Goal: Information Seeking & Learning: Check status

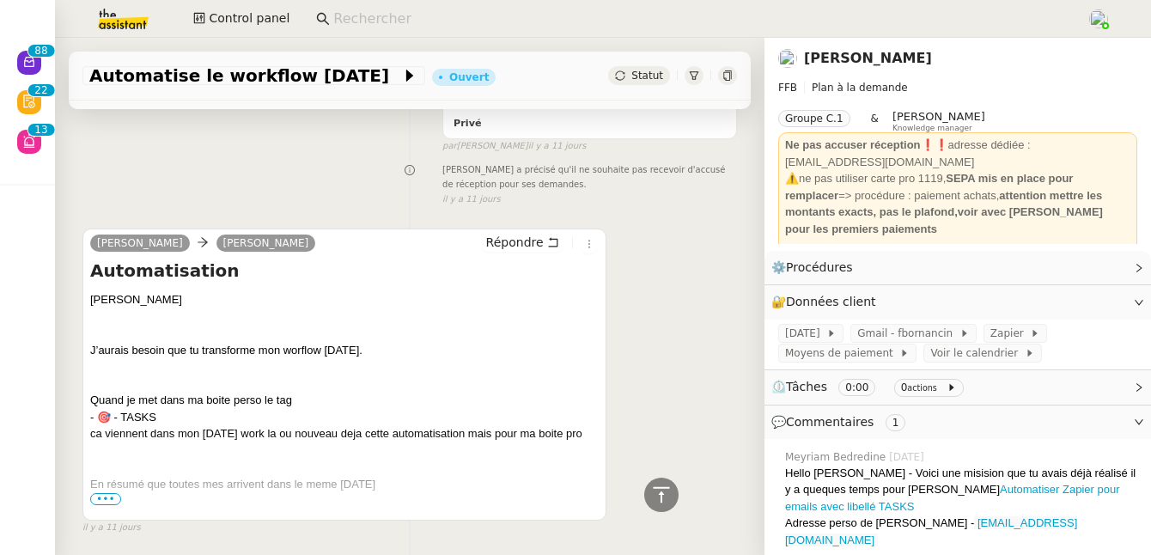
scroll to position [782, 0]
click at [118, 491] on span "•••" at bounding box center [105, 497] width 31 height 12
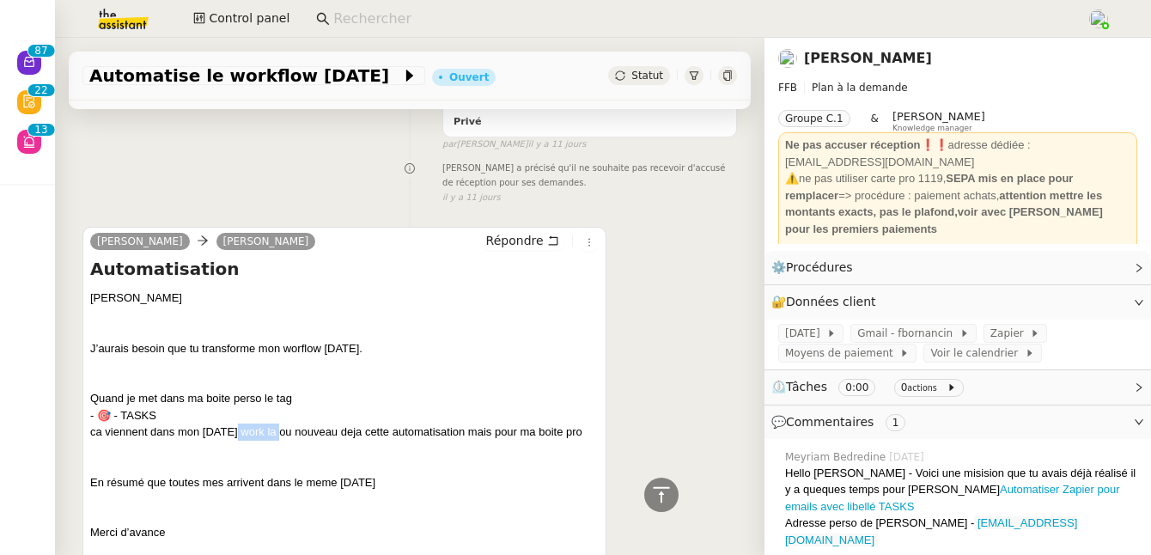
drag, startPoint x: 236, startPoint y: 399, endPoint x: 280, endPoint y: 396, distance: 43.9
click at [280, 396] on div "Quand je met dans ma boite perso le tag - 🎯 - TASKS ca viennent dans mon monday…" at bounding box center [344, 415] width 508 height 51
click at [296, 396] on div "Quand je met dans ma boite perso le tag - 🎯 - TASKS ca viennent dans mon monday…" at bounding box center [344, 415] width 508 height 51
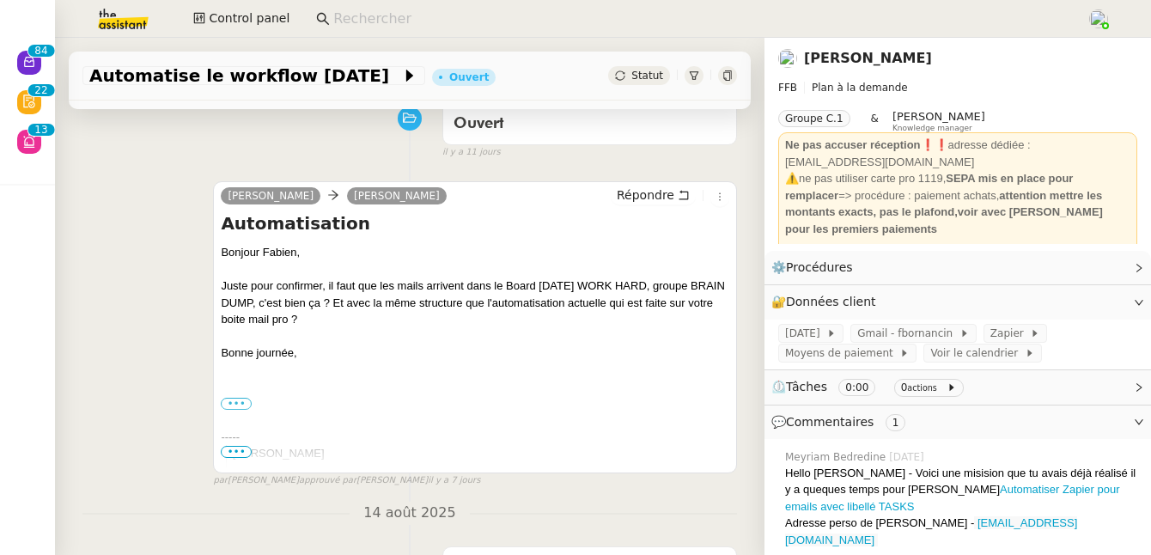
scroll to position [0, 0]
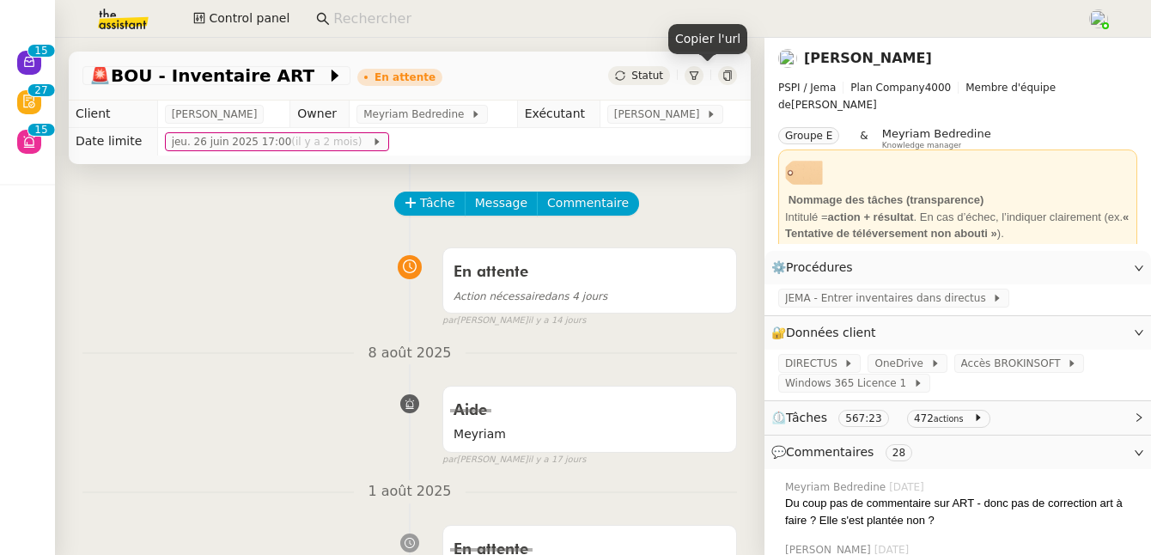
click at [722, 77] on icon at bounding box center [727, 75] width 10 height 10
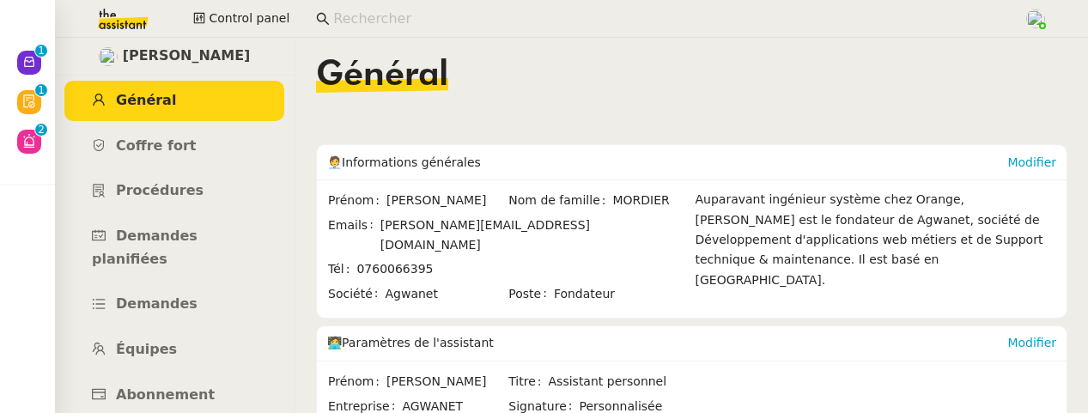
click at [408, 23] on input at bounding box center [669, 19] width 673 height 23
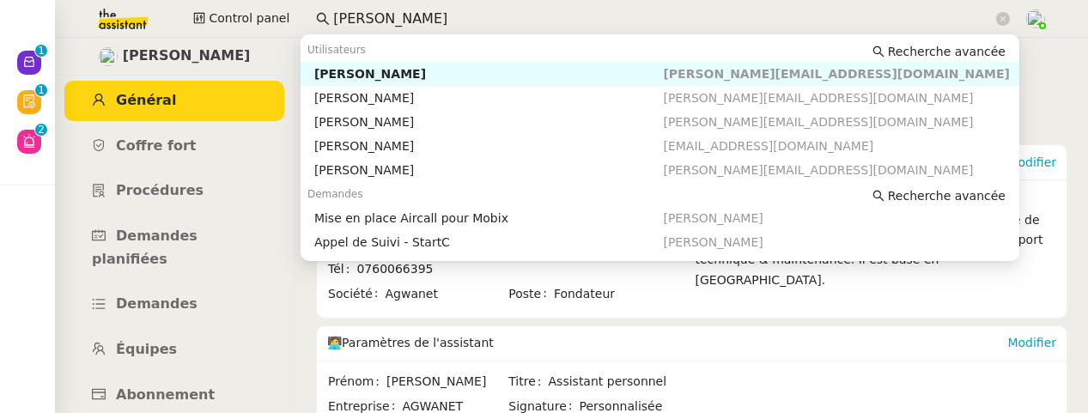
click at [405, 78] on div "Florian Parant" at bounding box center [489, 73] width 350 height 15
type input "florian pa"
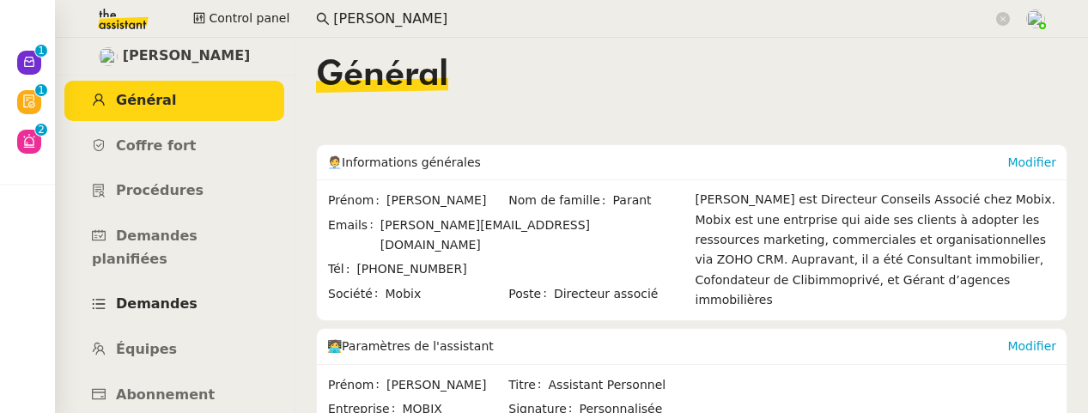
click at [172, 291] on link "Demandes" at bounding box center [174, 304] width 220 height 40
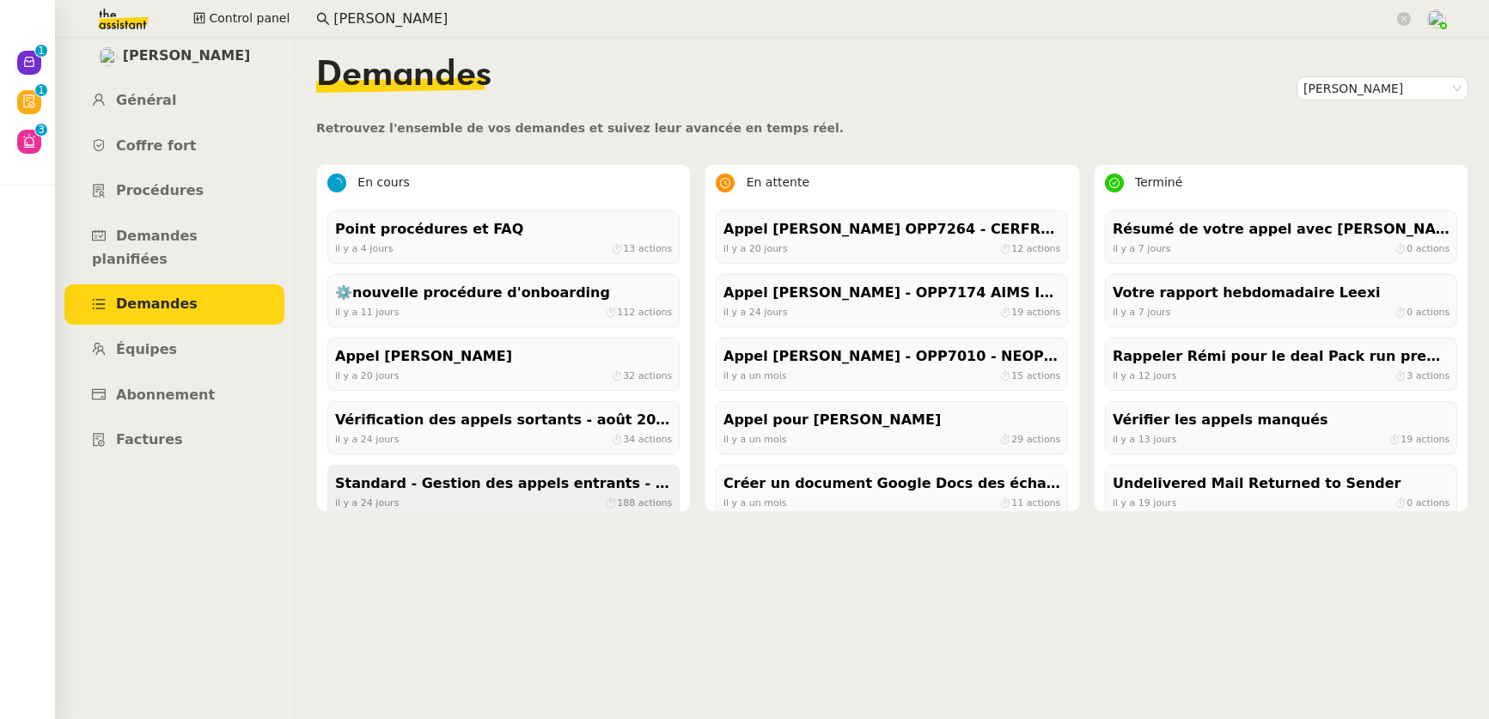
click at [535, 412] on div "Standard - Gestion des appels entrants - août 2025 il y a 24 jours ⏱ 188 actions" at bounding box center [503, 491] width 352 height 53
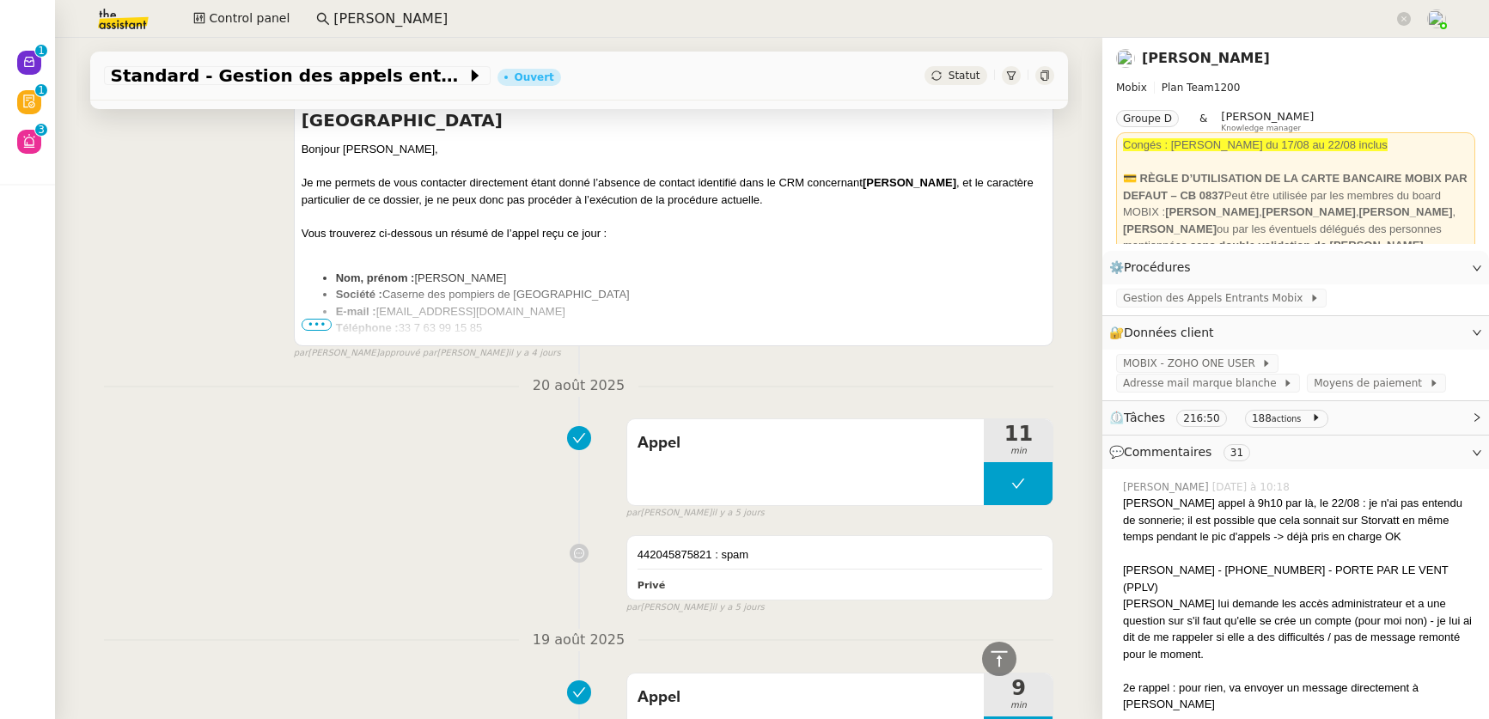
scroll to position [1974, 0]
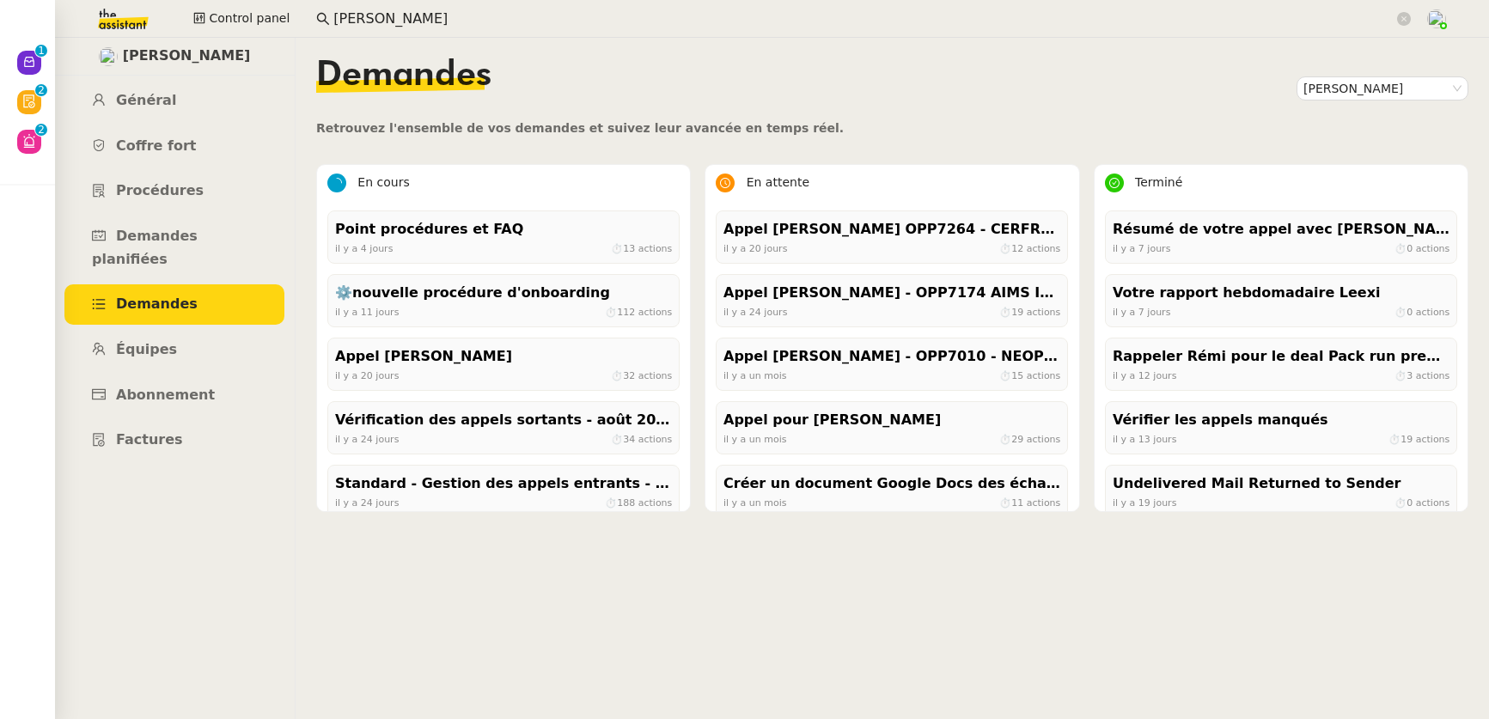
click at [126, 14] on img at bounding box center [109, 19] width 133 height 38
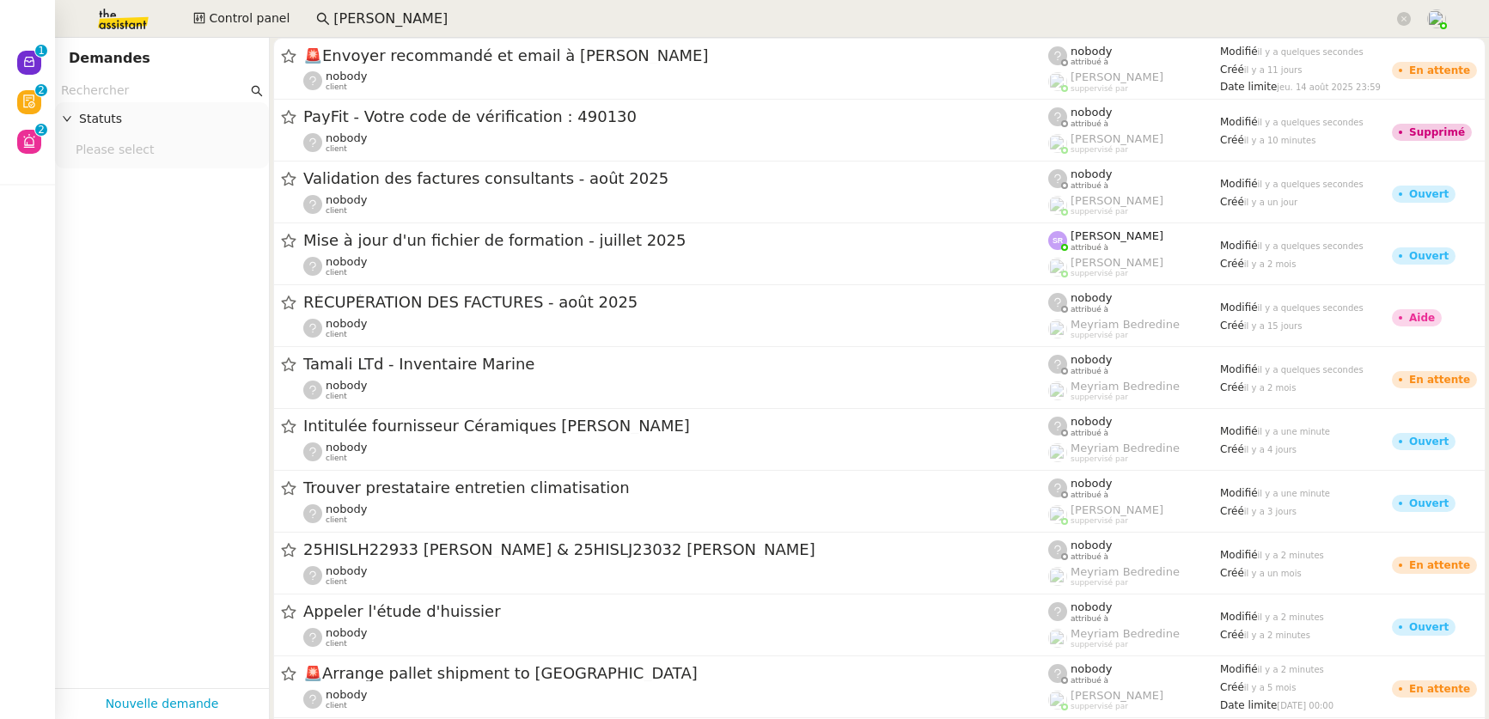
click at [167, 85] on input "text" at bounding box center [154, 91] width 186 height 20
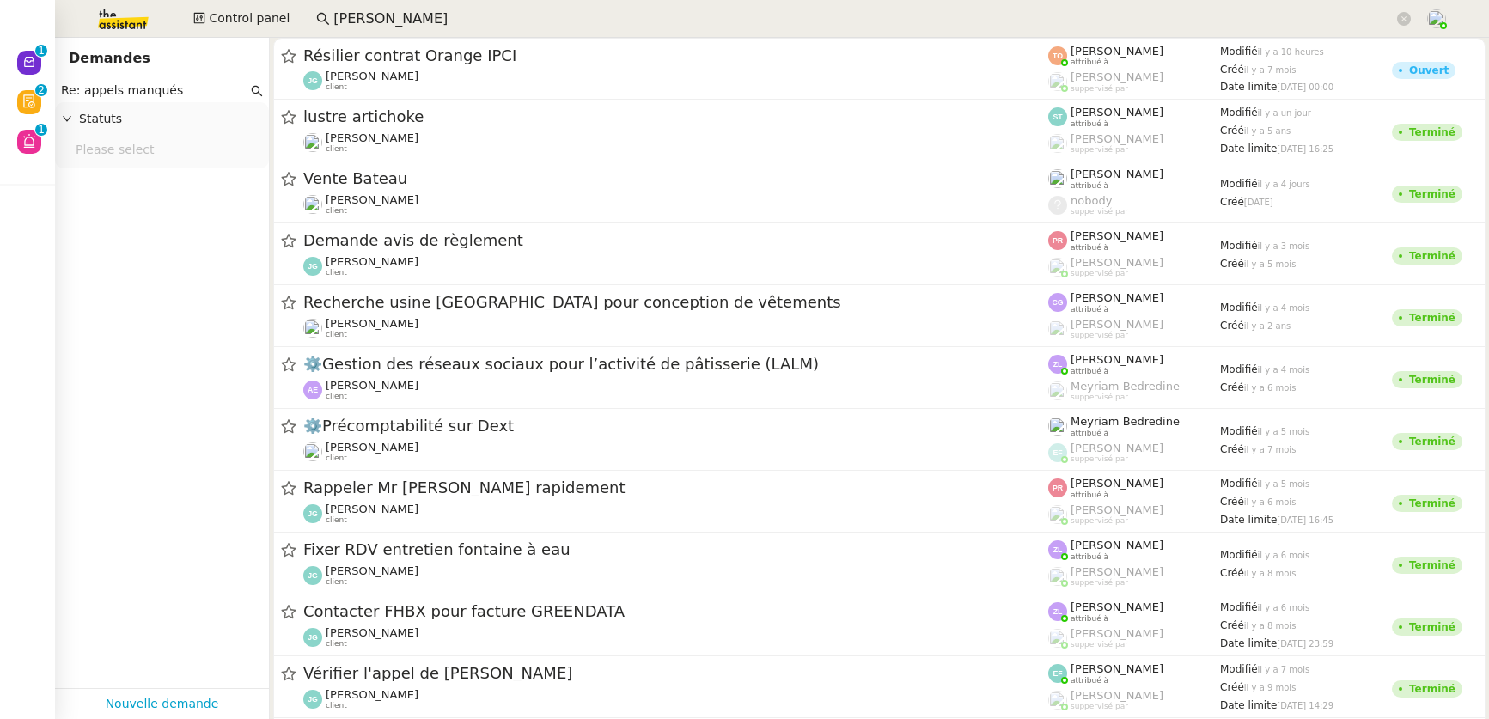
type input "Re: appels manqués"
click at [425, 16] on input "florian pa" at bounding box center [863, 19] width 1060 height 23
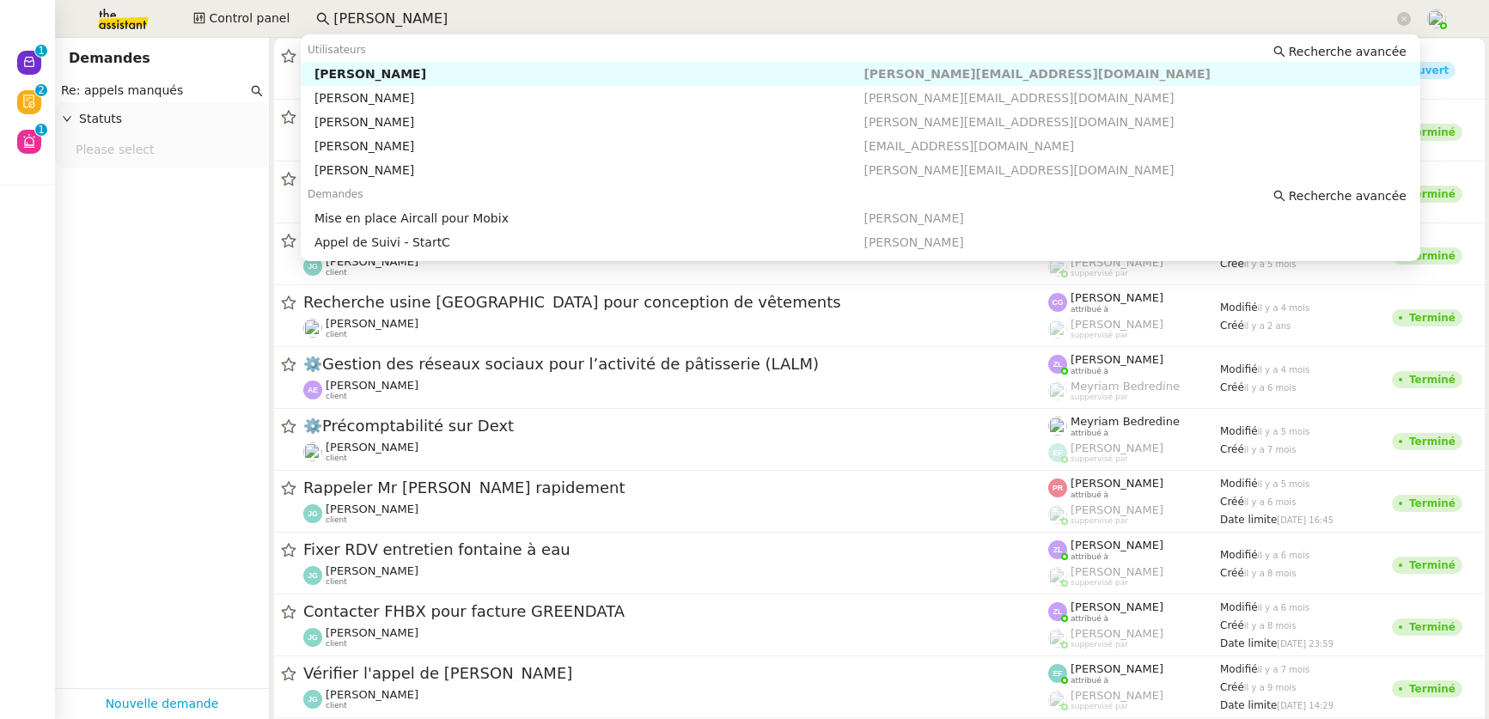
click at [387, 67] on div "Florian Parant" at bounding box center [589, 73] width 550 height 15
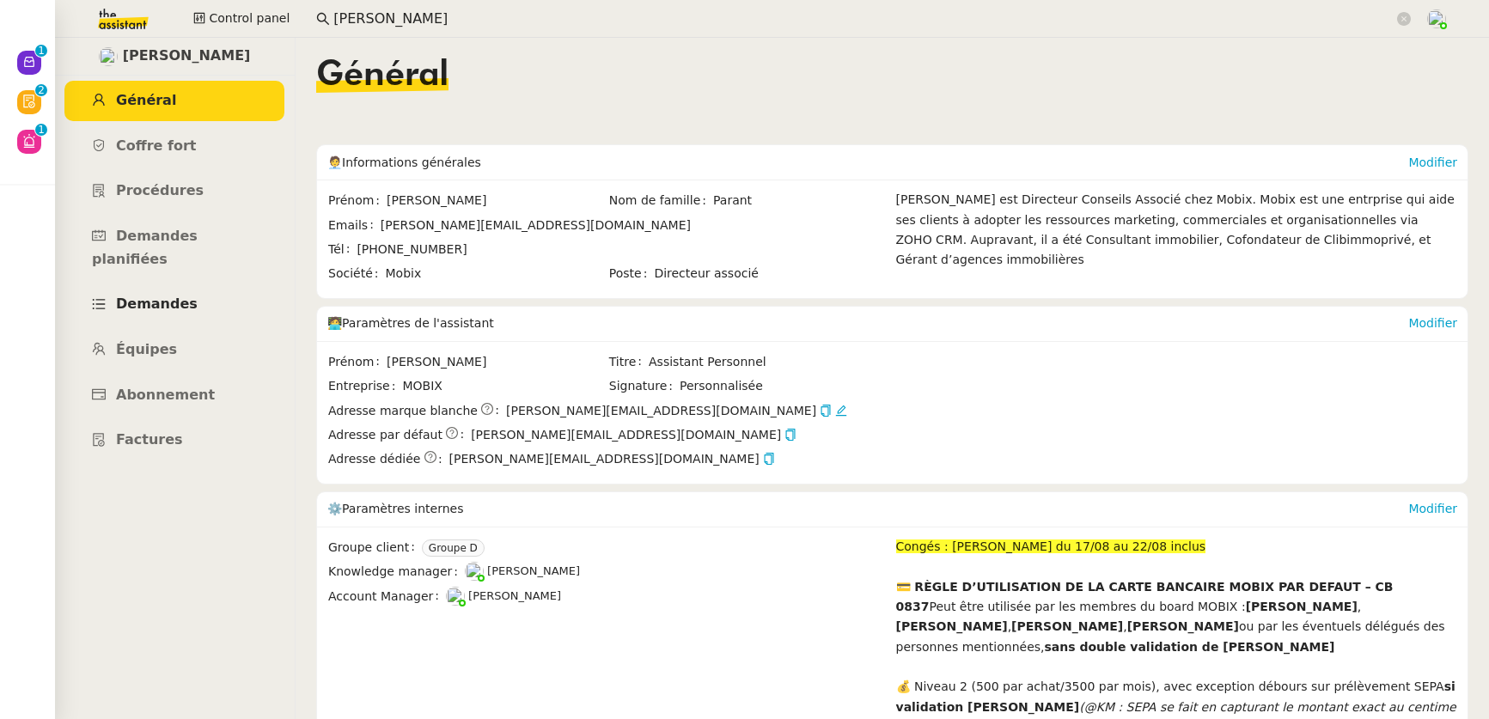
click at [164, 289] on link "Demandes" at bounding box center [174, 304] width 220 height 40
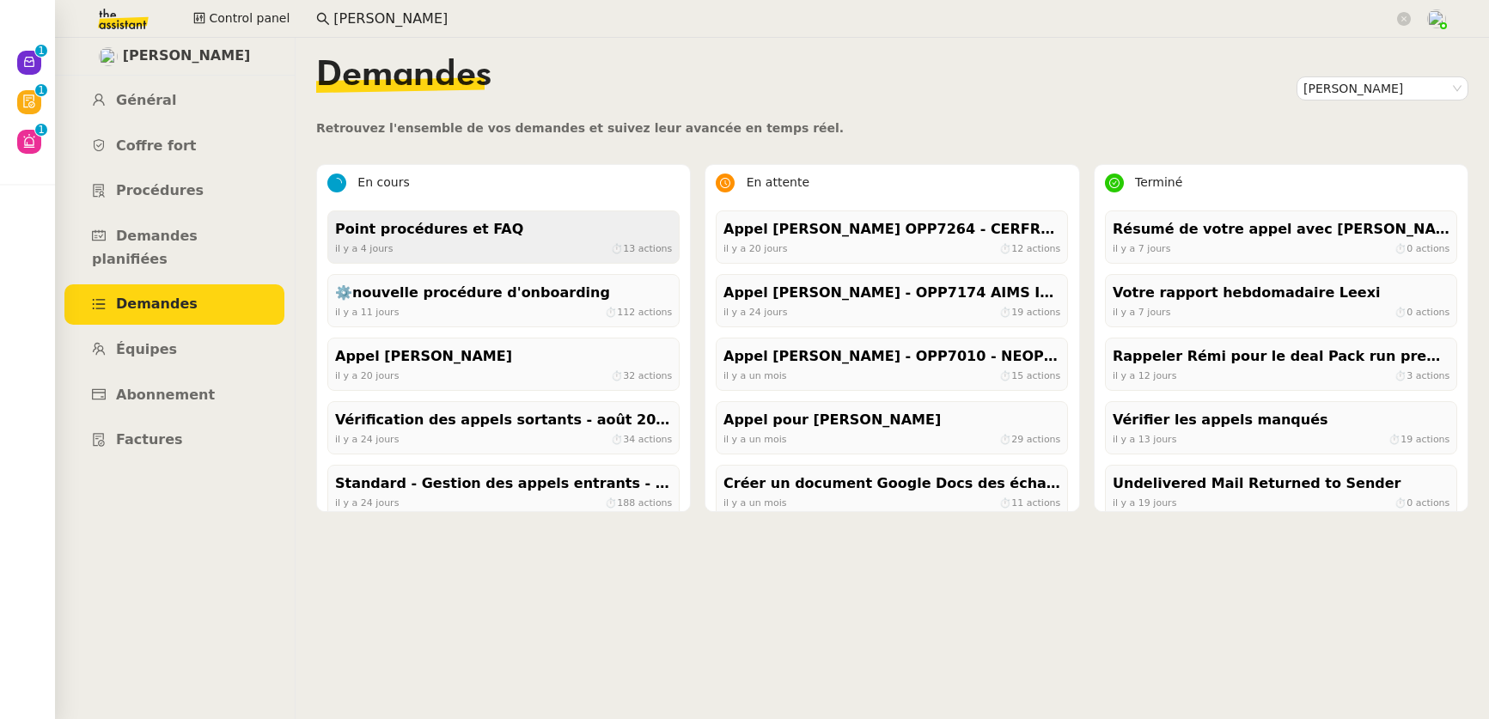
click at [435, 237] on div "Point procédures et FAQ" at bounding box center [503, 229] width 337 height 23
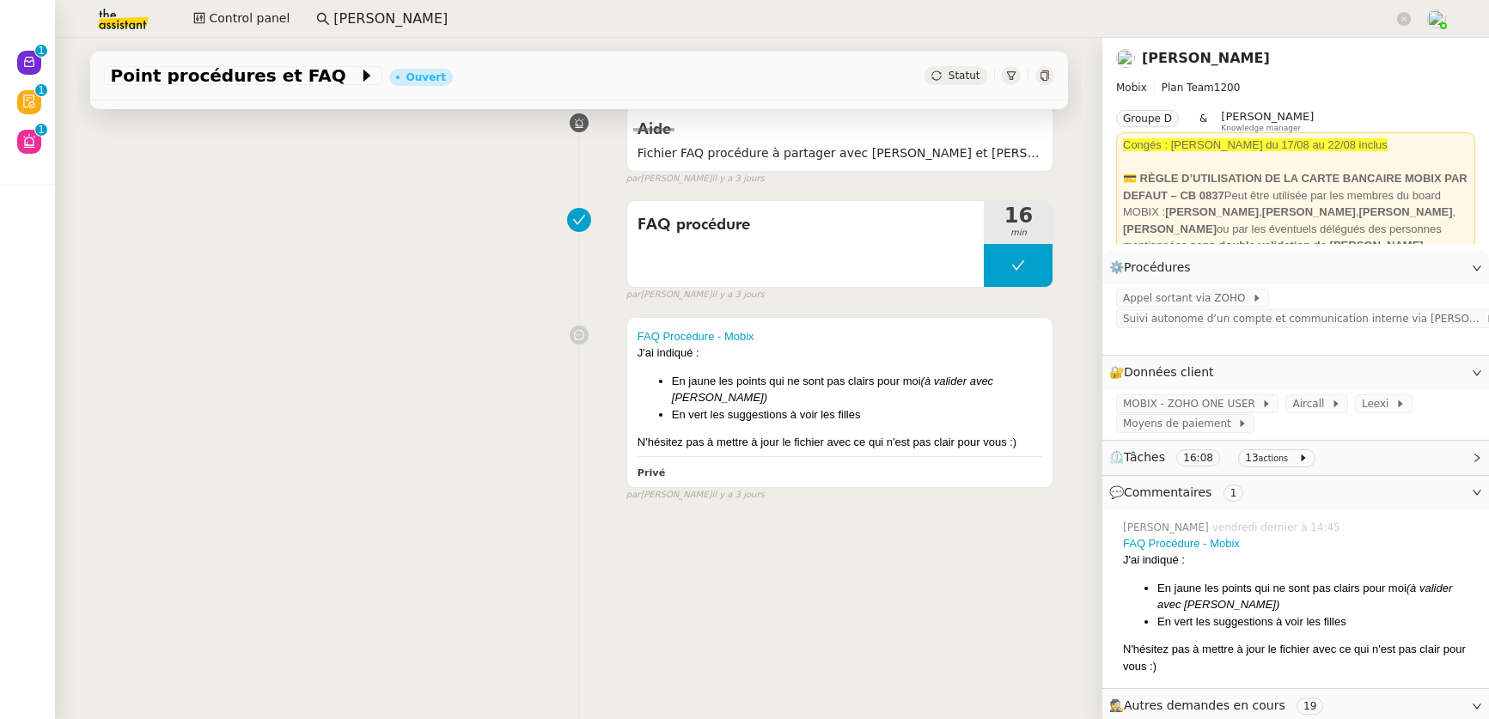
scroll to position [230, 0]
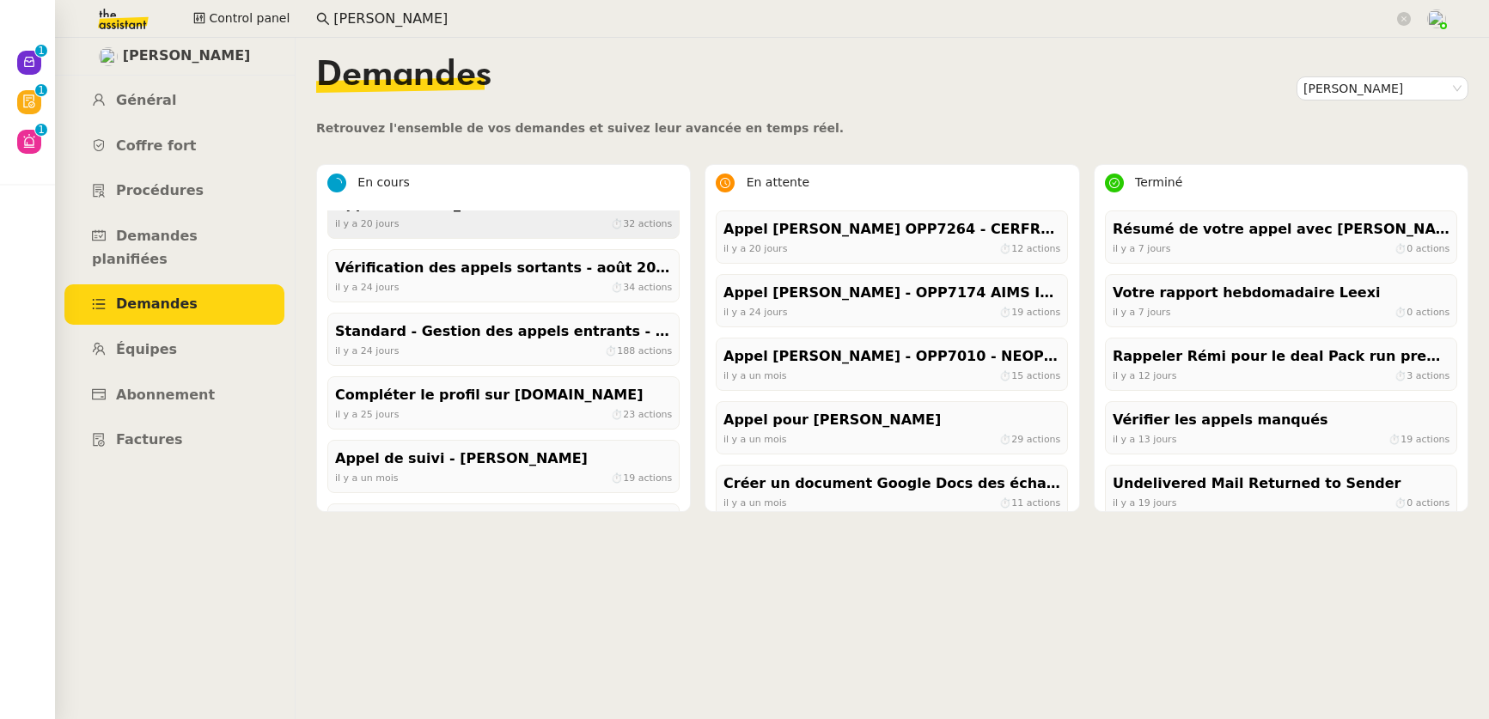
scroll to position [208, 0]
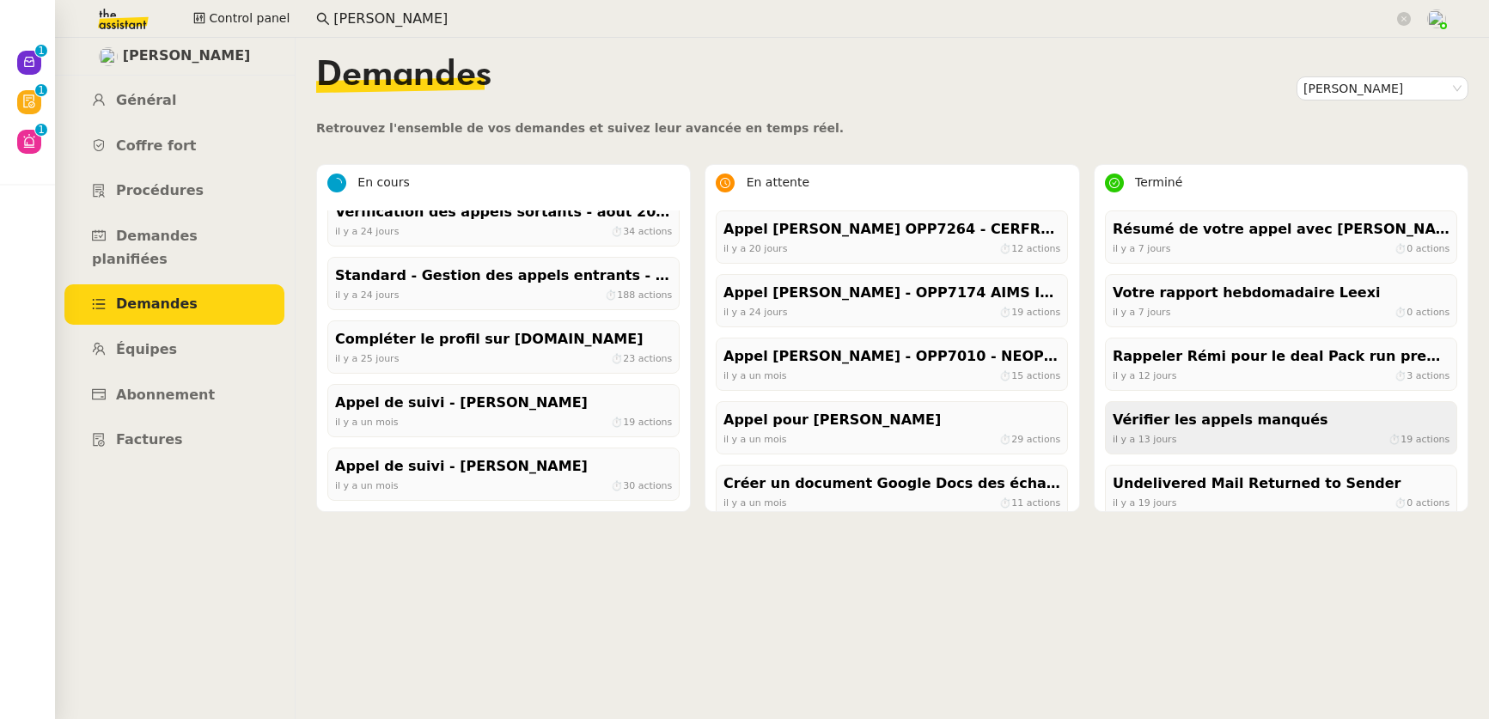
click at [1087, 412] on div "Vérifier les appels manqués" at bounding box center [1280, 420] width 337 height 23
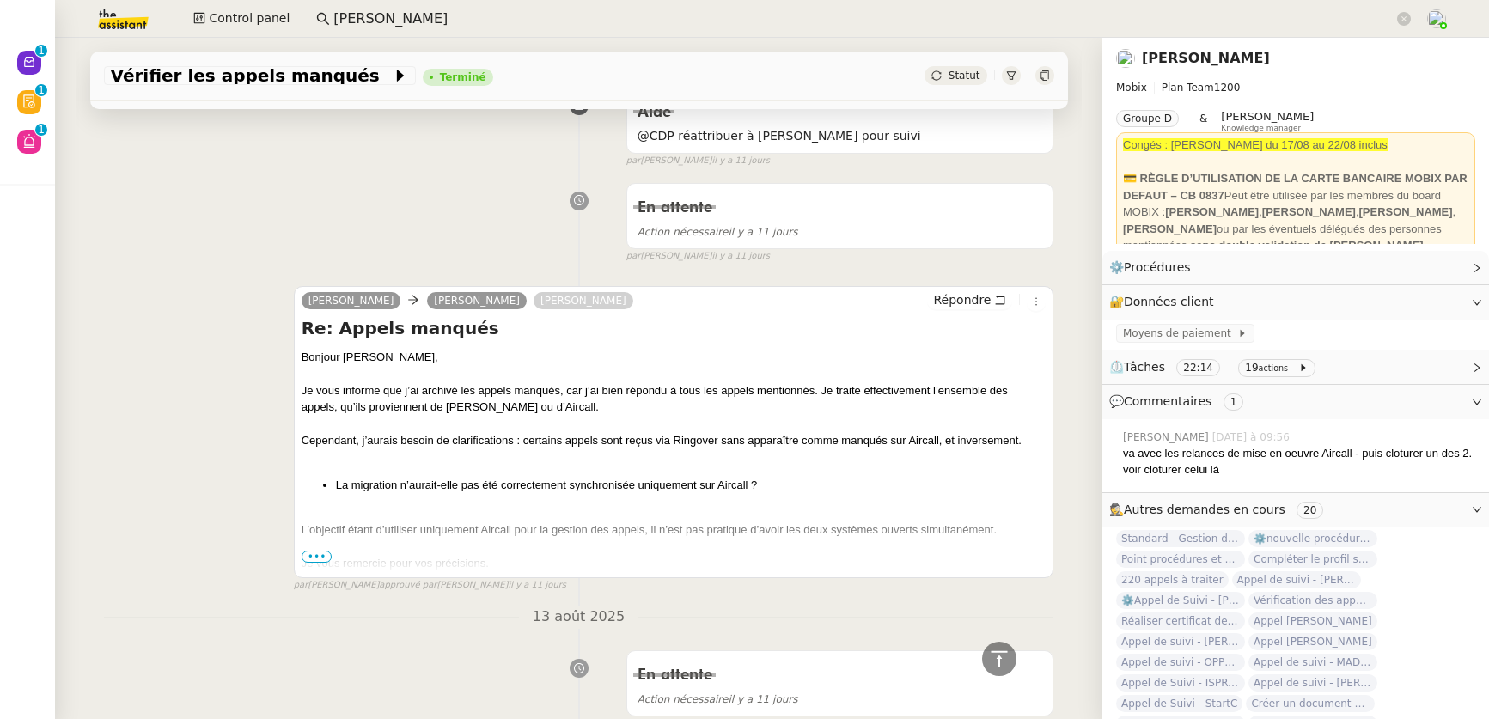
scroll to position [1128, 0]
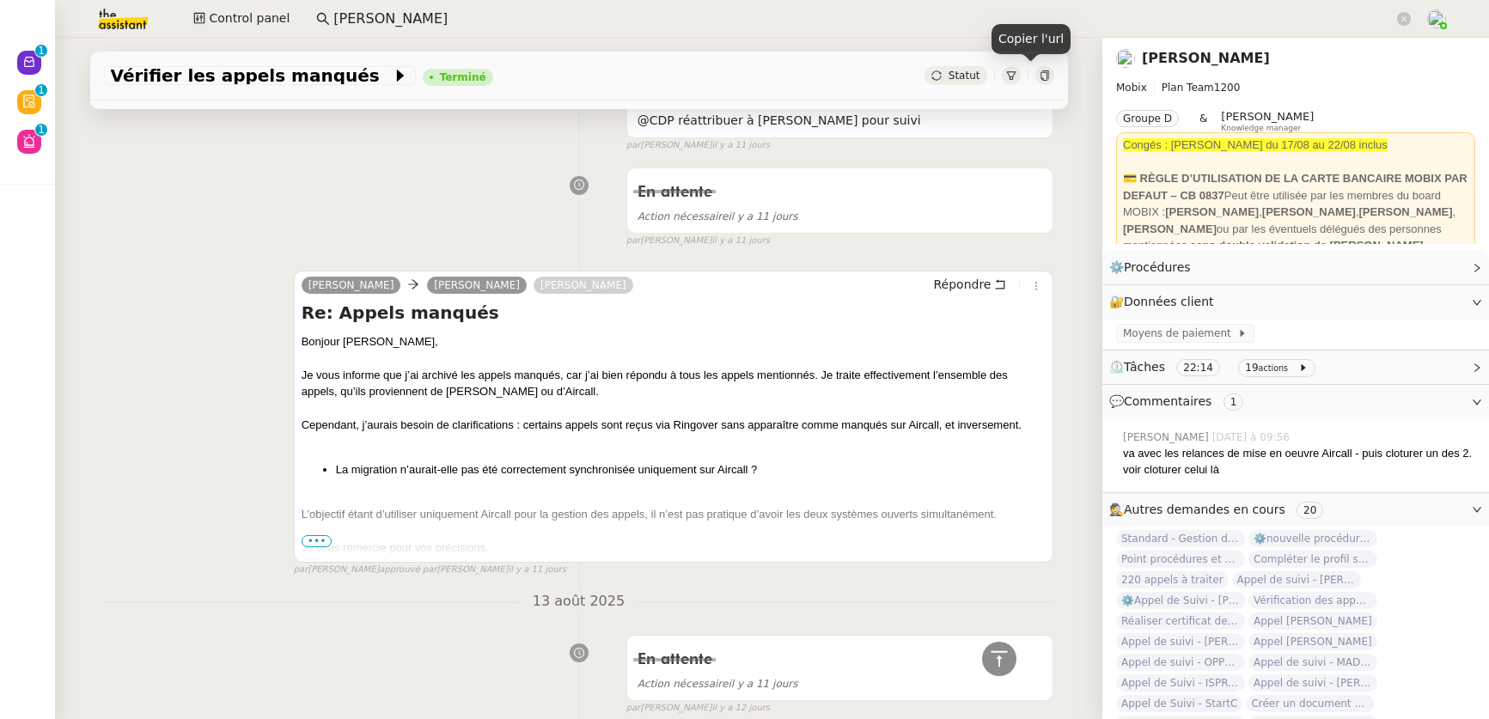
click at [1040, 79] on icon at bounding box center [1044, 75] width 8 height 10
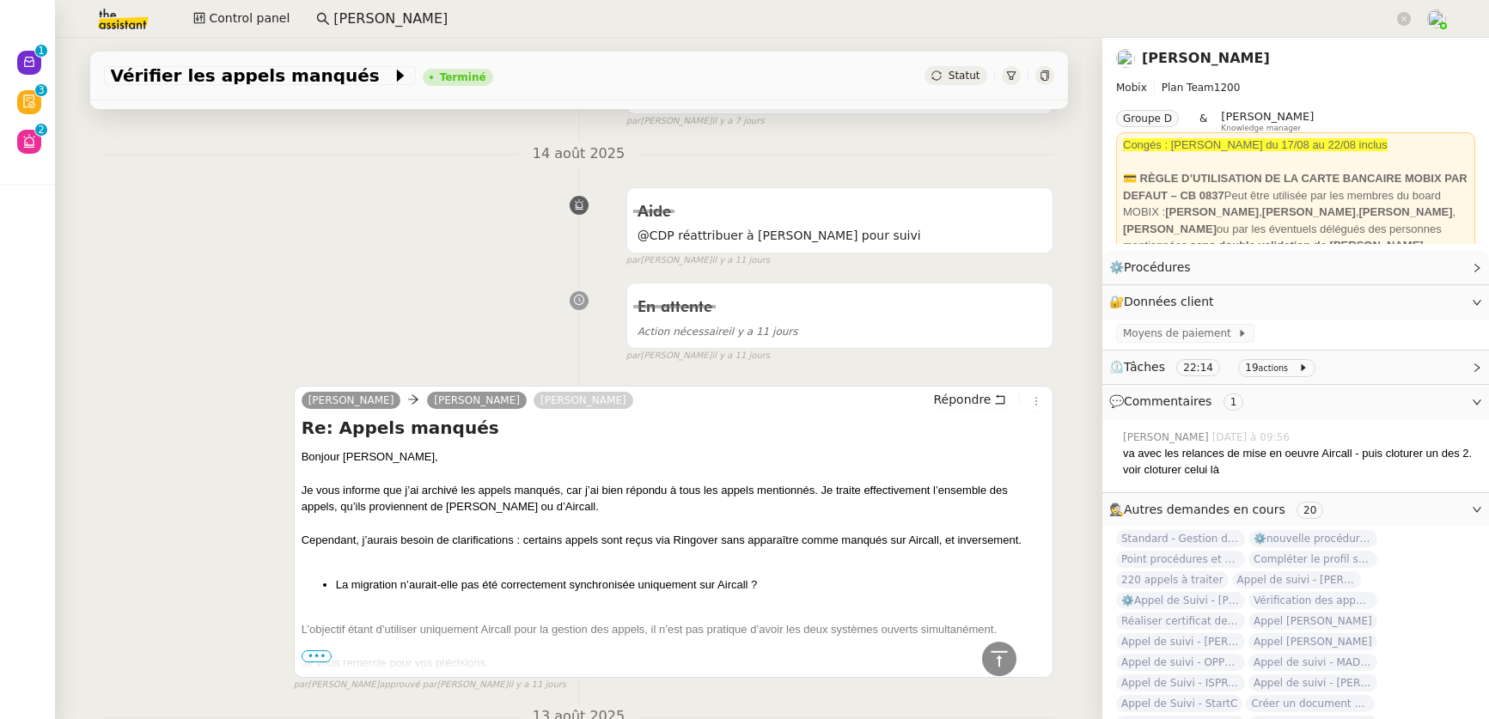
scroll to position [1017, 0]
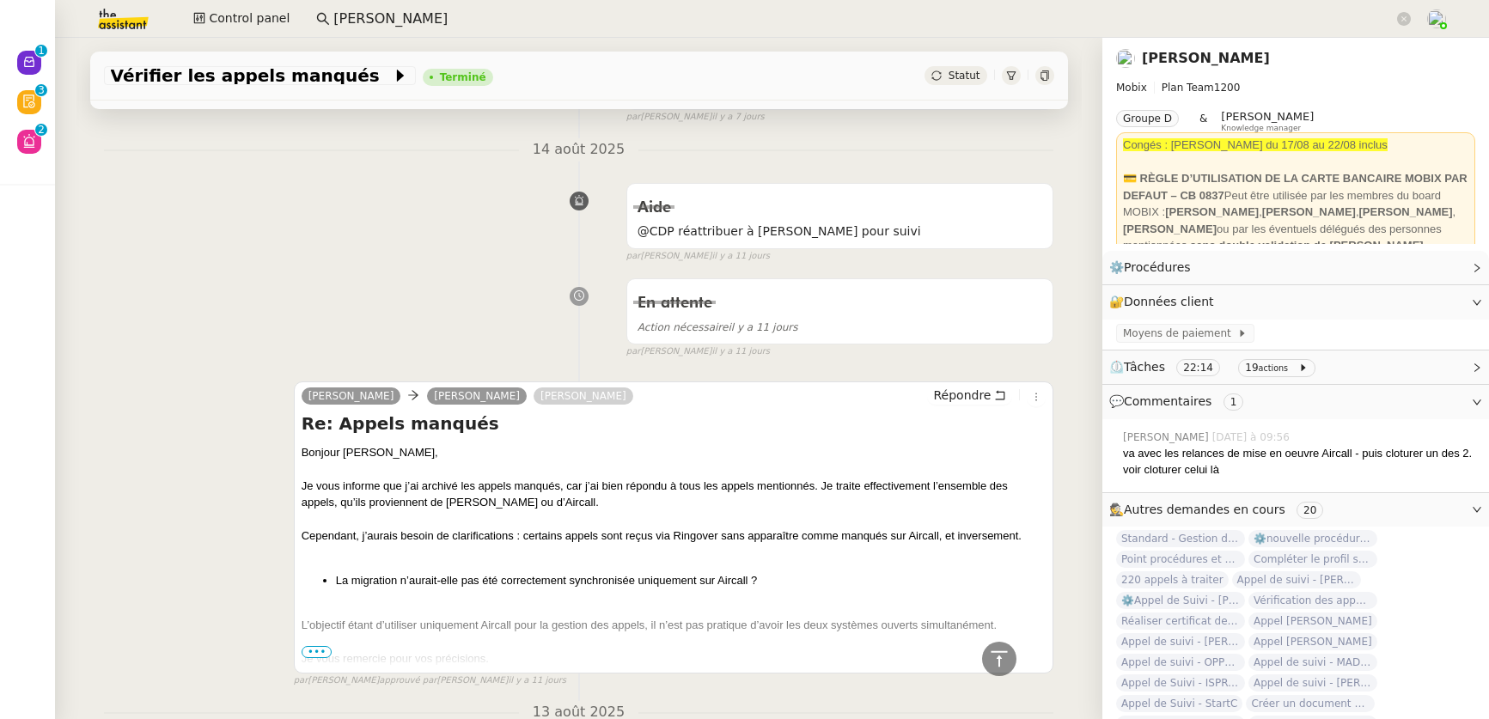
click at [1039, 78] on icon at bounding box center [1044, 75] width 10 height 10
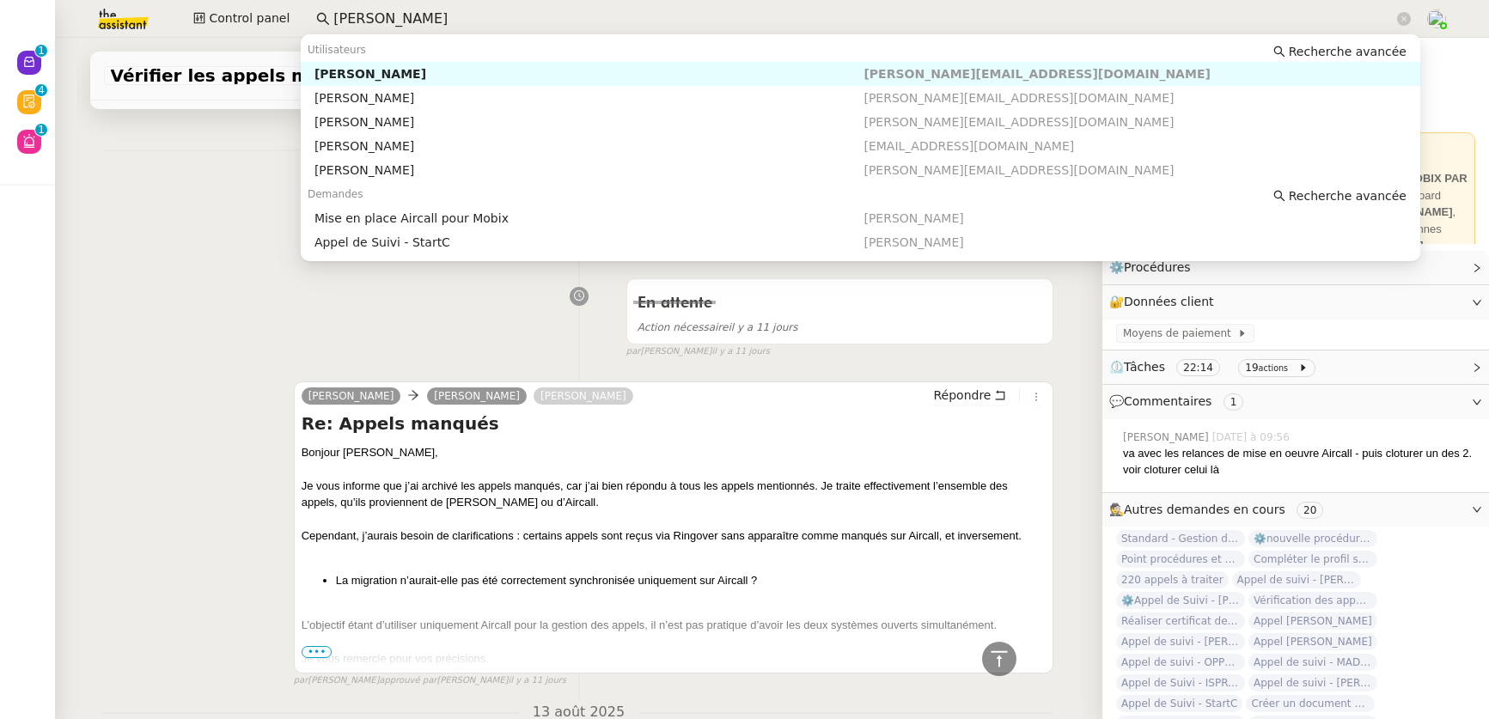
drag, startPoint x: 385, startPoint y: 19, endPoint x: 305, endPoint y: 18, distance: 79.9
click at [307, 18] on nz-input-group "florian pa" at bounding box center [863, 19] width 1113 height 26
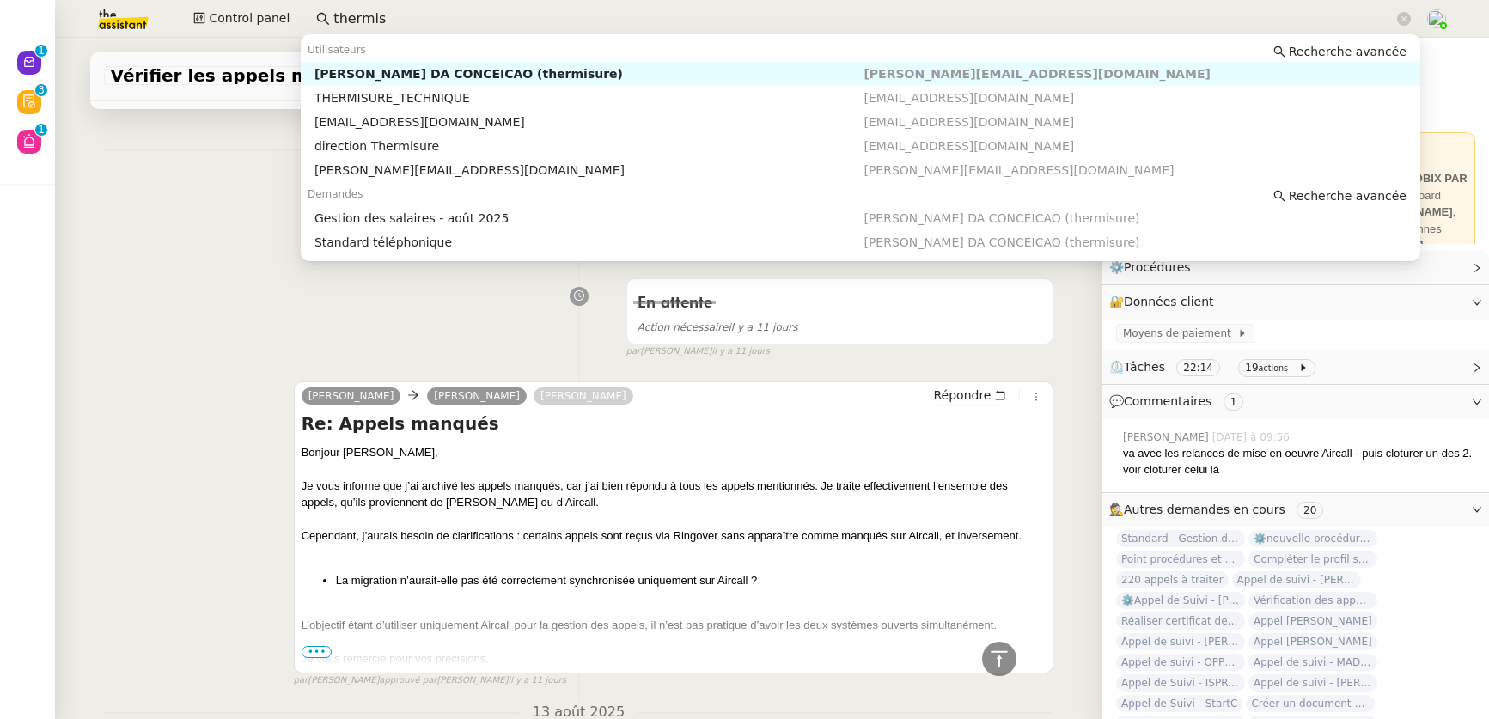
click at [423, 70] on div "Charles DA CONCEICAO (thermisure)" at bounding box center [589, 73] width 550 height 15
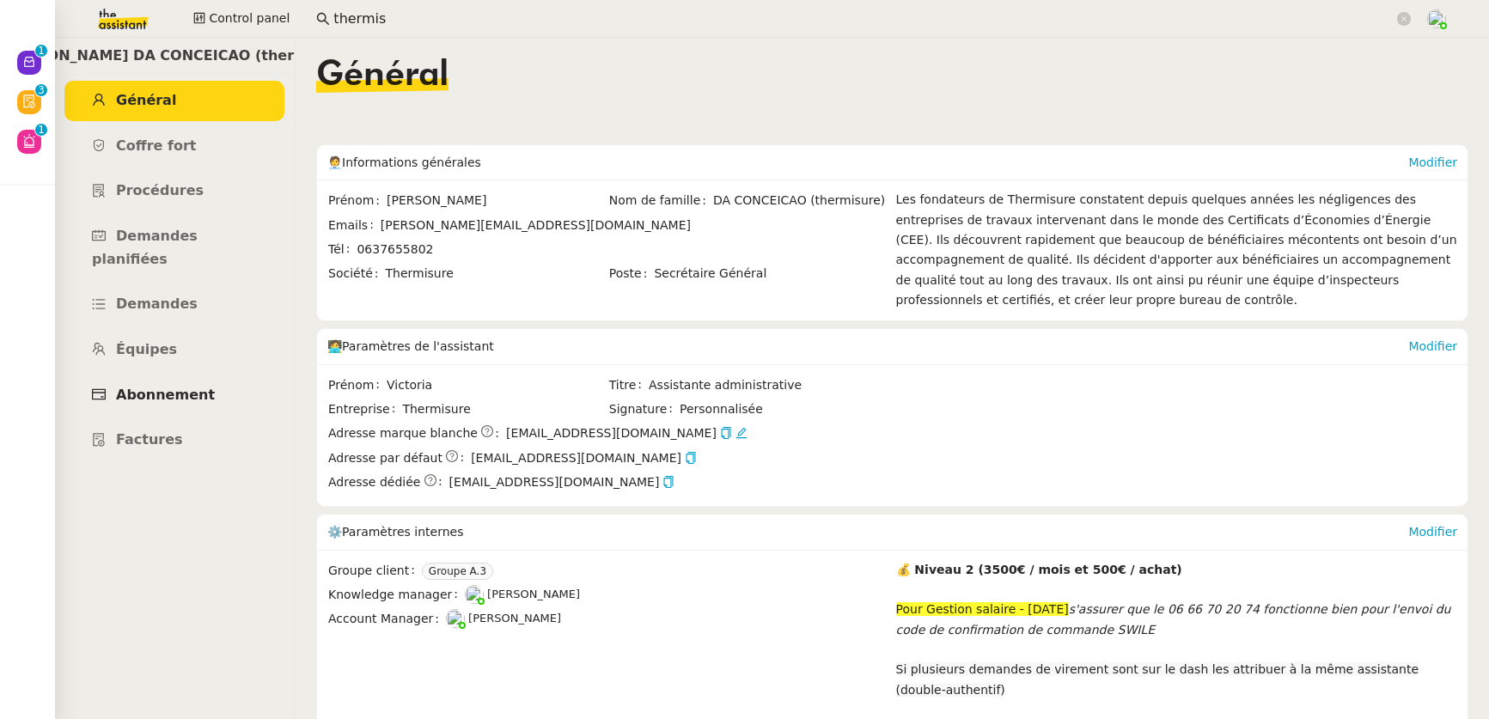
click at [128, 387] on span "Abonnement" at bounding box center [165, 395] width 99 height 16
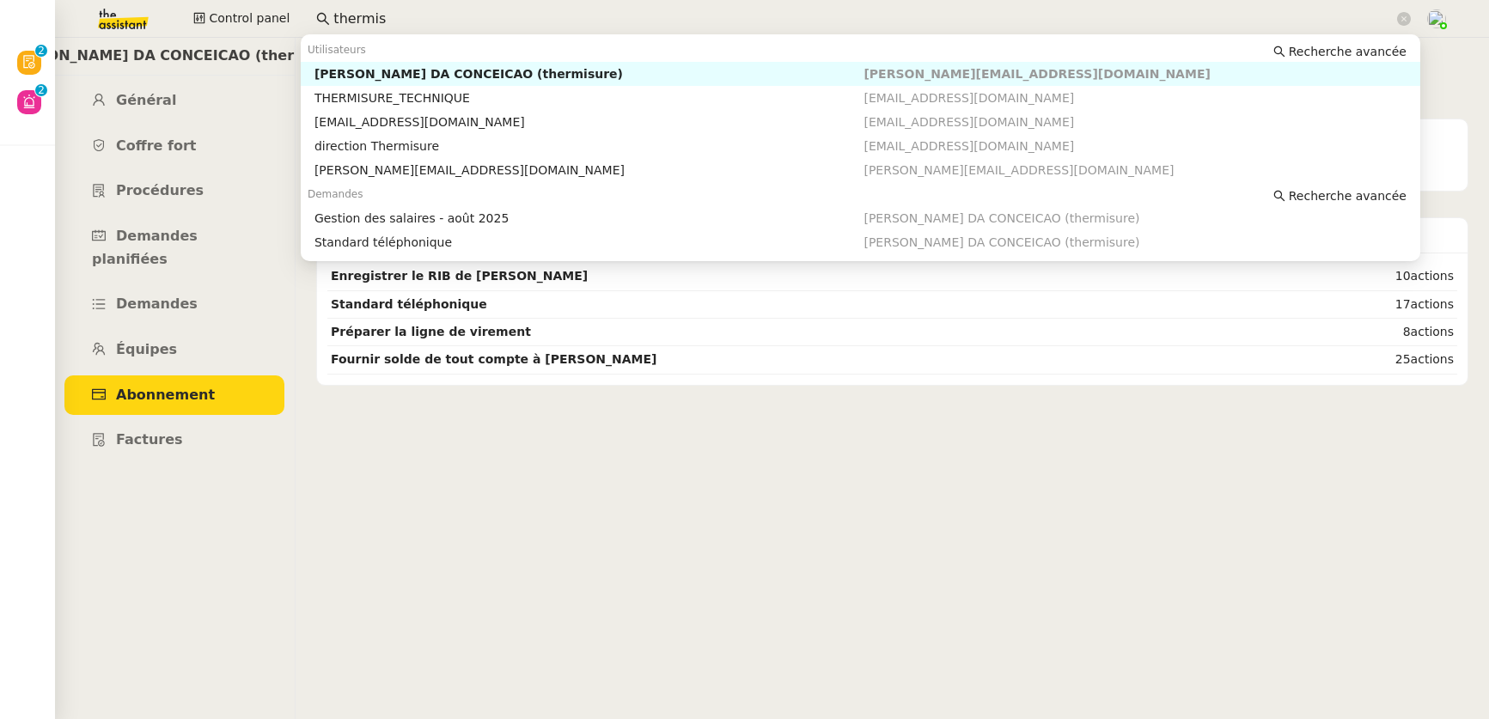
drag, startPoint x: 462, startPoint y: 21, endPoint x: 309, endPoint y: 21, distance: 152.9
click at [309, 21] on nz-input-group "thermis" at bounding box center [863, 19] width 1113 height 26
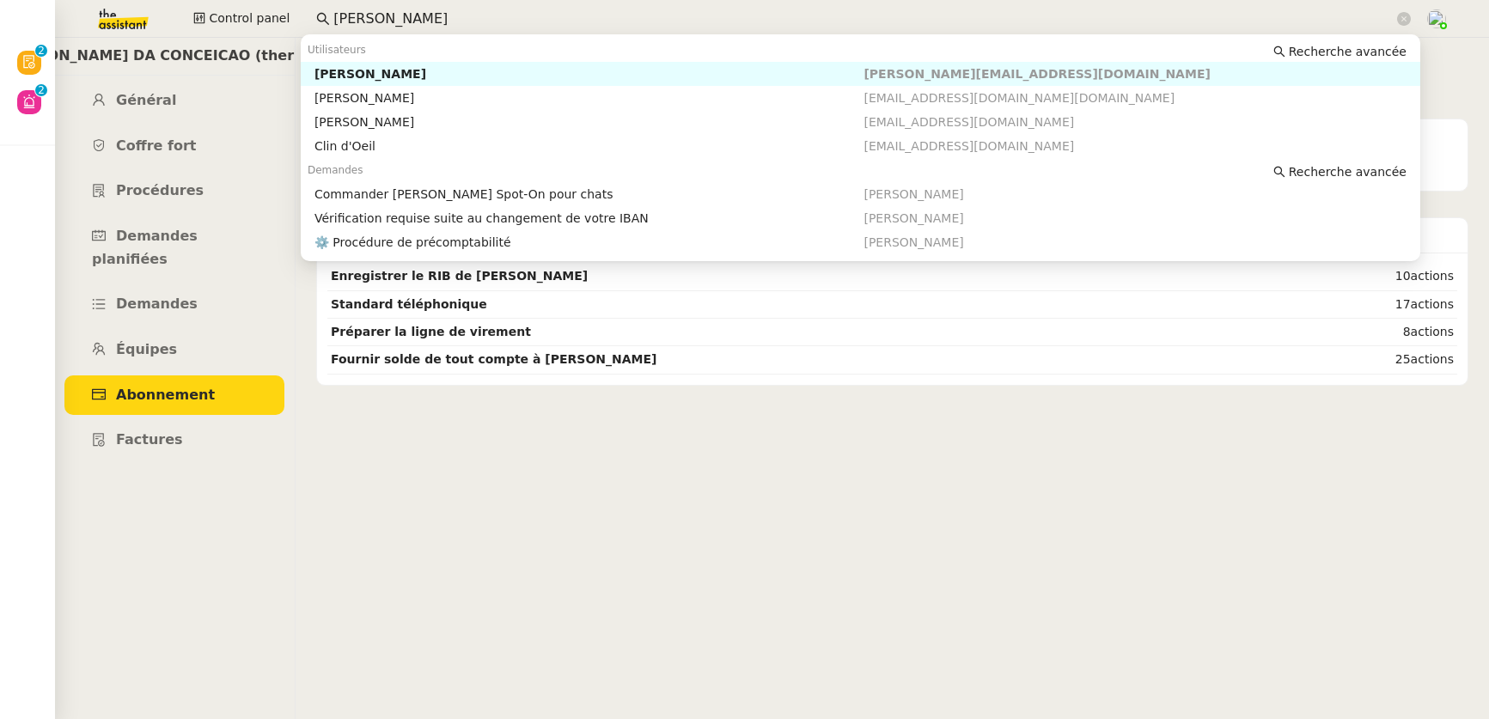
click at [393, 76] on div "Colin Chaffotte" at bounding box center [589, 73] width 550 height 15
type input "colin ch"
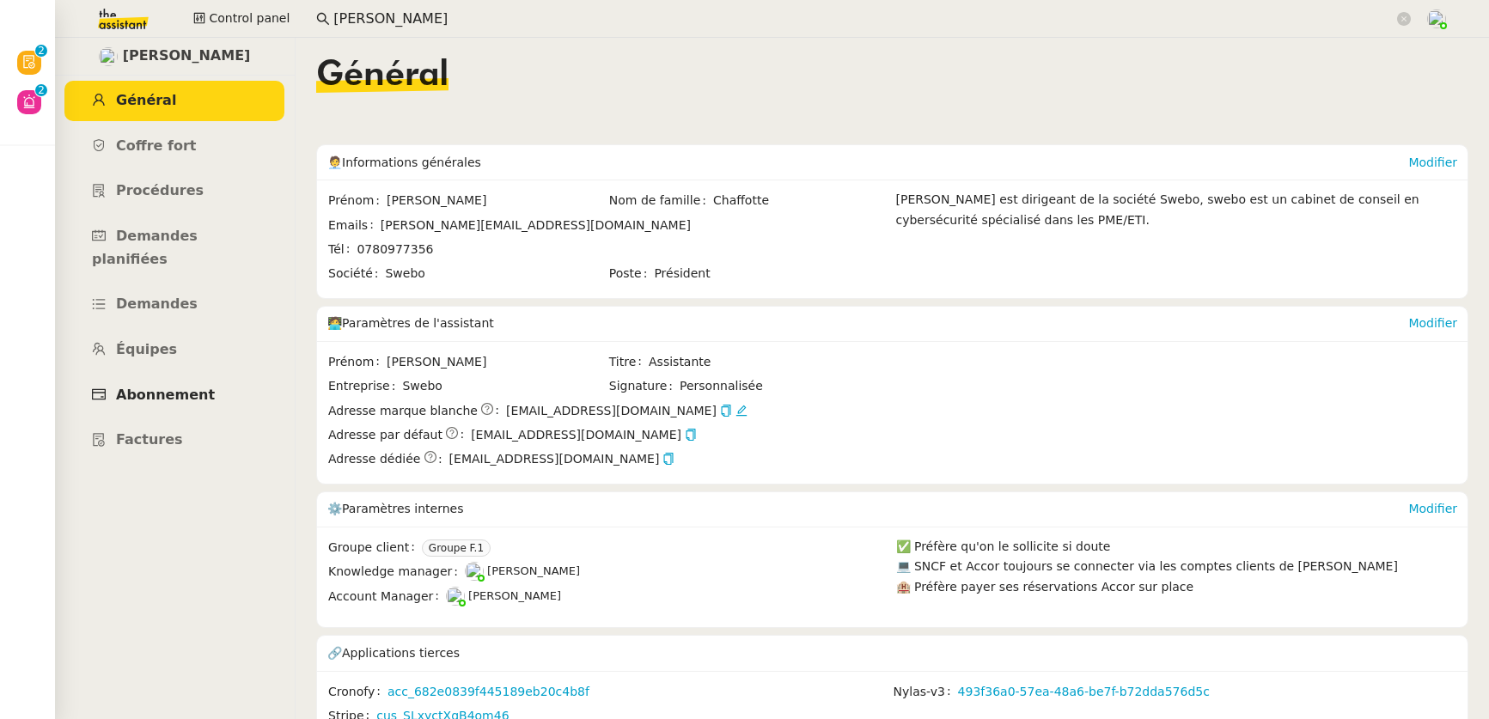
click at [176, 385] on link "Abonnement" at bounding box center [174, 395] width 220 height 40
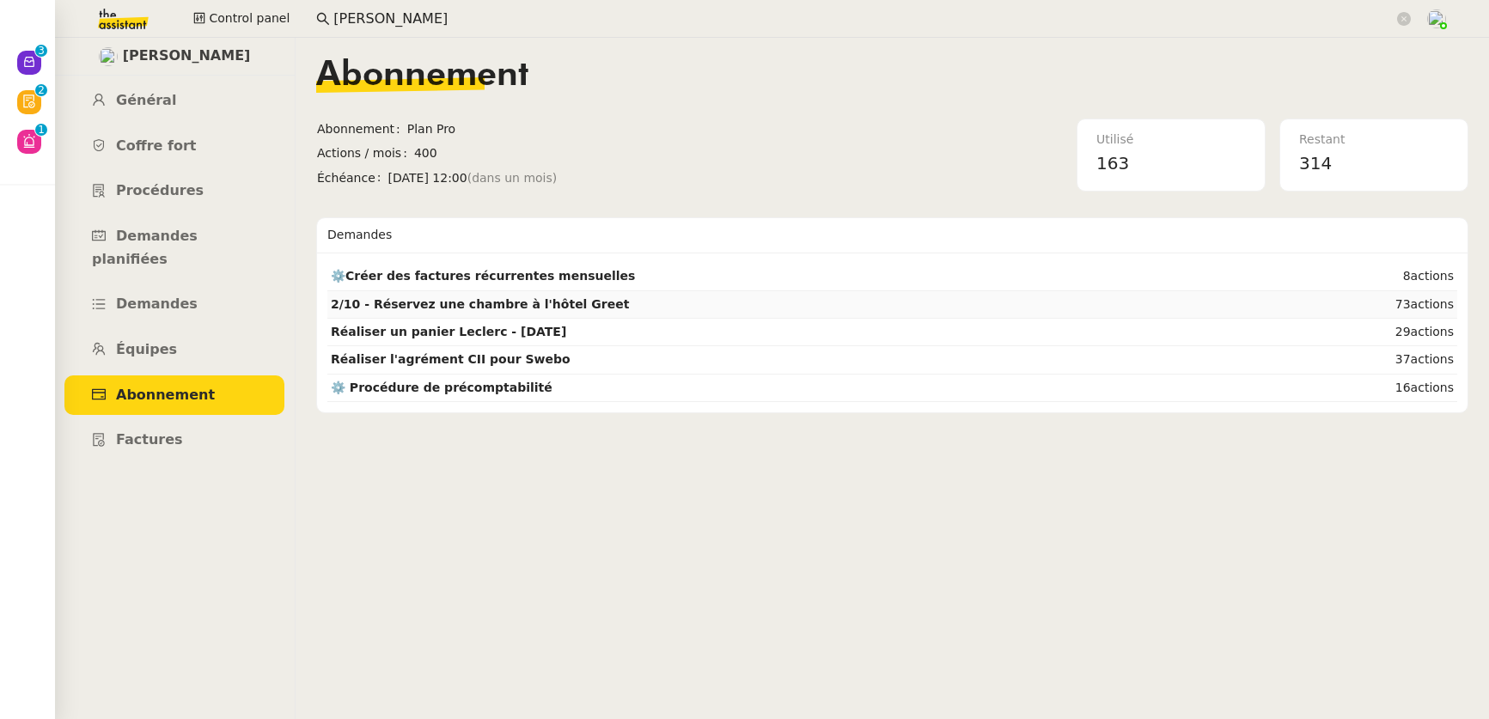
click at [456, 308] on strong "2/10 - Réservez une chambre à l'hôtel Greet" at bounding box center [480, 304] width 298 height 14
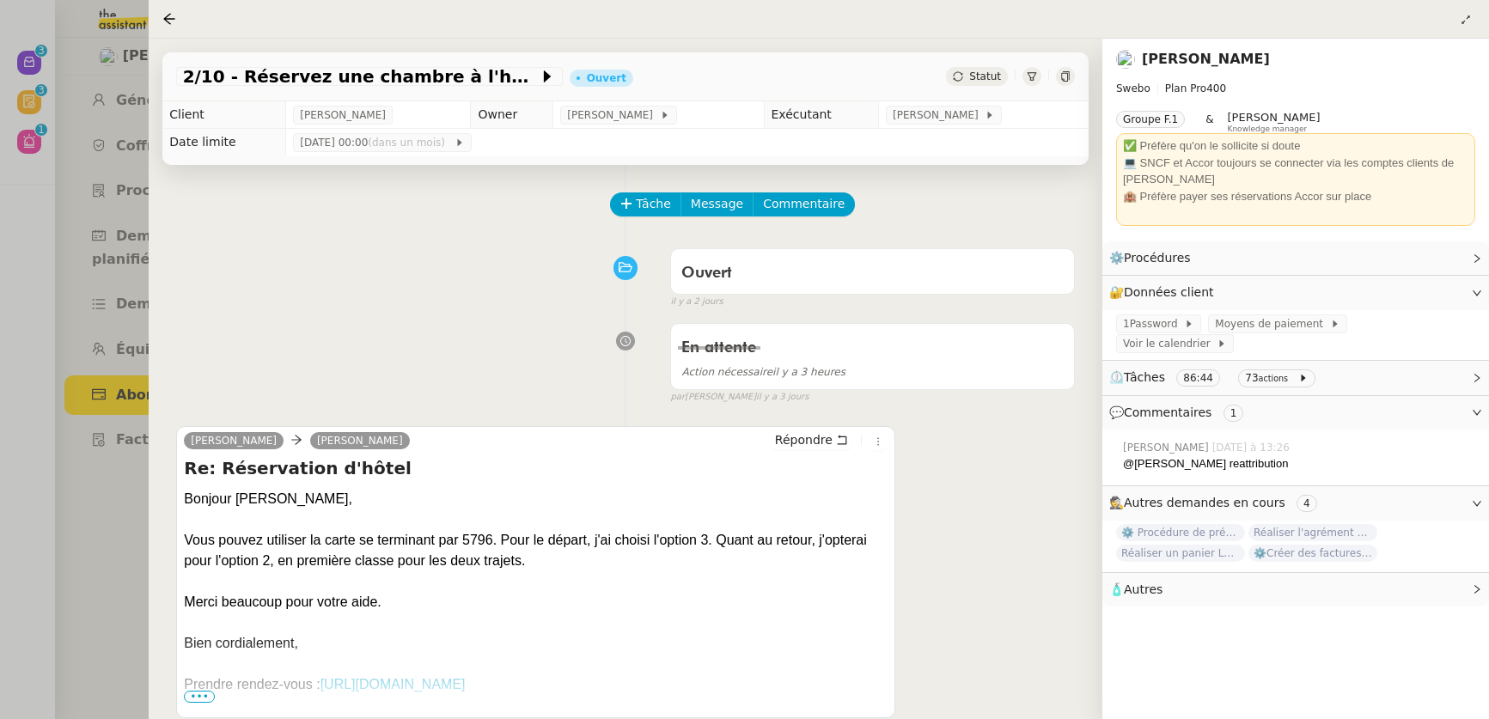
click at [1087, 368] on span "⏲️ Tâches 86:44 73 actions" at bounding box center [1281, 378] width 345 height 20
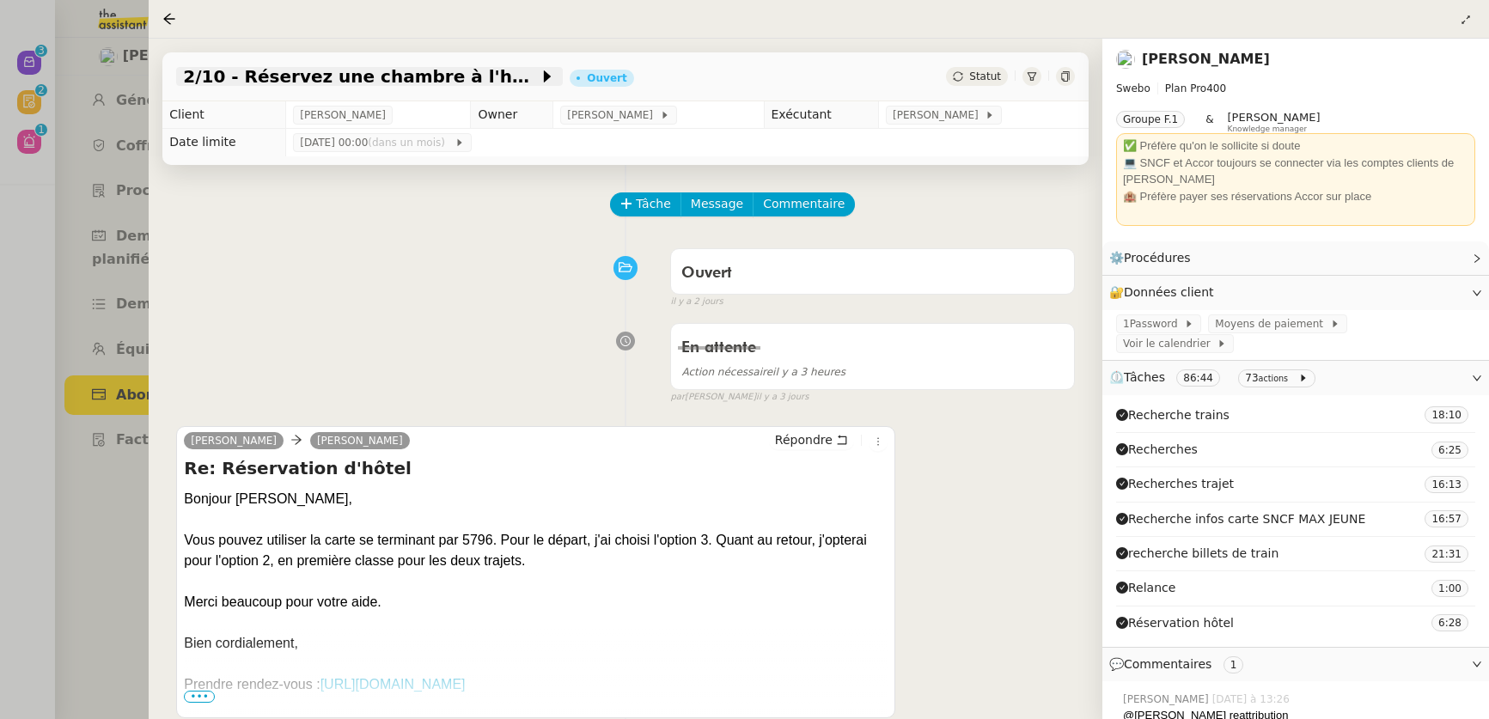
click at [332, 73] on span "2/10 - Réservez une chambre à l'hôtel Greet" at bounding box center [361, 76] width 356 height 17
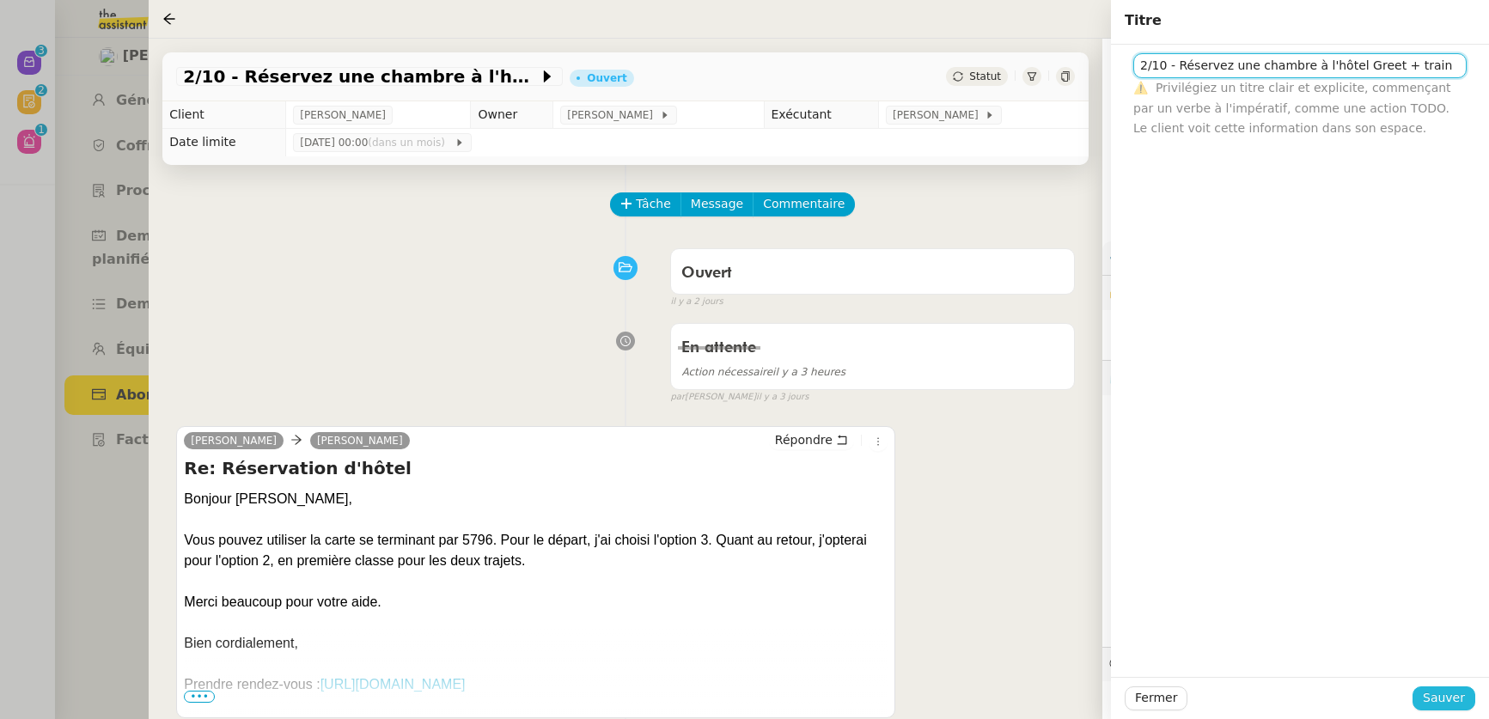
type input "2/10 - Réservez une chambre à l'hôtel Greet + train"
click at [1087, 412] on span "Sauver" at bounding box center [1443, 698] width 42 height 20
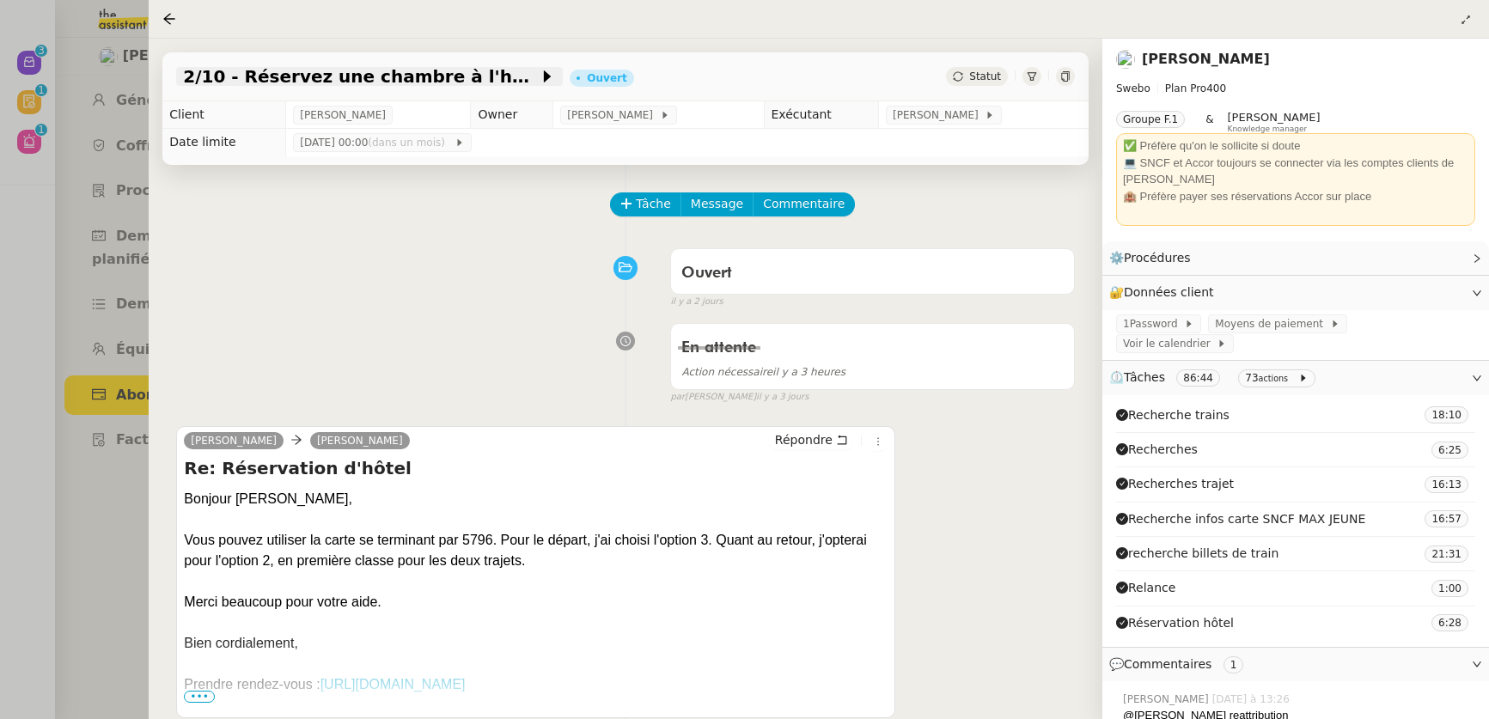
click at [460, 74] on span "2/10 - Réservez une chambre à l'hôtel Greet + train" at bounding box center [361, 76] width 356 height 17
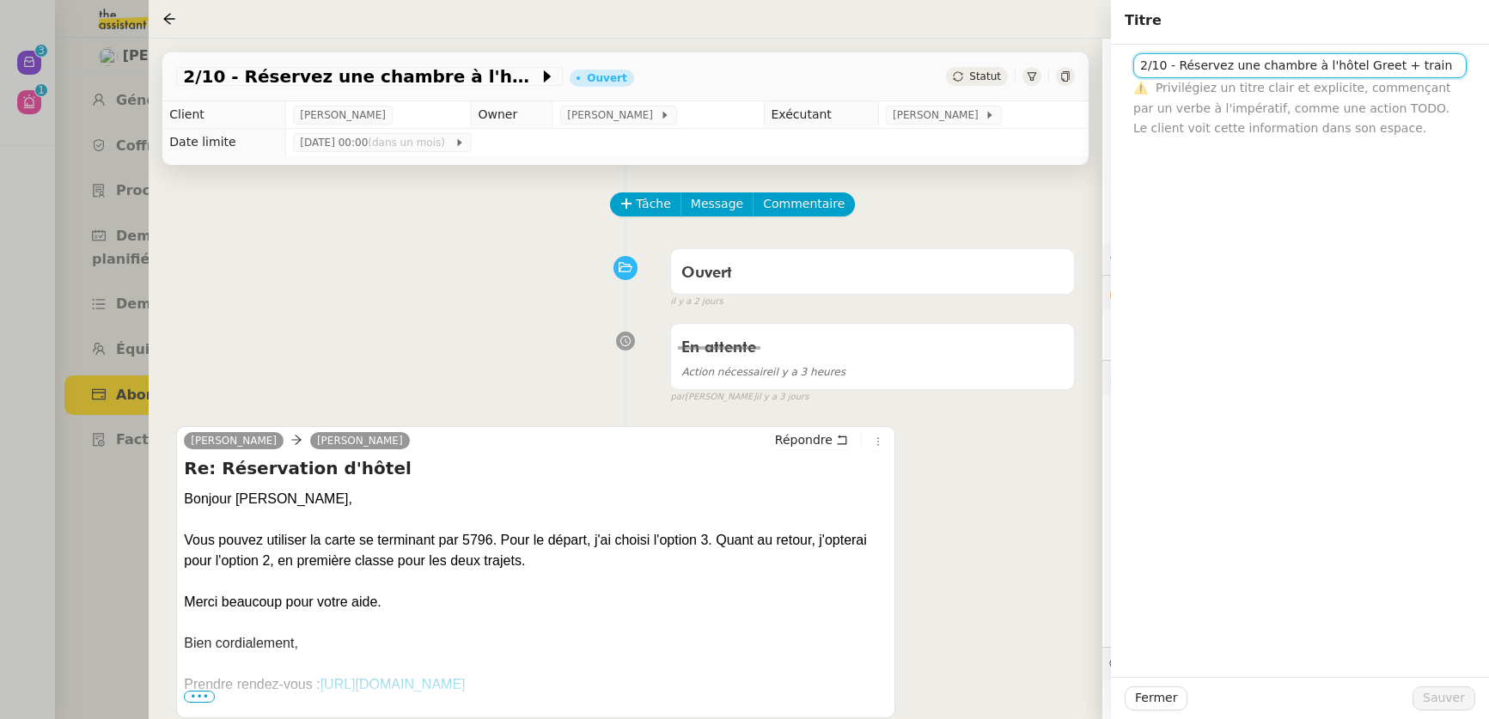
click at [1087, 68] on input "2/10 - Réservez une chambre à l'hôtel Greet + train" at bounding box center [1299, 65] width 333 height 25
type input "2/10 - Réservez une chambre à l'hôtel Greet + Train"
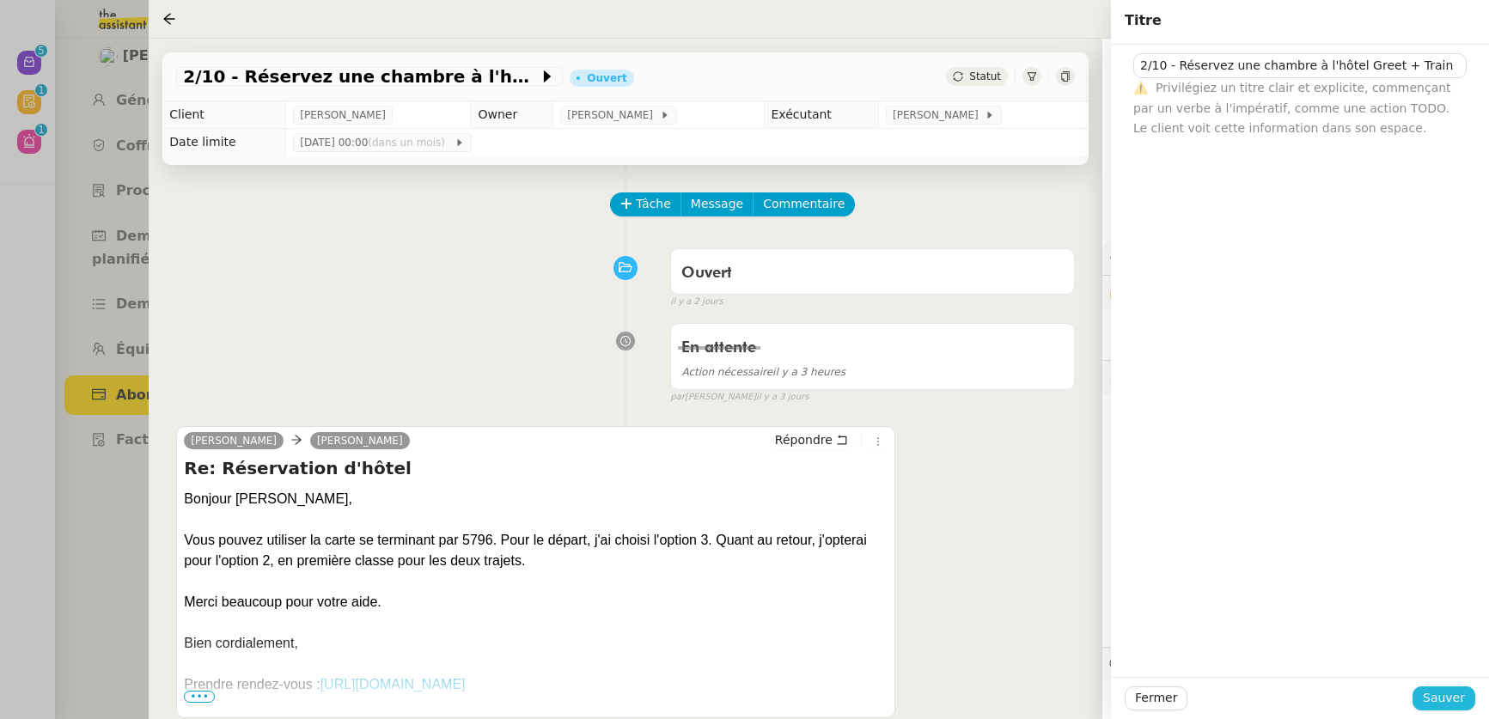
click at [1087, 412] on span "Sauver" at bounding box center [1443, 698] width 42 height 20
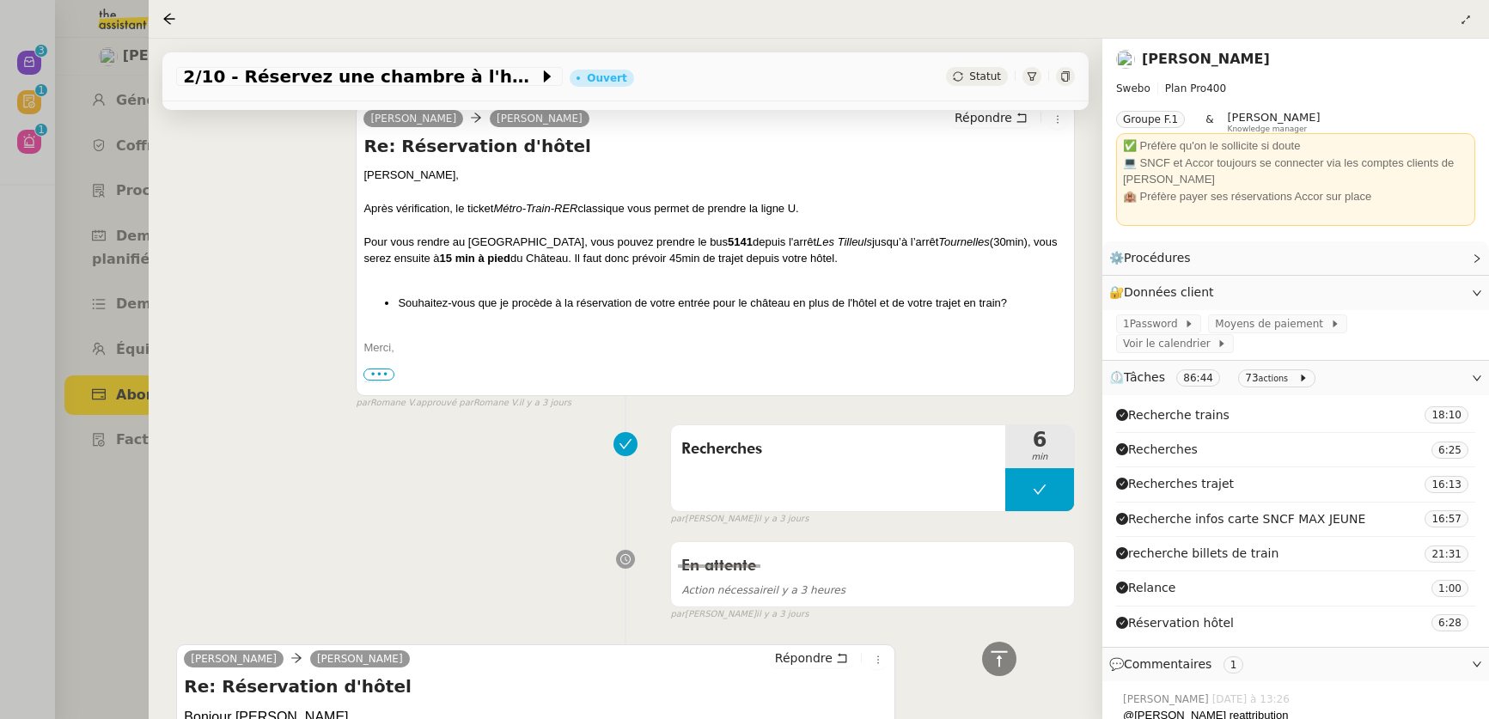
scroll to position [1387, 0]
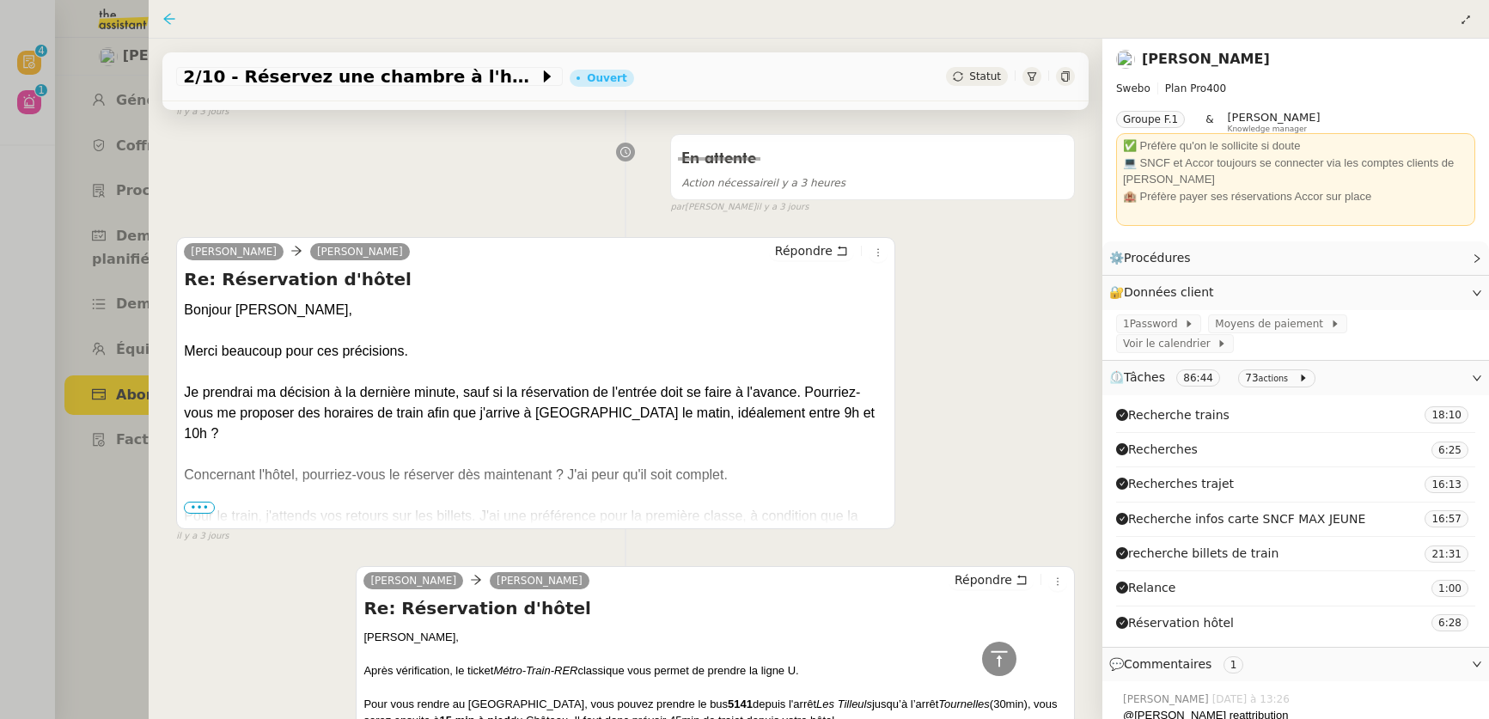
click at [164, 21] on icon at bounding box center [169, 19] width 14 height 14
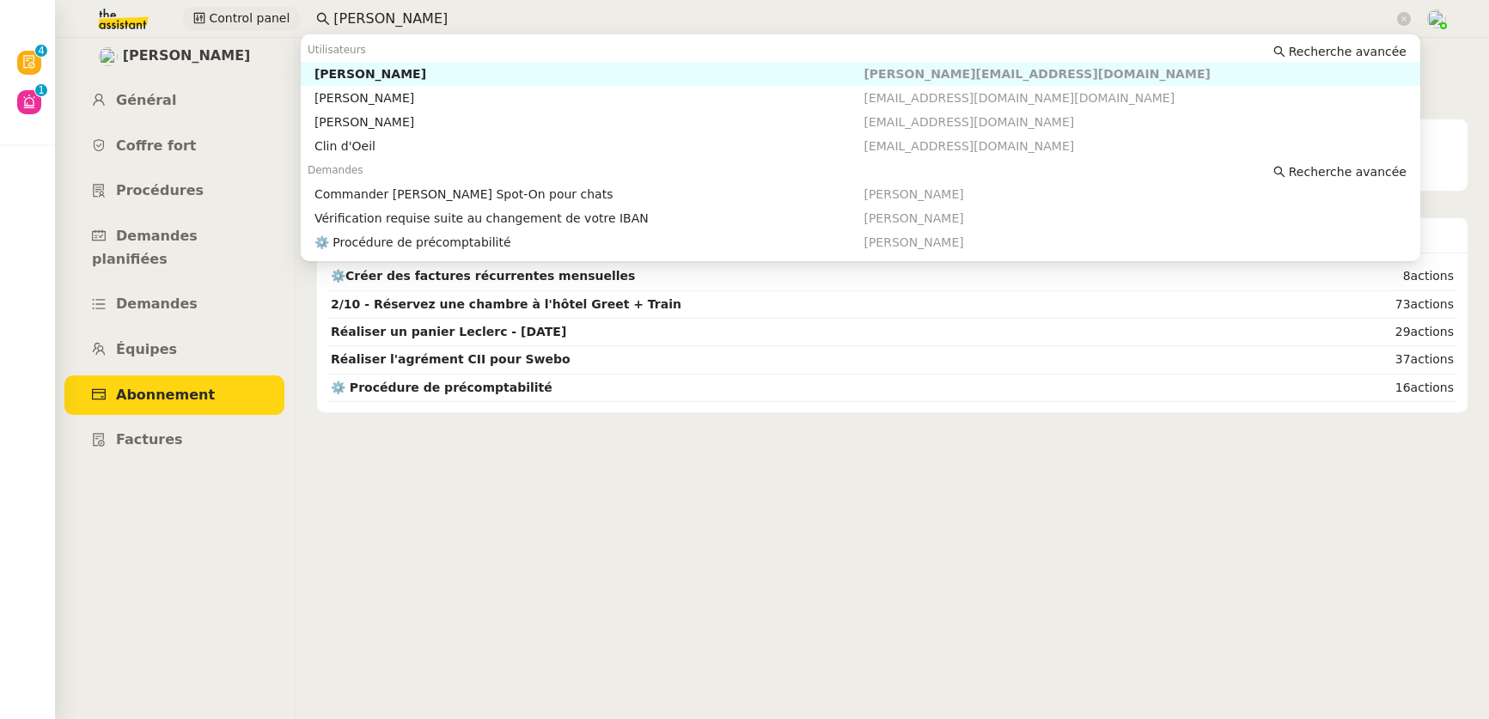
drag, startPoint x: 396, startPoint y: 13, endPoint x: 286, endPoint y: 13, distance: 109.9
click at [286, 13] on div "Control panel colin ch" at bounding box center [744, 19] width 1403 height 38
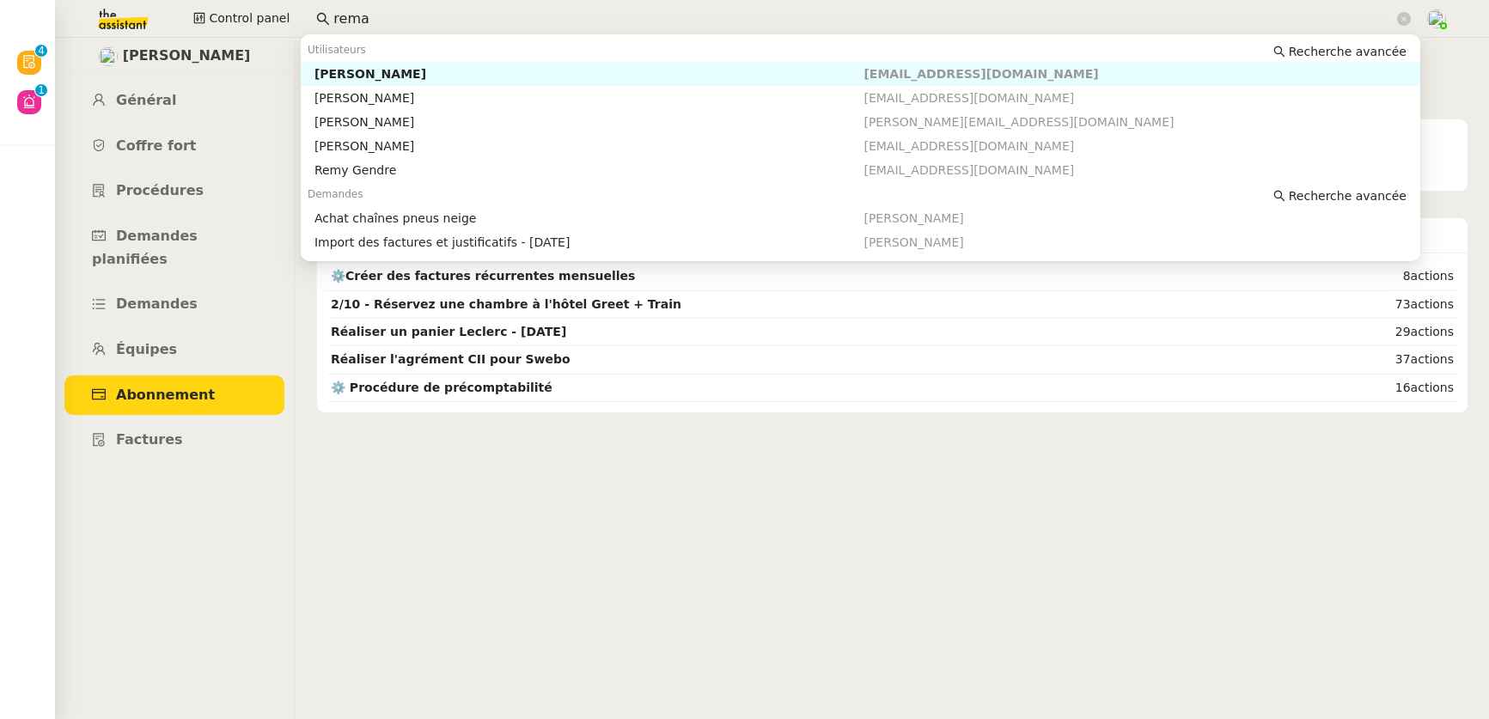
click at [357, 67] on div "Réma Ngaiboye" at bounding box center [589, 73] width 550 height 15
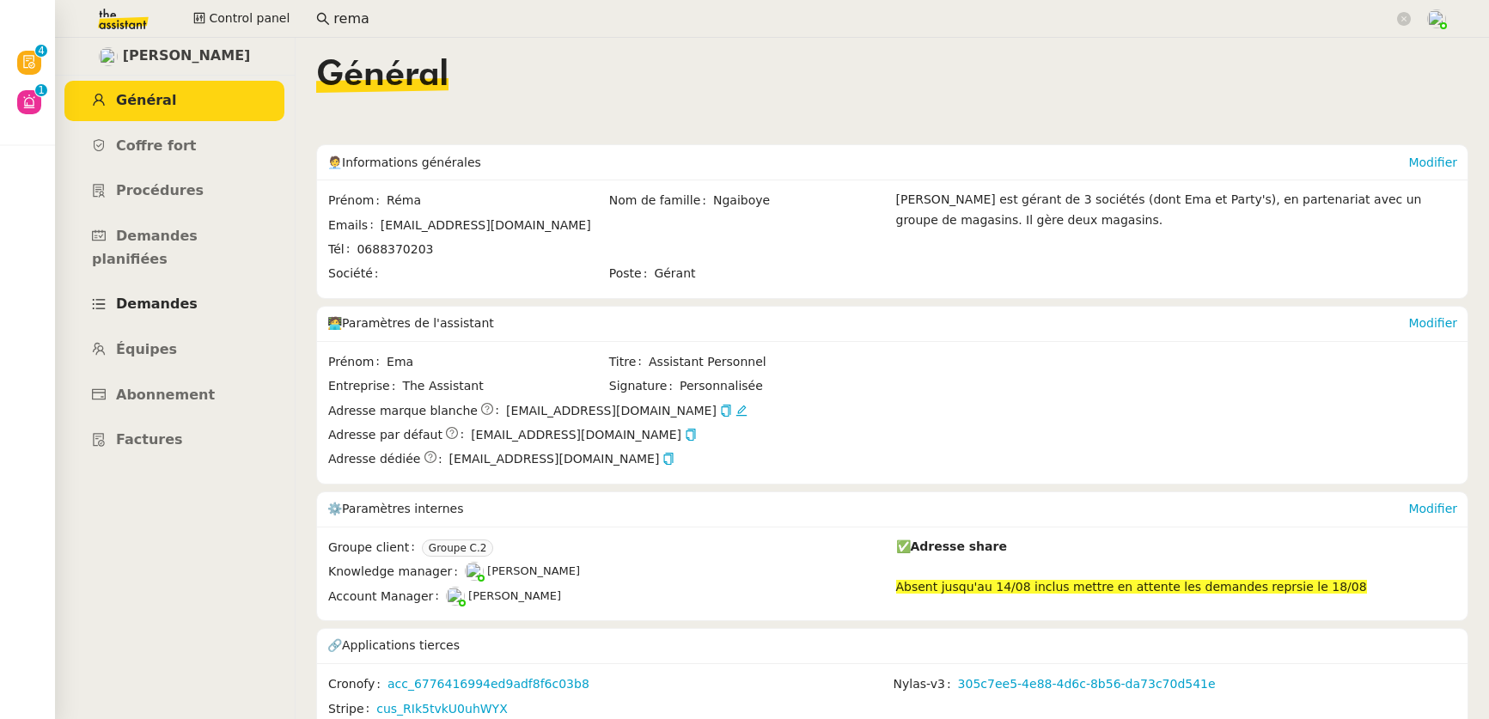
click at [179, 295] on span "Demandes" at bounding box center [157, 303] width 82 height 16
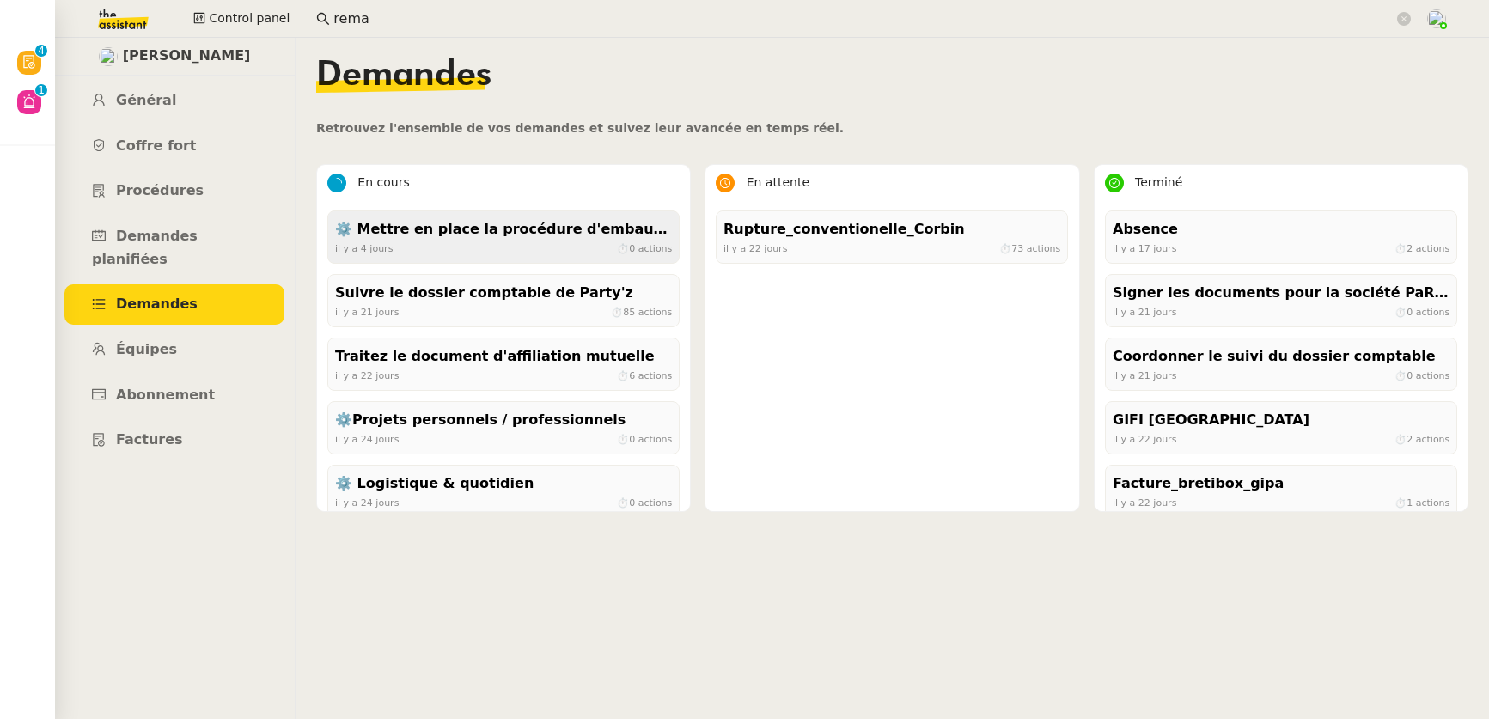
click at [442, 249] on div "il y a 4 jours ⏱ 0 actions" at bounding box center [503, 247] width 337 height 15
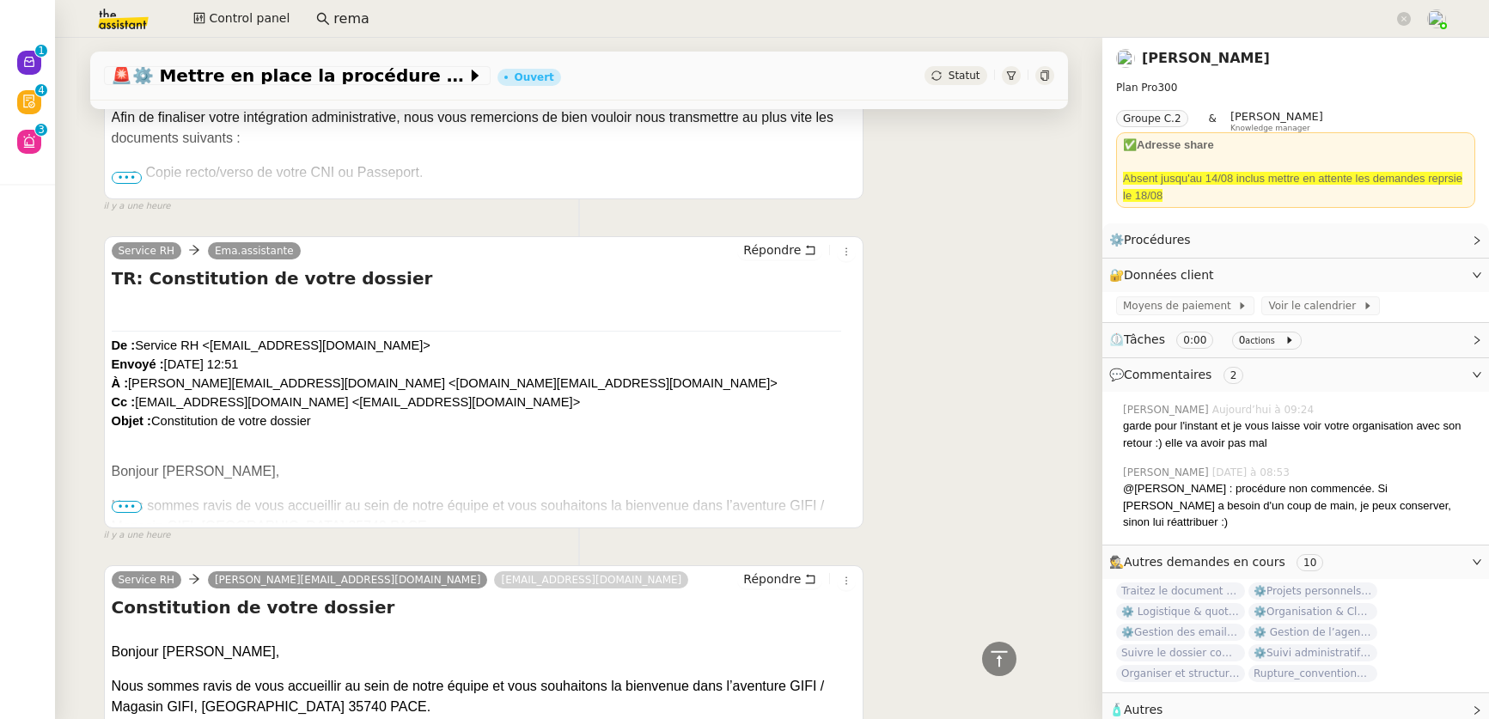
scroll to position [698, 0]
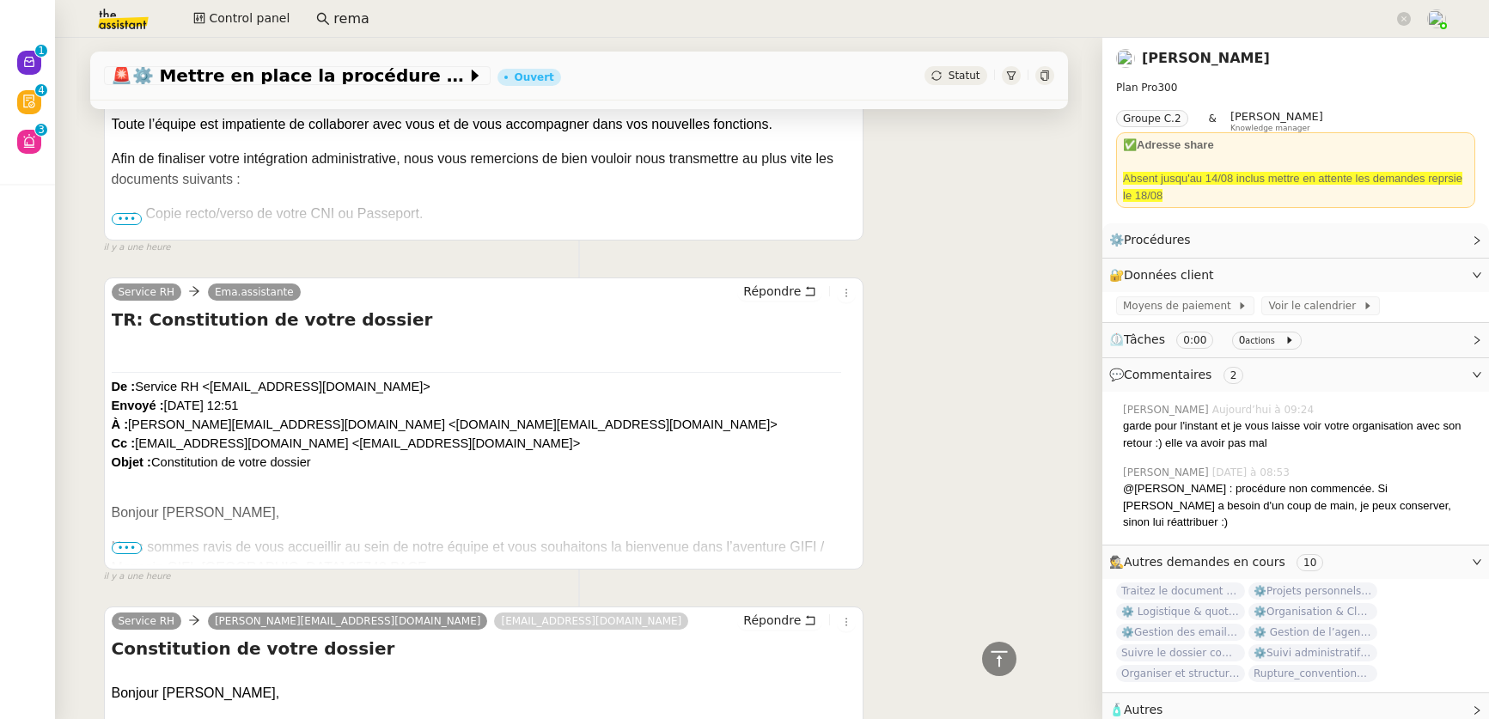
click at [128, 412] on span "•••" at bounding box center [127, 548] width 31 height 12
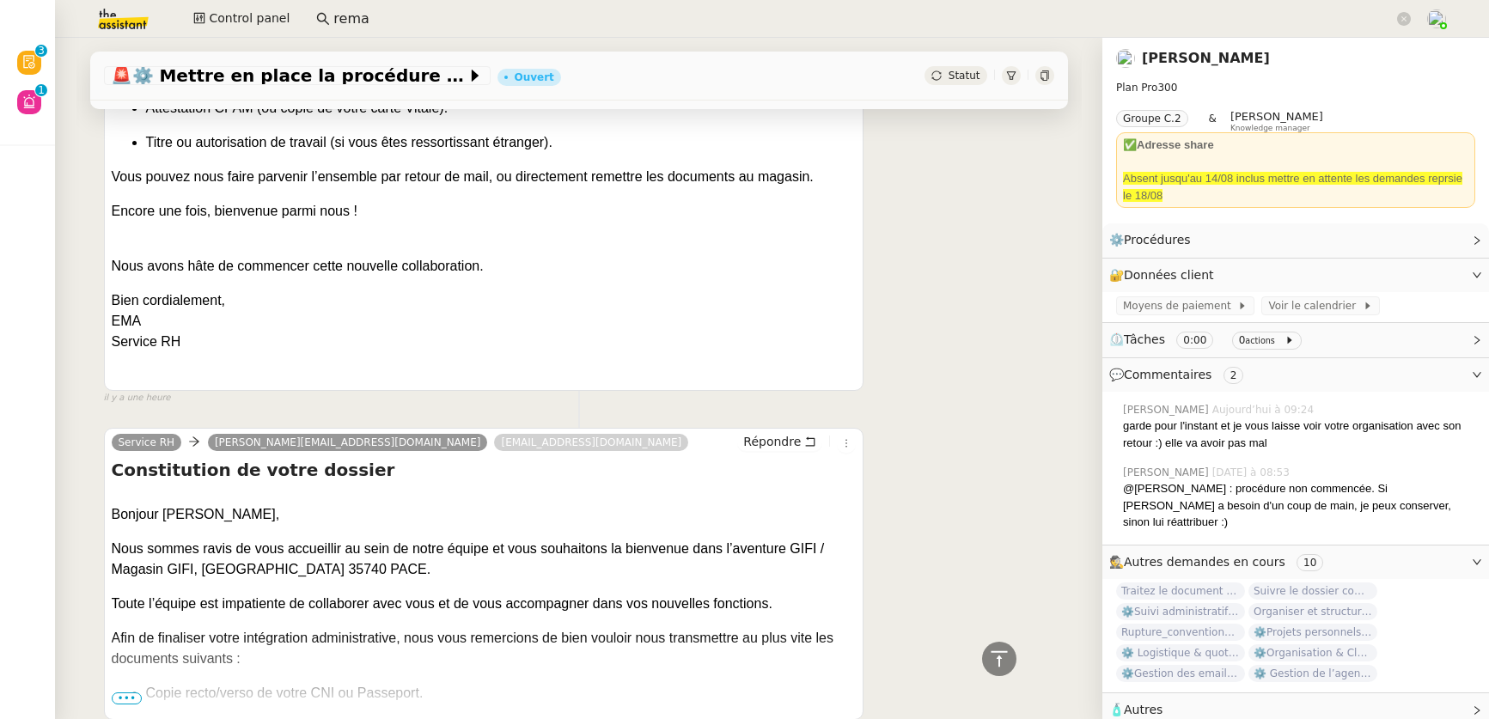
scroll to position [1349, 0]
click at [1040, 72] on icon at bounding box center [1044, 75] width 8 height 10
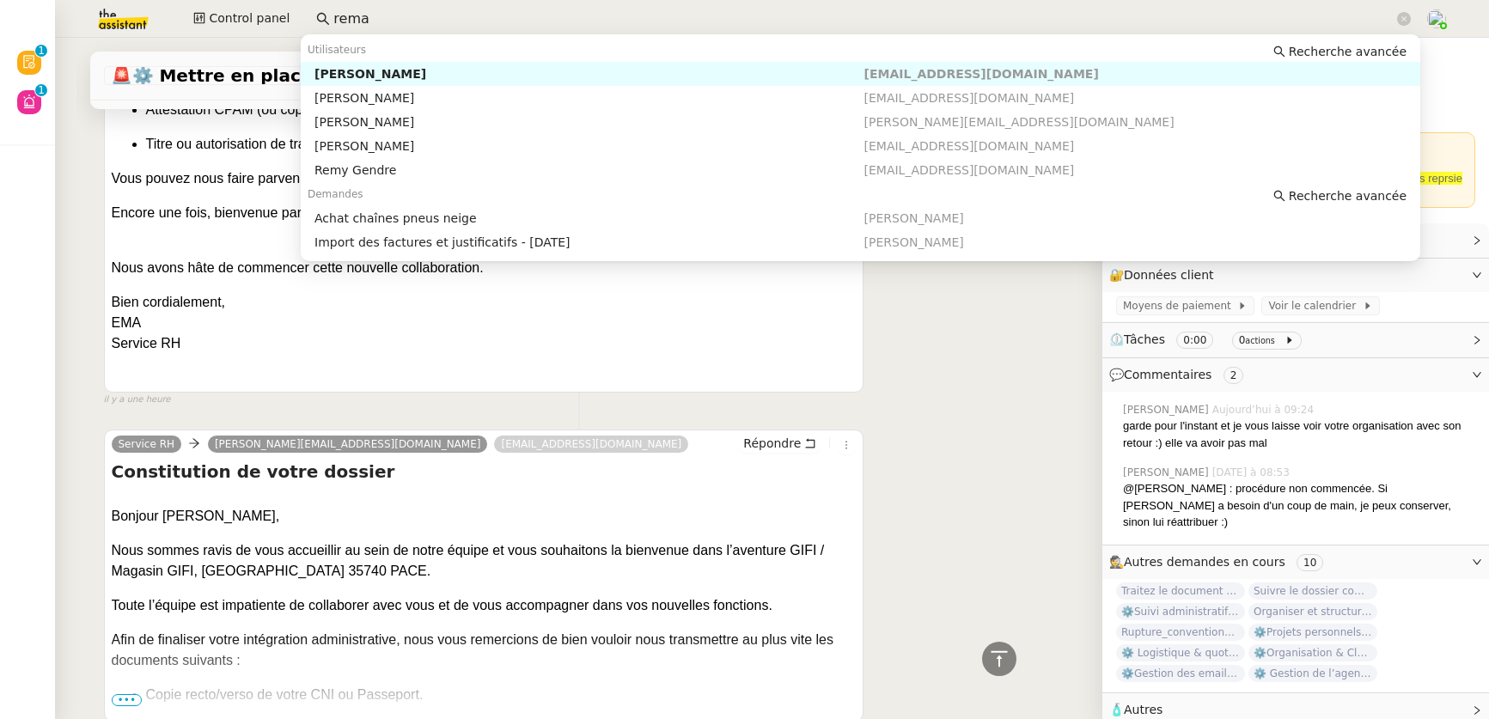
click at [368, 21] on input "rema" at bounding box center [863, 19] width 1060 height 23
click at [396, 70] on div "Edwige Giron-Fleckinger" at bounding box center [589, 73] width 550 height 15
type input "edw"
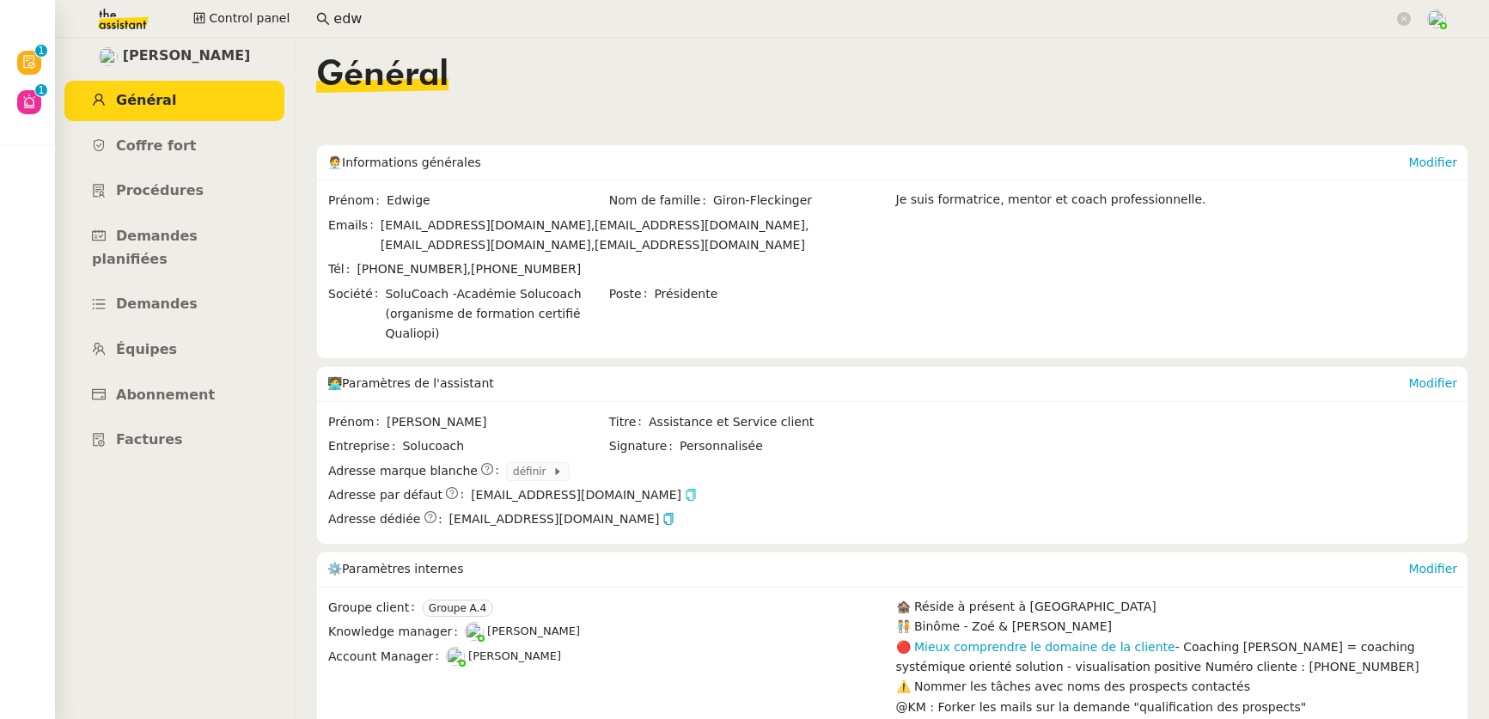
click at [685, 412] on icon "button" at bounding box center [691, 495] width 12 height 12
click at [138, 24] on img at bounding box center [109, 19] width 133 height 38
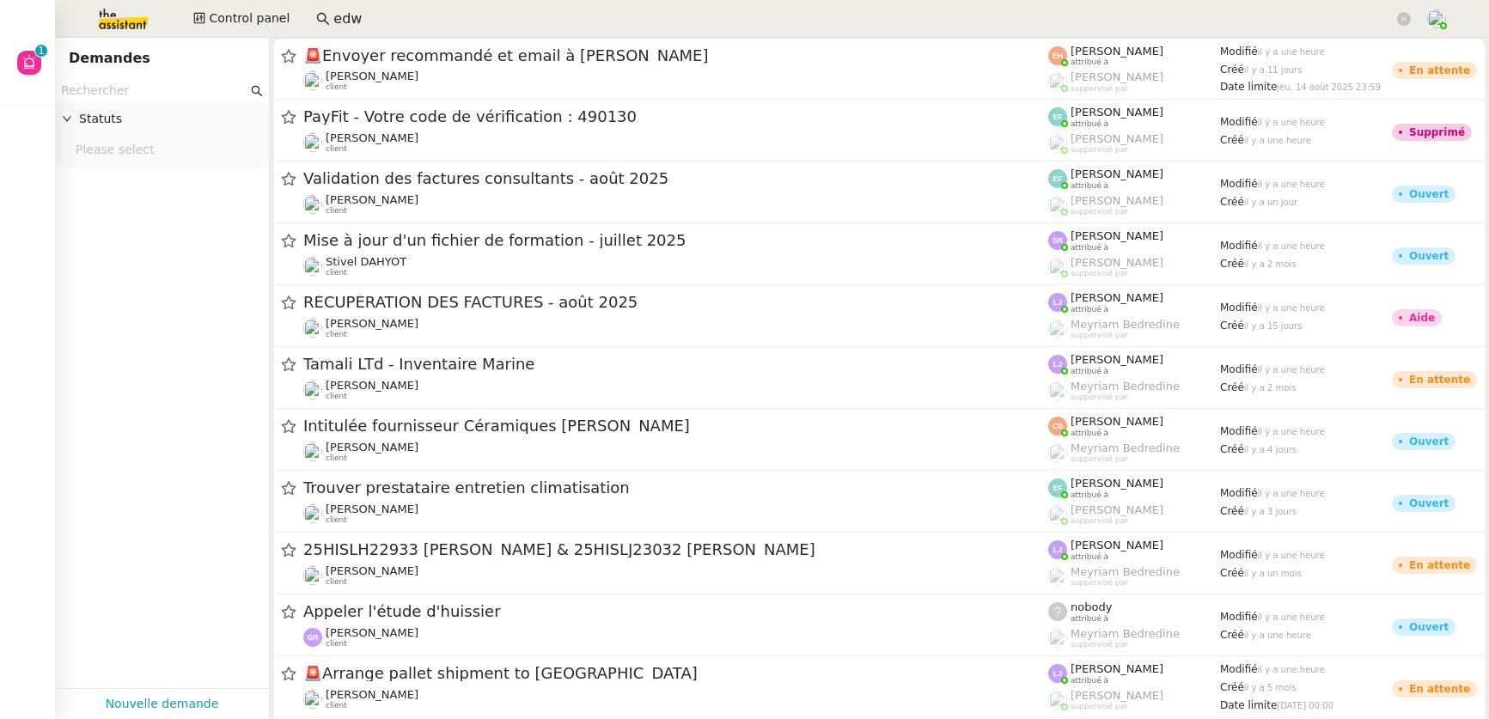
click at [120, 20] on img at bounding box center [109, 19] width 133 height 38
click at [130, 93] on input "text" at bounding box center [154, 91] width 186 height 20
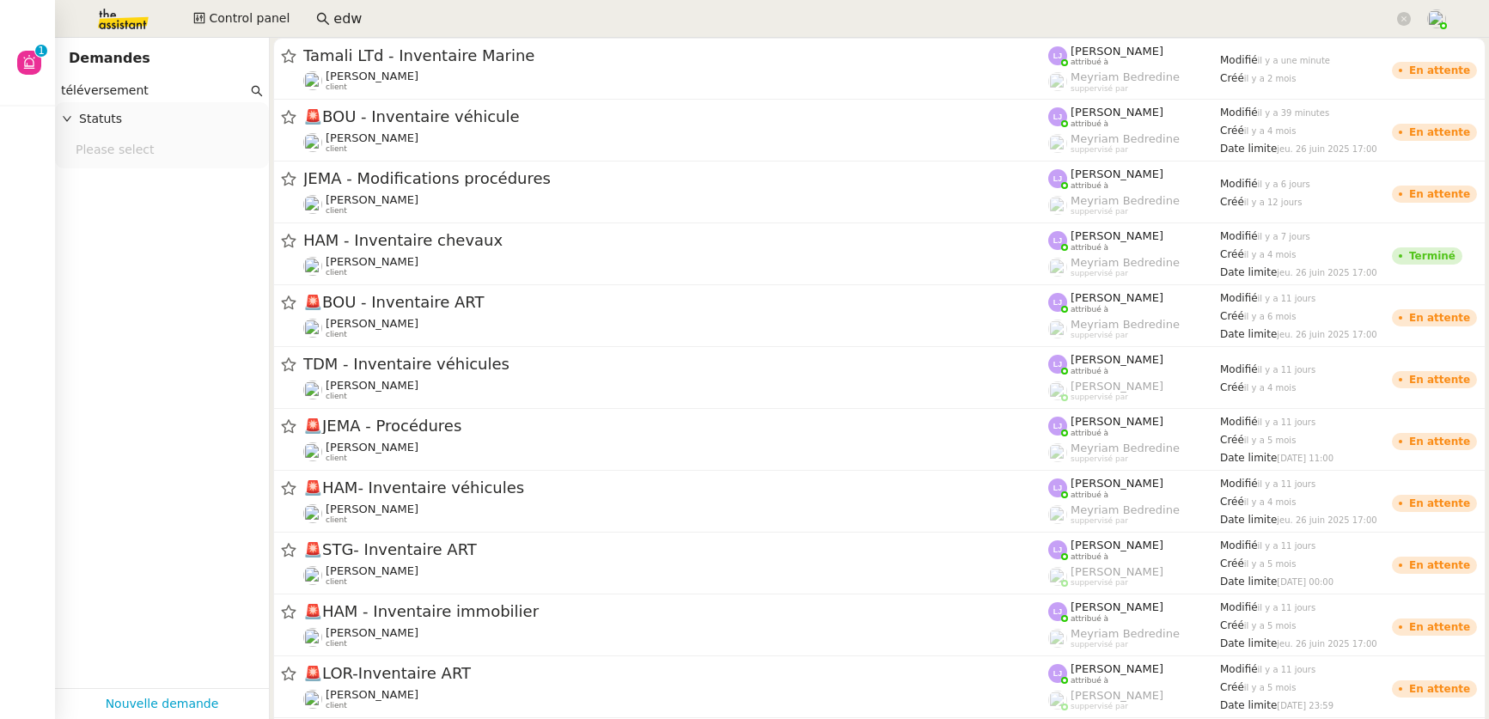
click at [61, 88] on input "téléversement" at bounding box center [154, 91] width 186 height 20
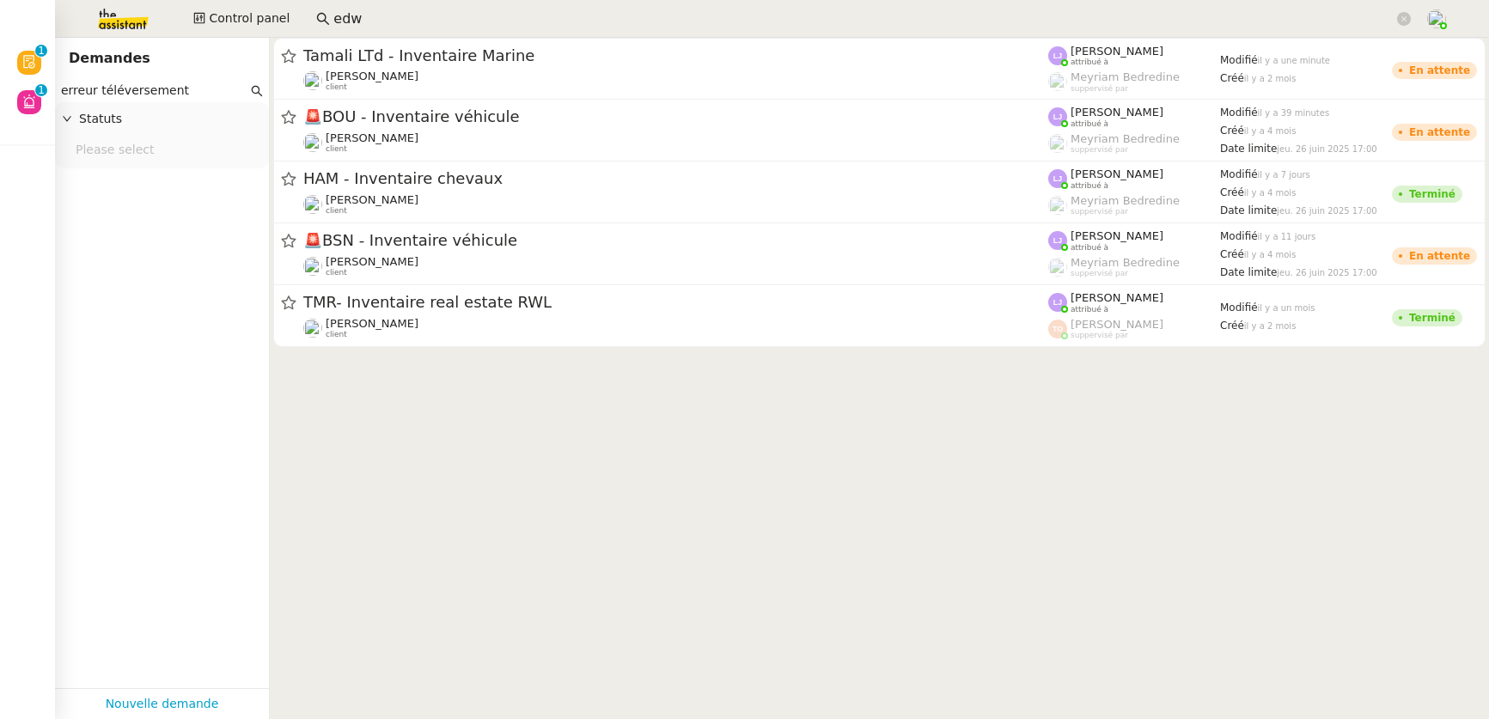
click at [211, 85] on input "erreur téléversement" at bounding box center [154, 91] width 186 height 20
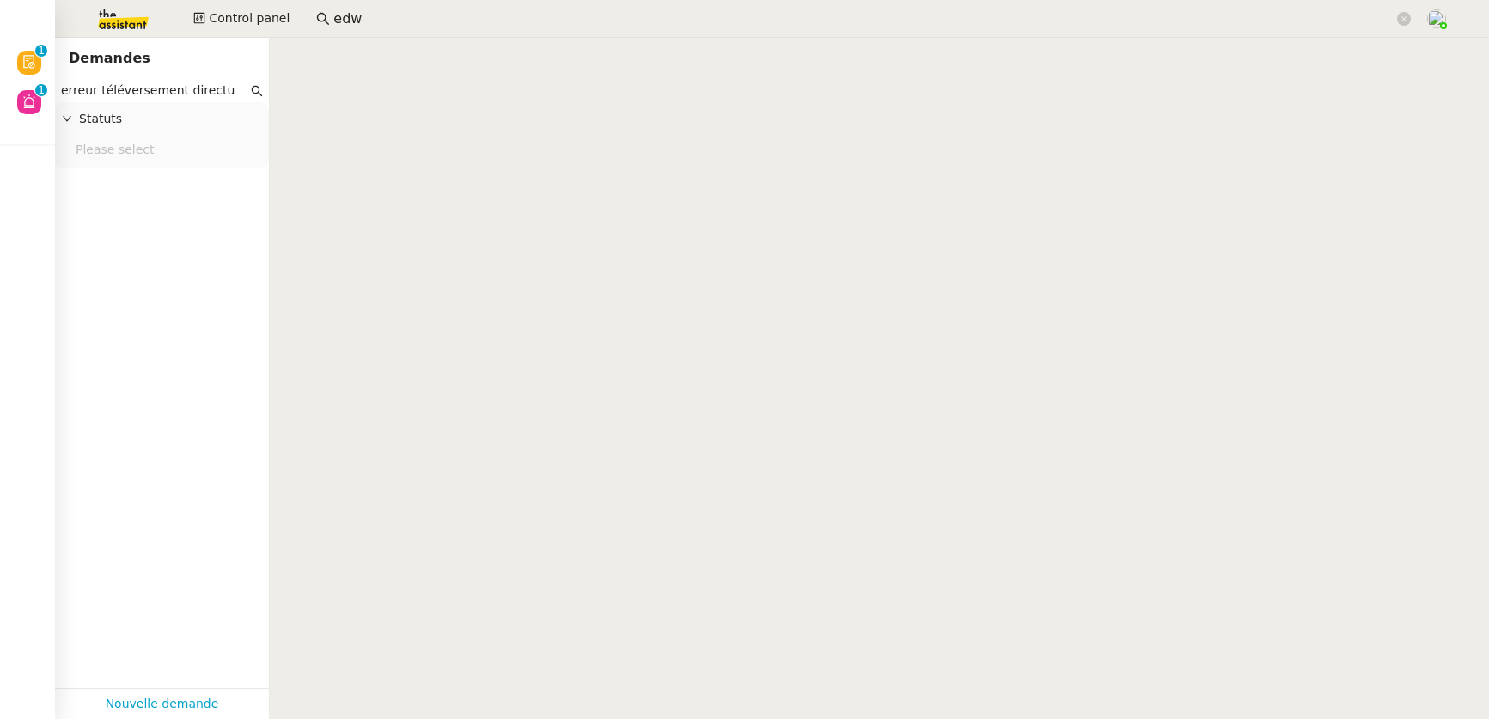
type input "erreur téléversement directus"
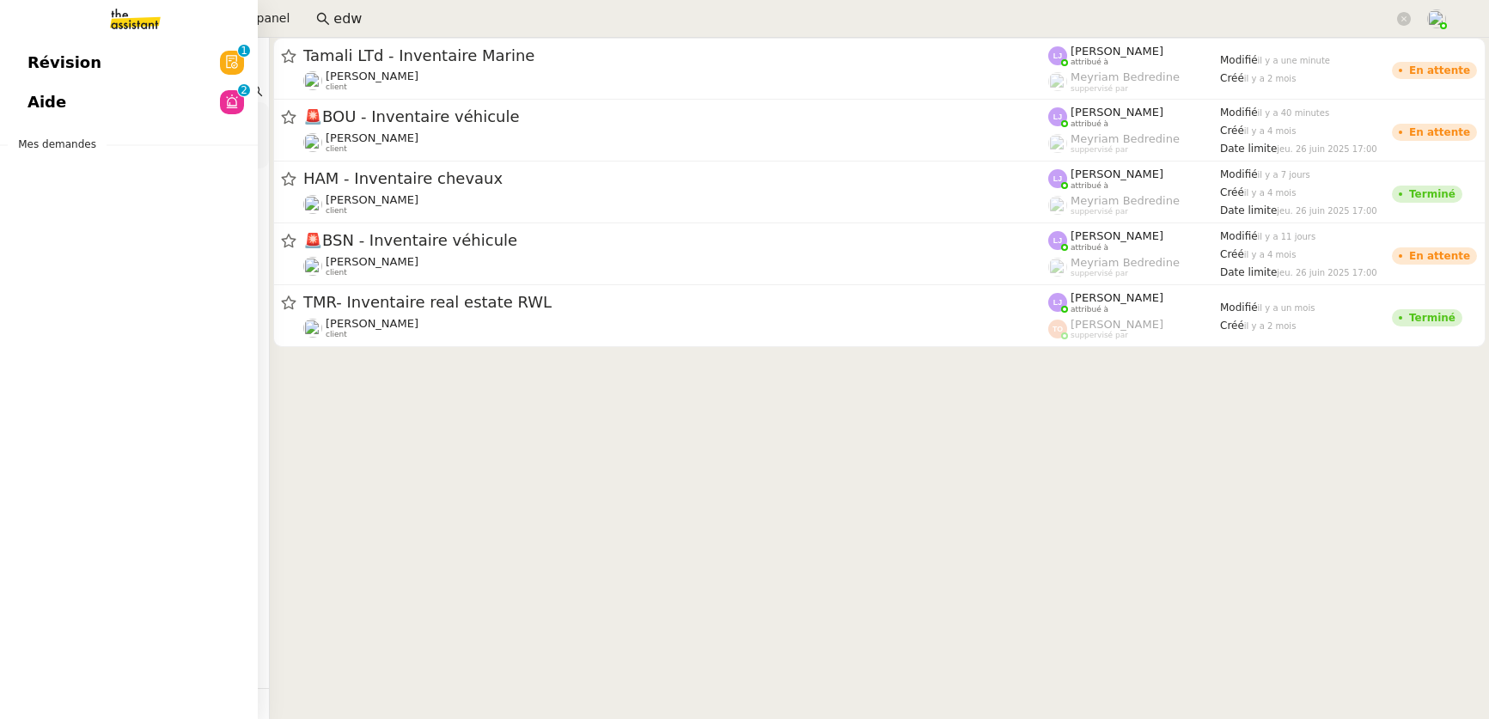
drag, startPoint x: 225, startPoint y: 92, endPoint x: 53, endPoint y: 93, distance: 171.8
click at [52, 92] on nz-layout "Révision 0 1 2 3 4 5 6 7 8 9 Aide 0 1 2 3 4 5 6 7 8 9 Mes demandes Control pane…" at bounding box center [744, 359] width 1489 height 719
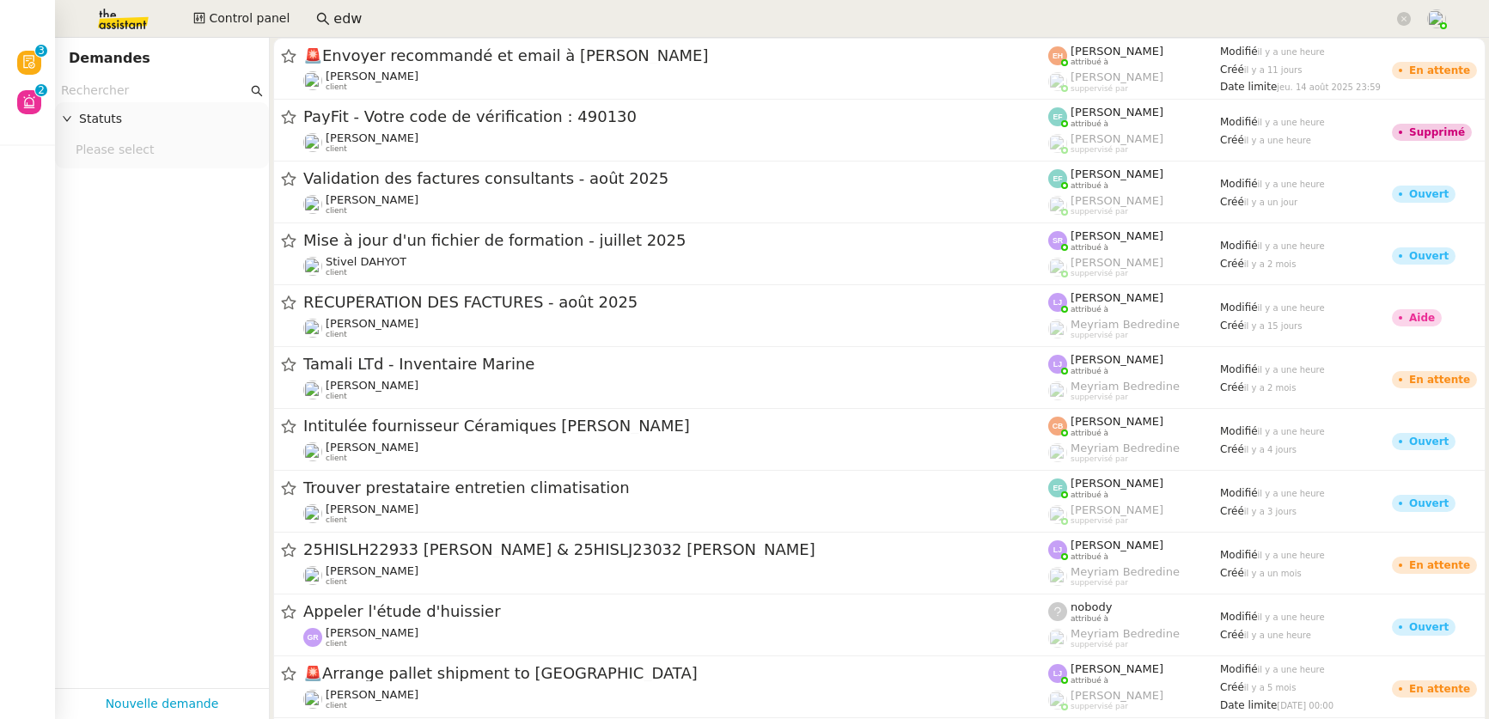
click at [123, 88] on input "text" at bounding box center [154, 91] width 186 height 20
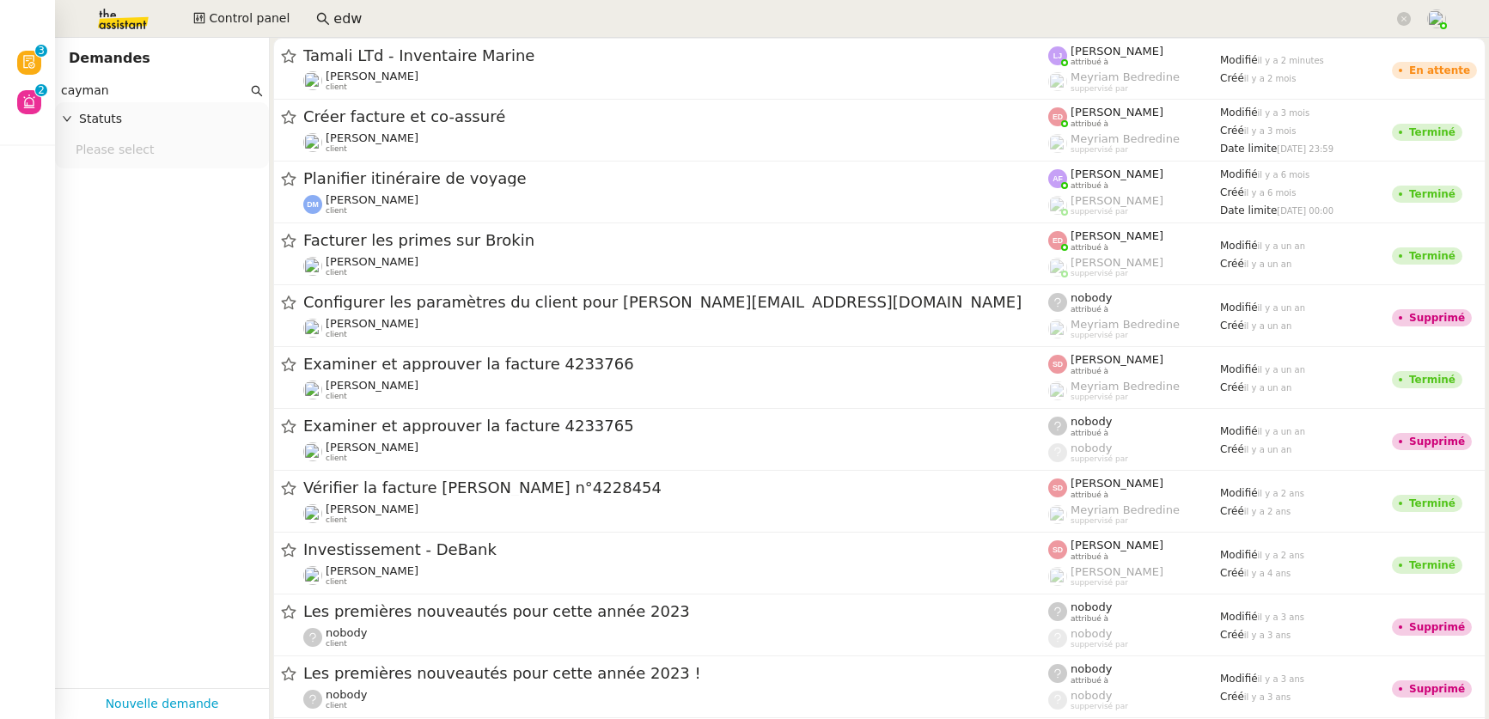
click at [63, 91] on input "cayman" at bounding box center [154, 91] width 186 height 20
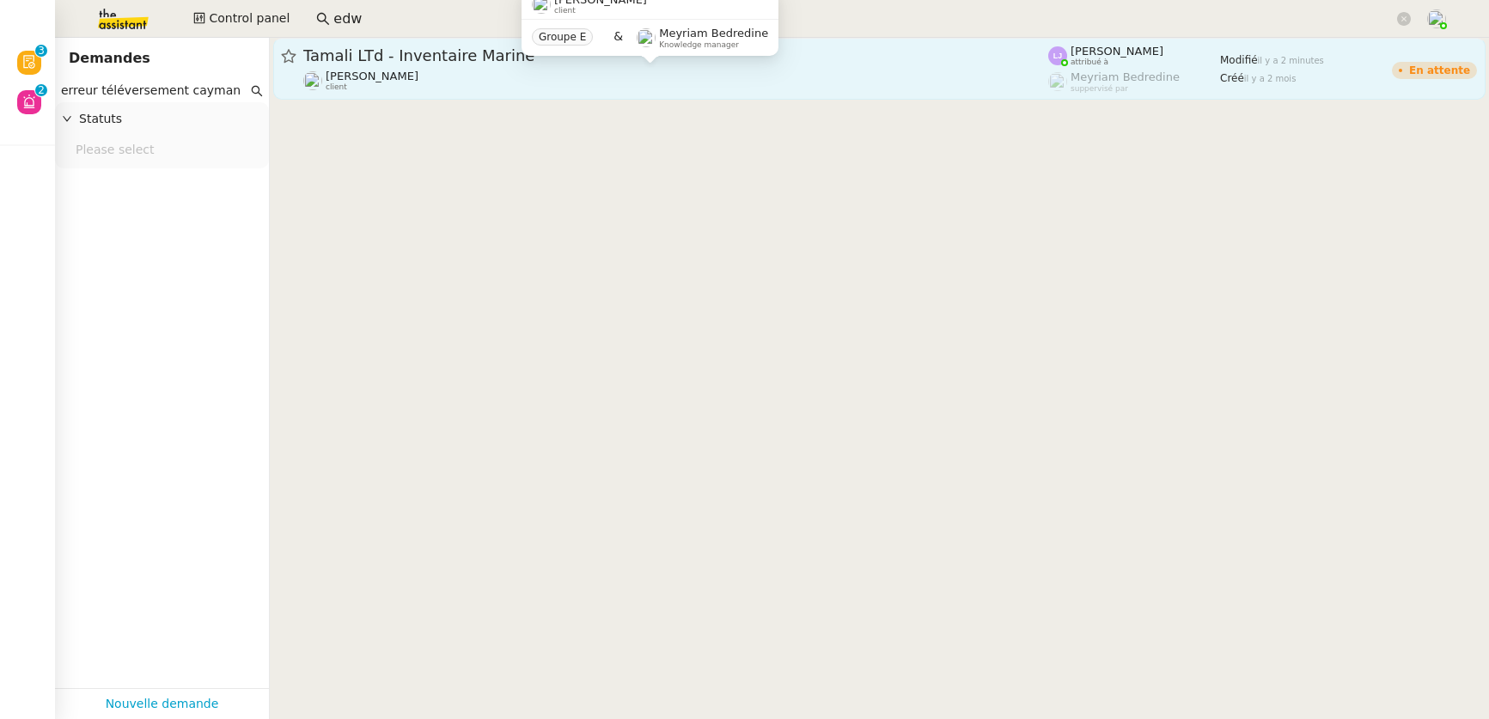
click at [481, 76] on div "Johanna Massa client" at bounding box center [675, 81] width 745 height 22
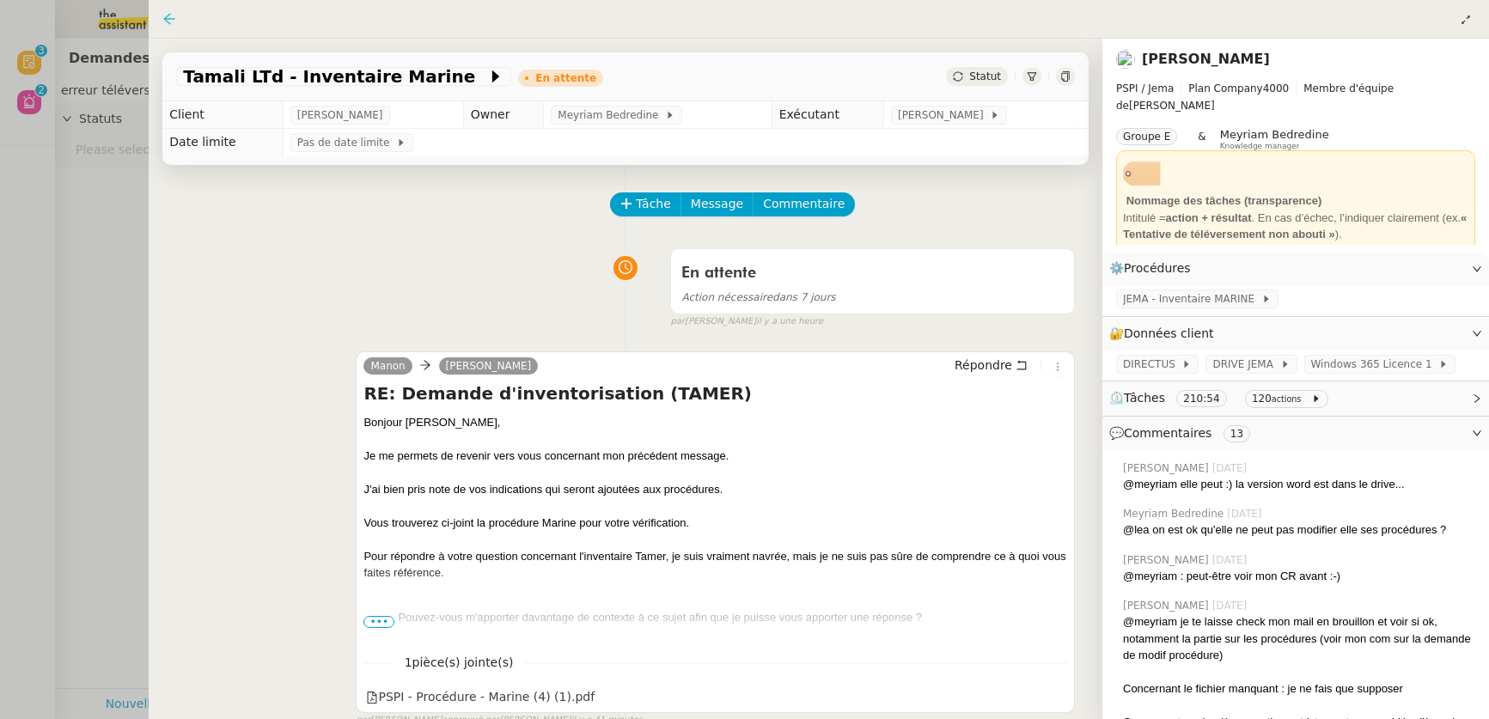
click at [172, 21] on icon at bounding box center [169, 19] width 14 height 14
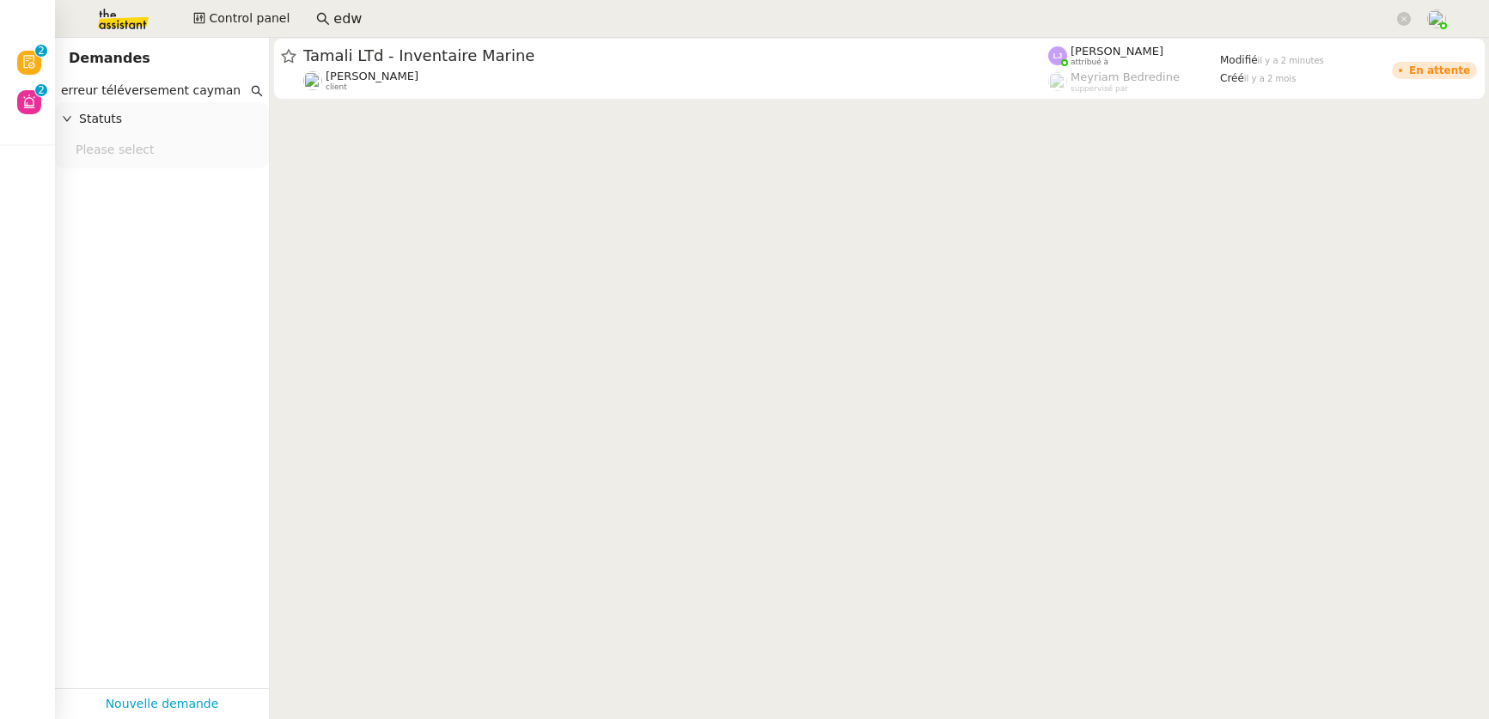
click at [213, 92] on input "erreur téléversement cayman" at bounding box center [154, 91] width 186 height 20
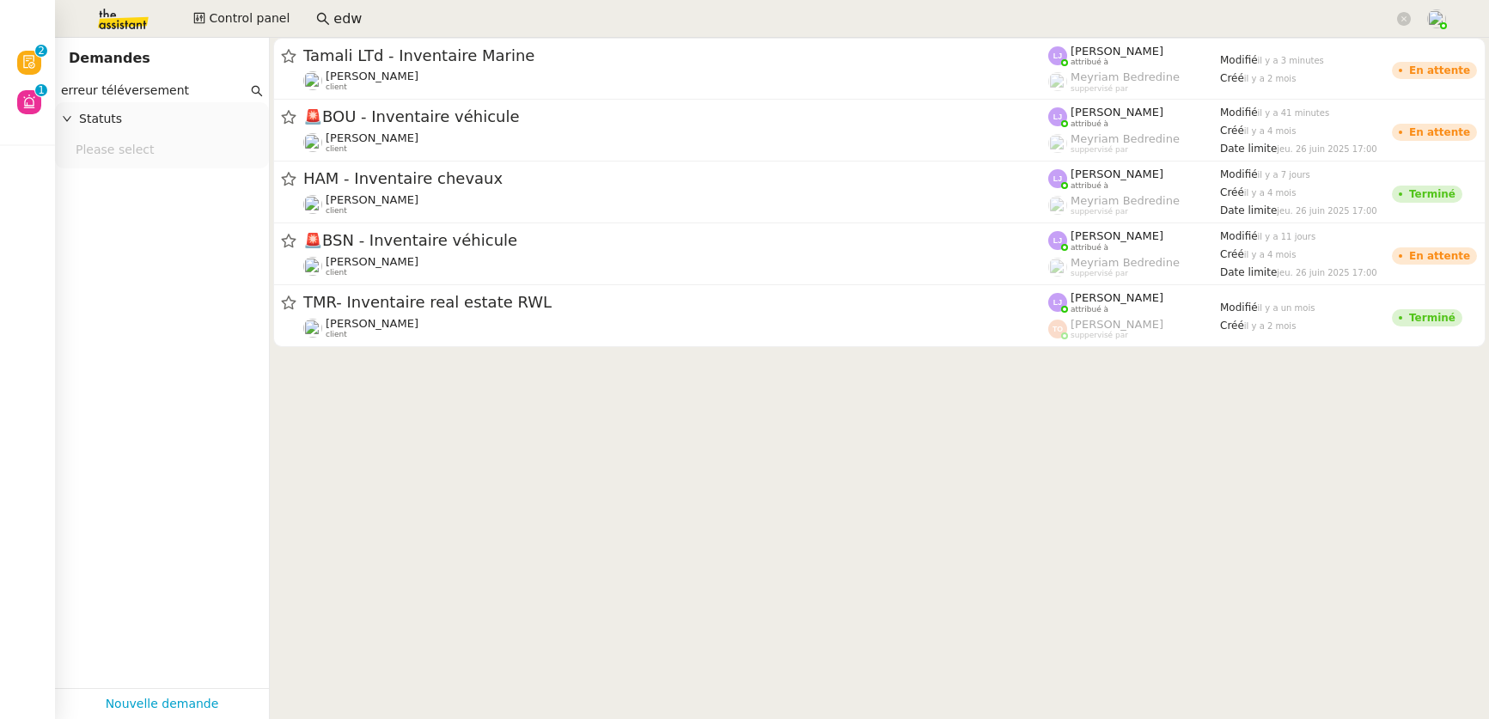
type input "erreur téléversement"
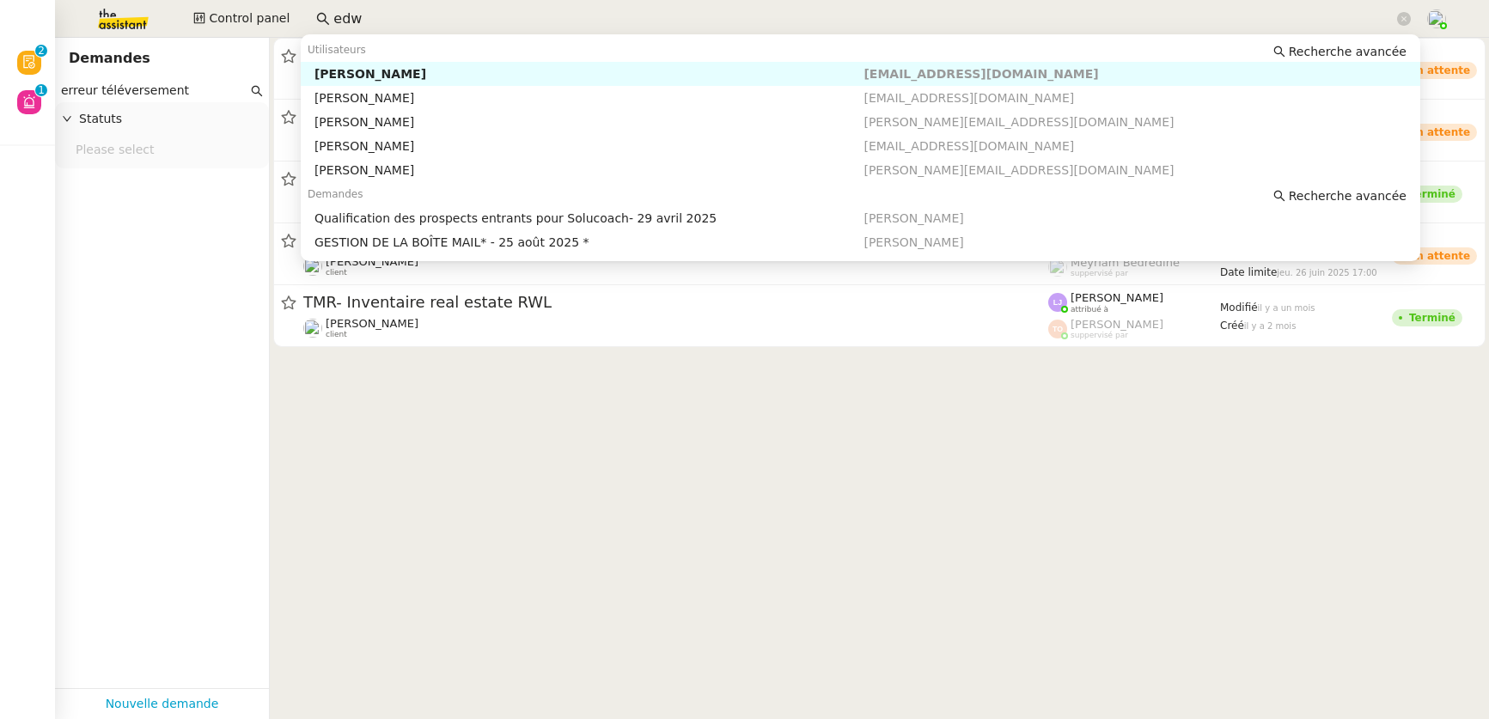
click at [347, 21] on input "edw" at bounding box center [863, 19] width 1060 height 23
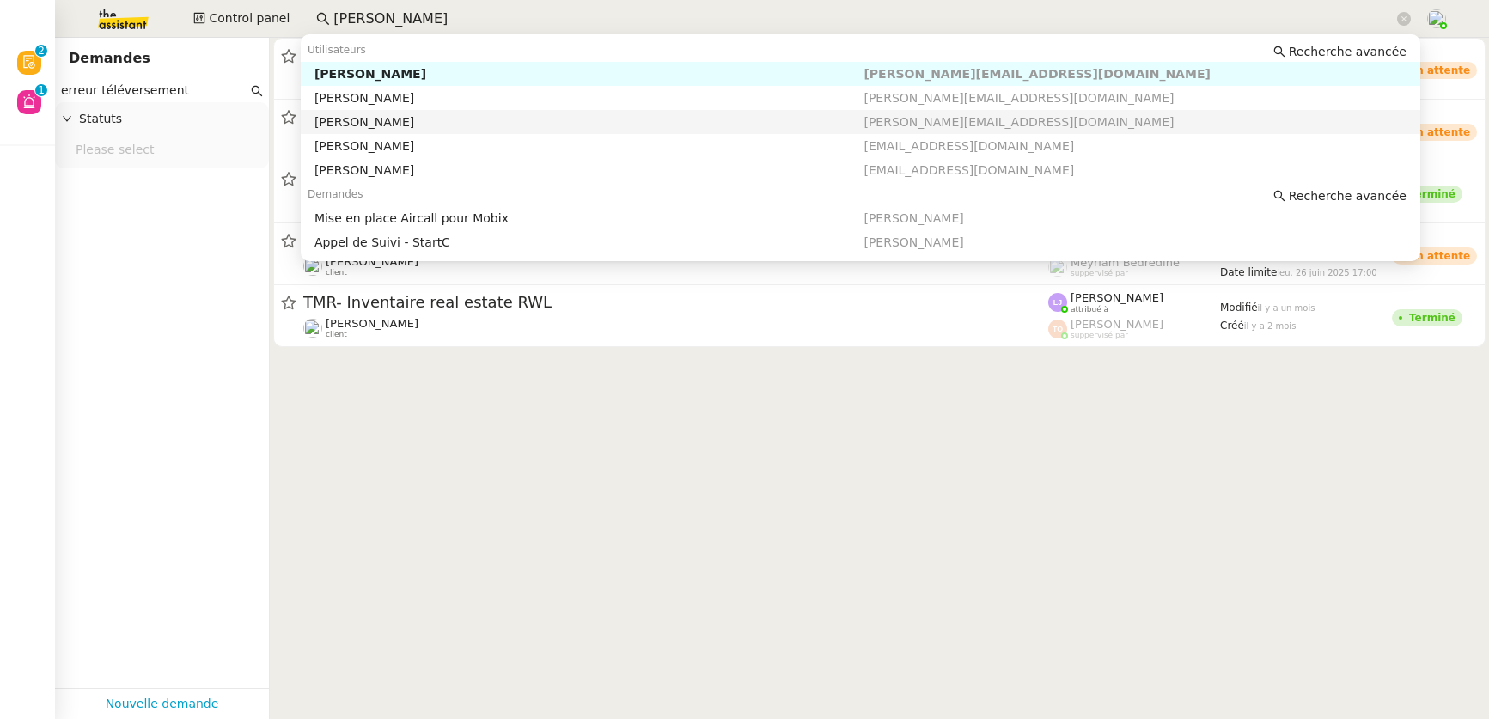
click at [362, 121] on div "Florian Parant" at bounding box center [589, 121] width 550 height 15
type input "florian"
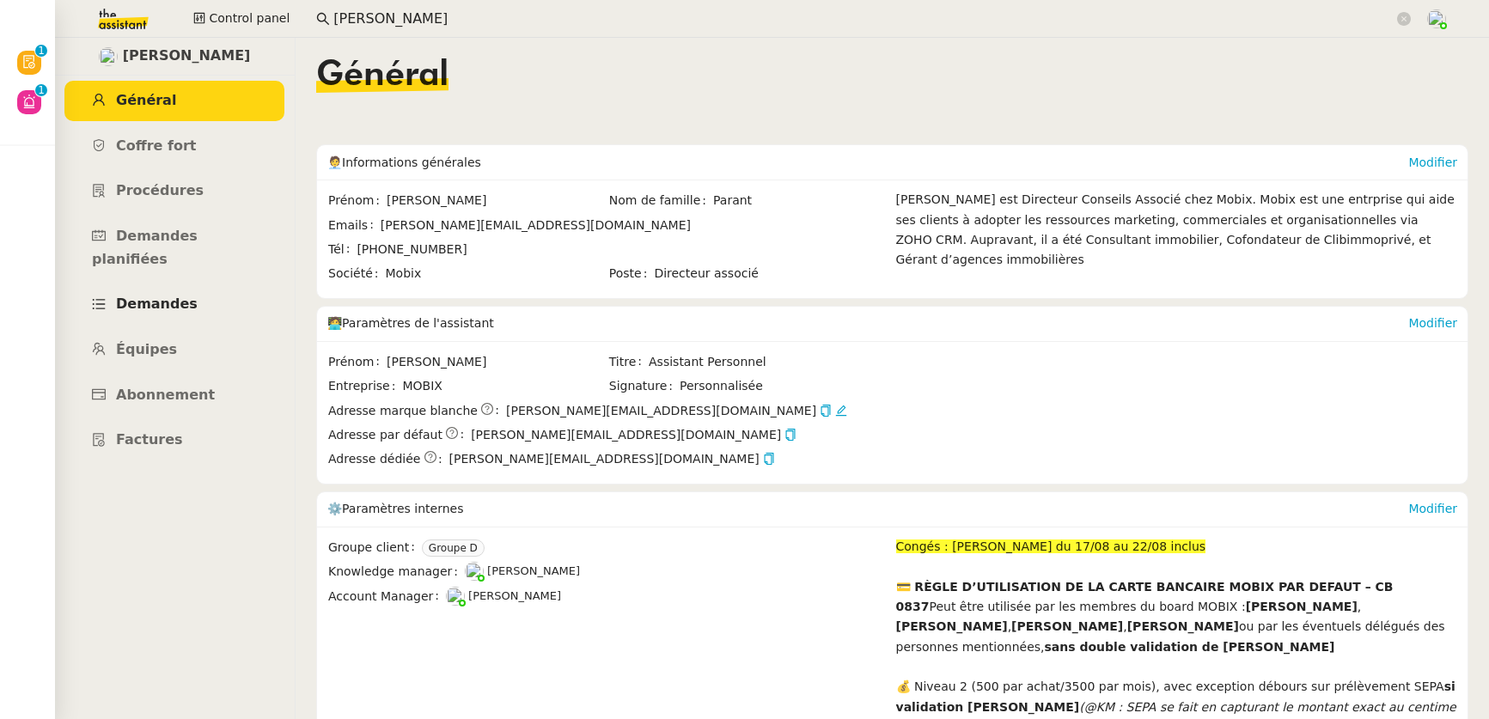
click at [165, 289] on link "Demandes" at bounding box center [174, 304] width 220 height 40
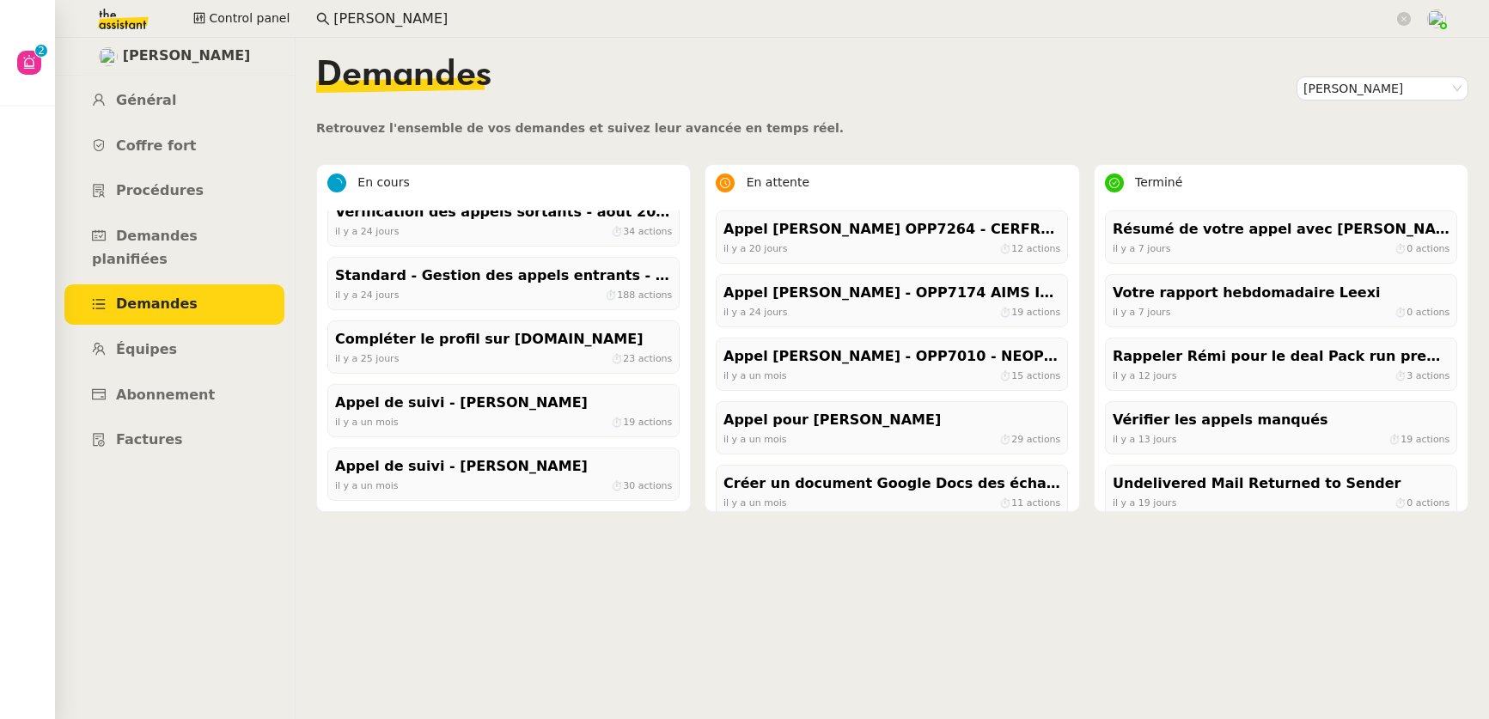
click at [139, 20] on img at bounding box center [109, 19] width 133 height 38
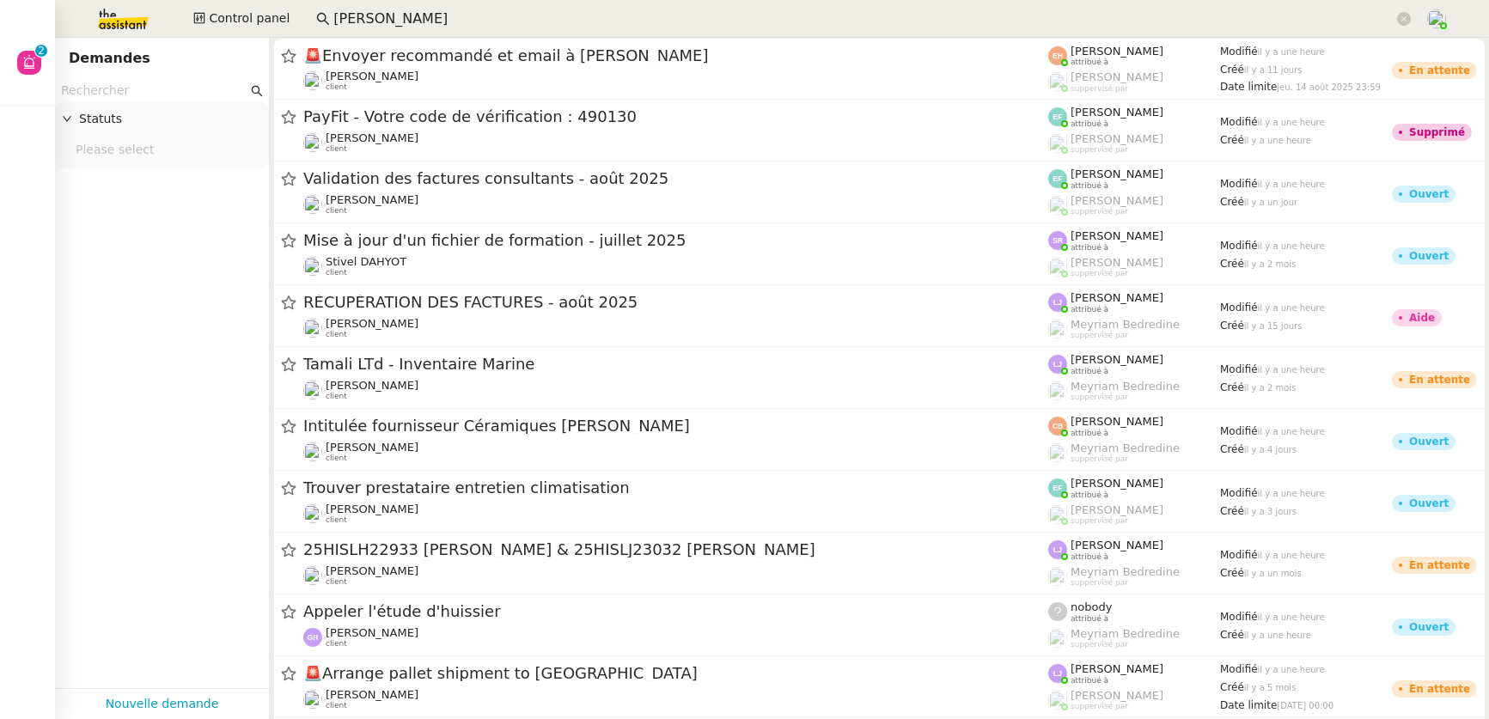
click at [134, 88] on input "text" at bounding box center [154, 91] width 186 height 20
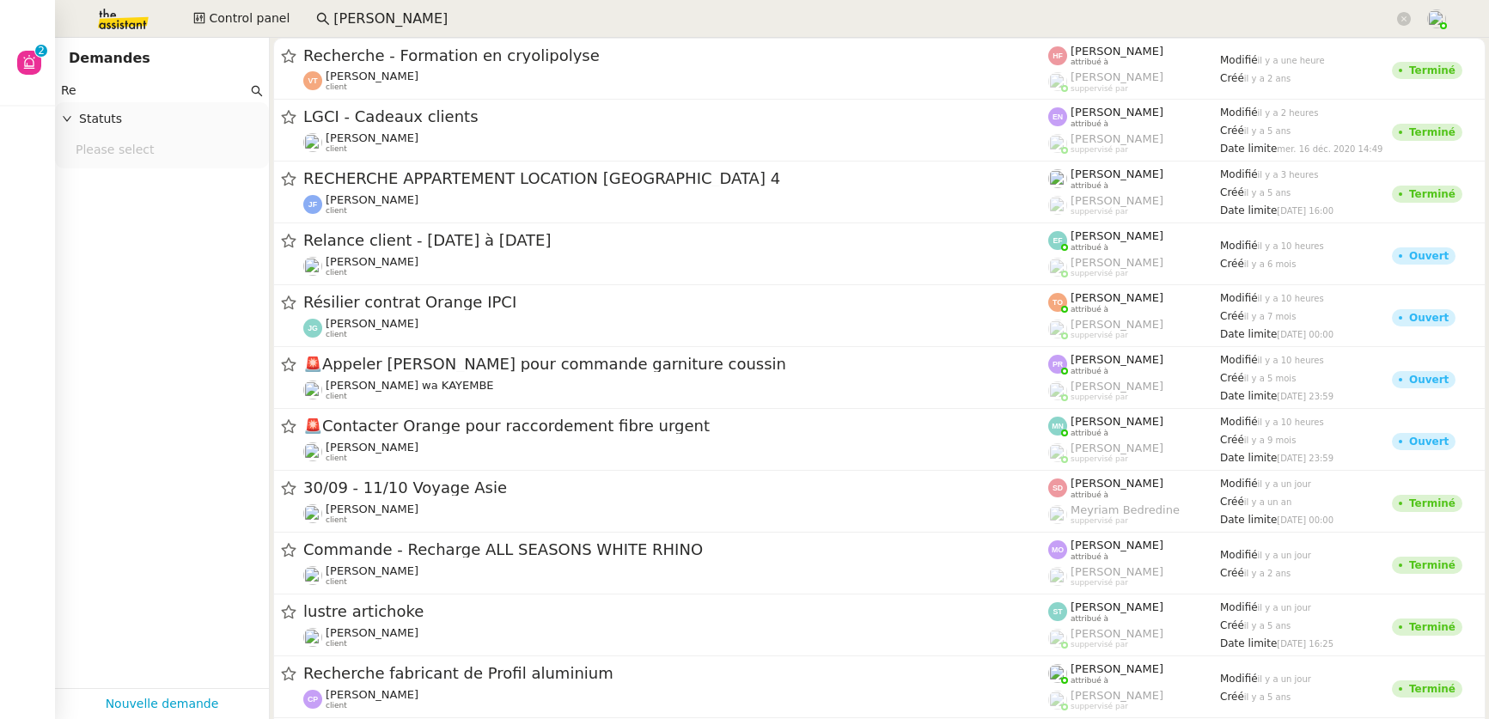
type input "R"
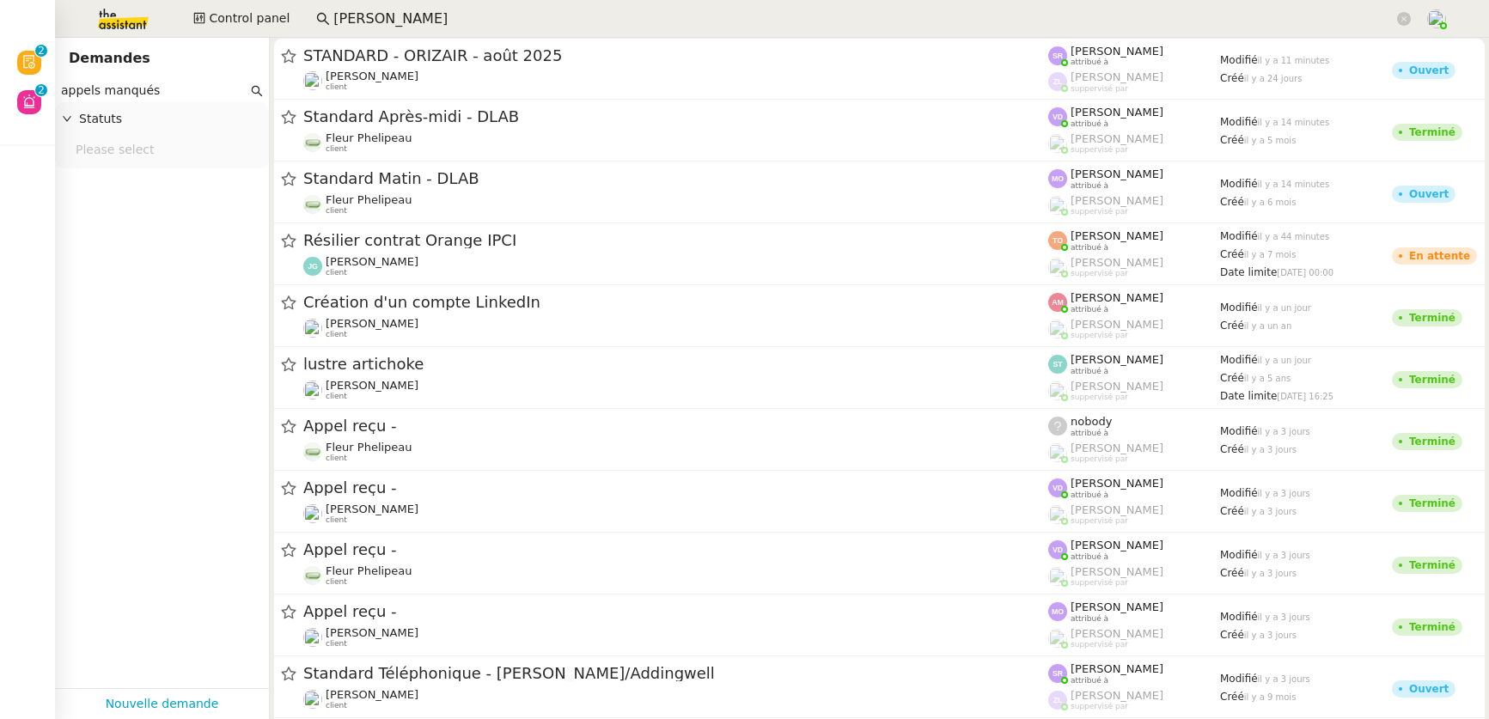
click at [63, 92] on input "appels manqués" at bounding box center [154, 91] width 186 height 20
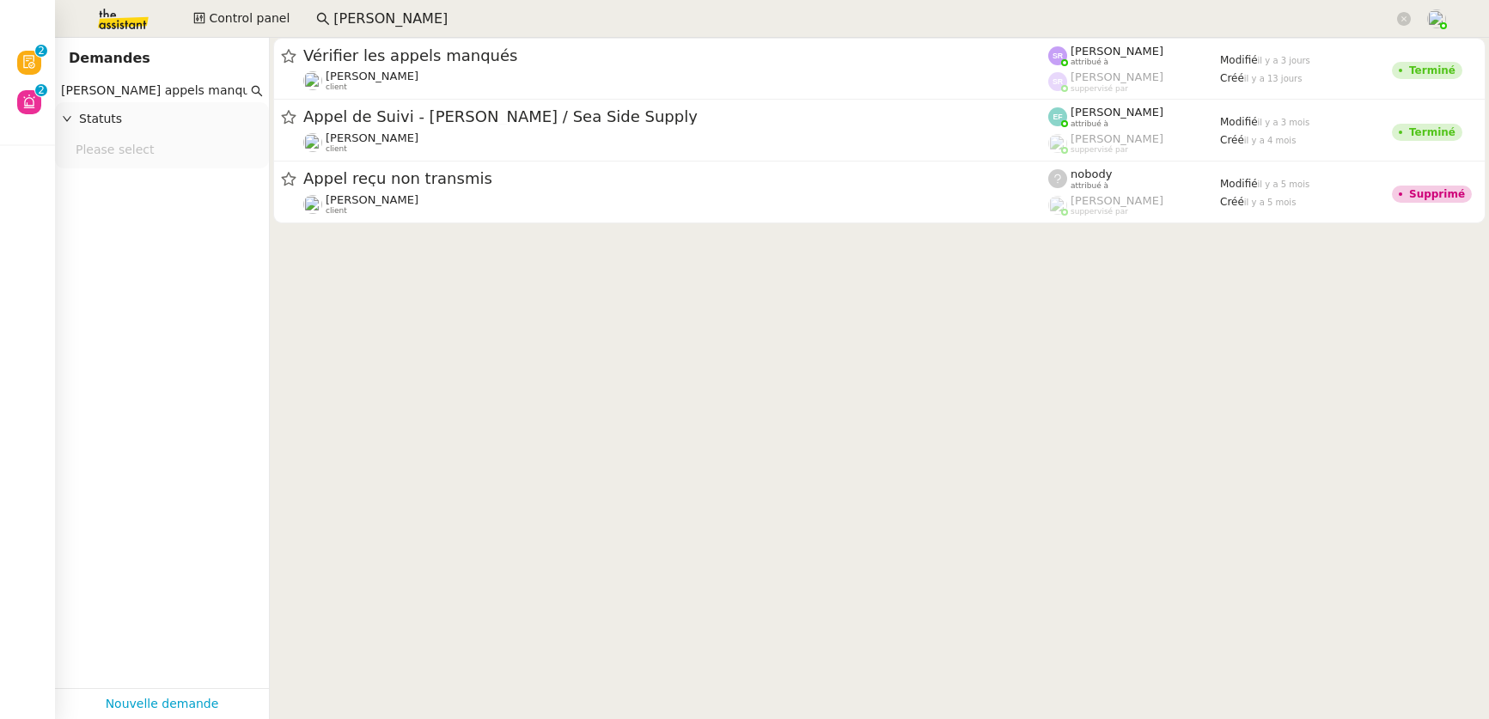
click at [117, 89] on input "florian patant appels manqués" at bounding box center [154, 91] width 186 height 20
click at [61, 88] on input "florian parant appels manqués" at bounding box center [154, 91] width 186 height 20
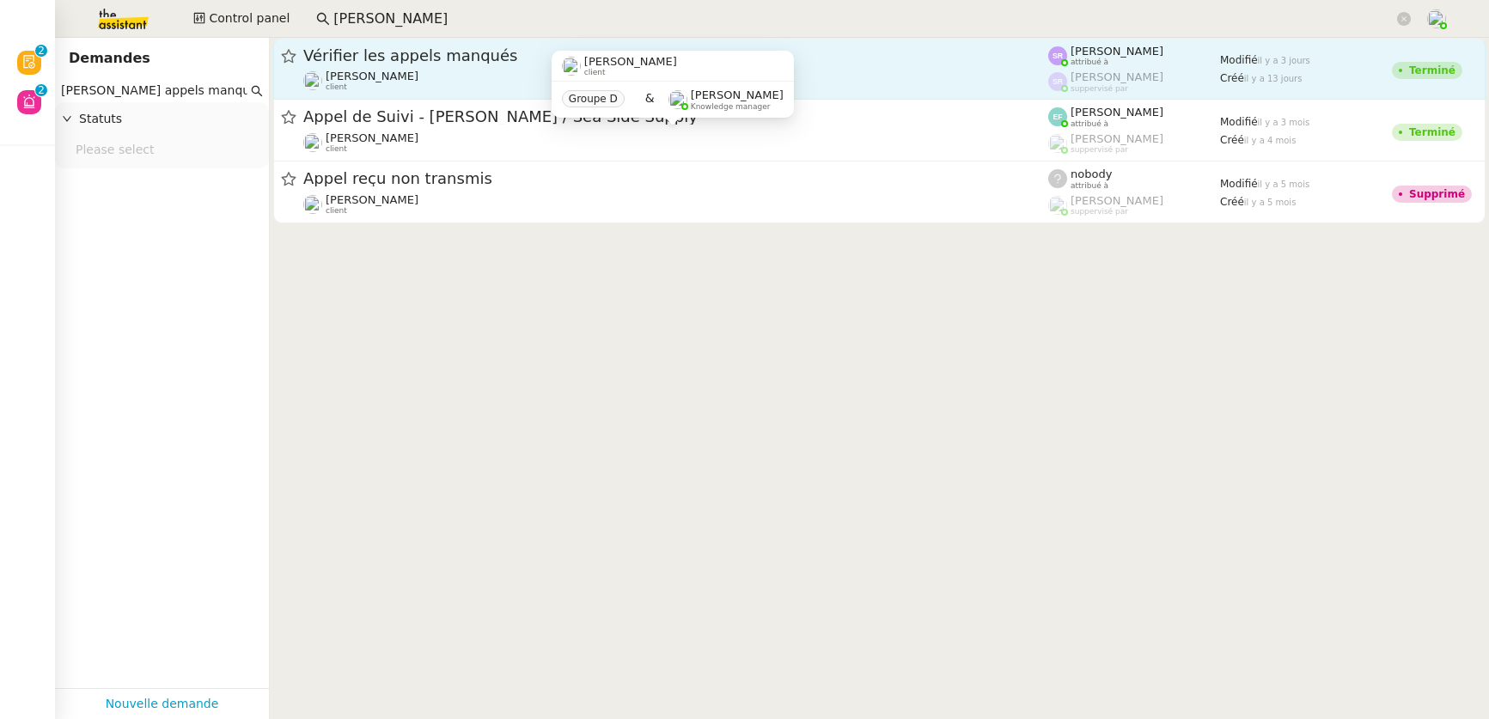
type input "Florian parant appels manqués"
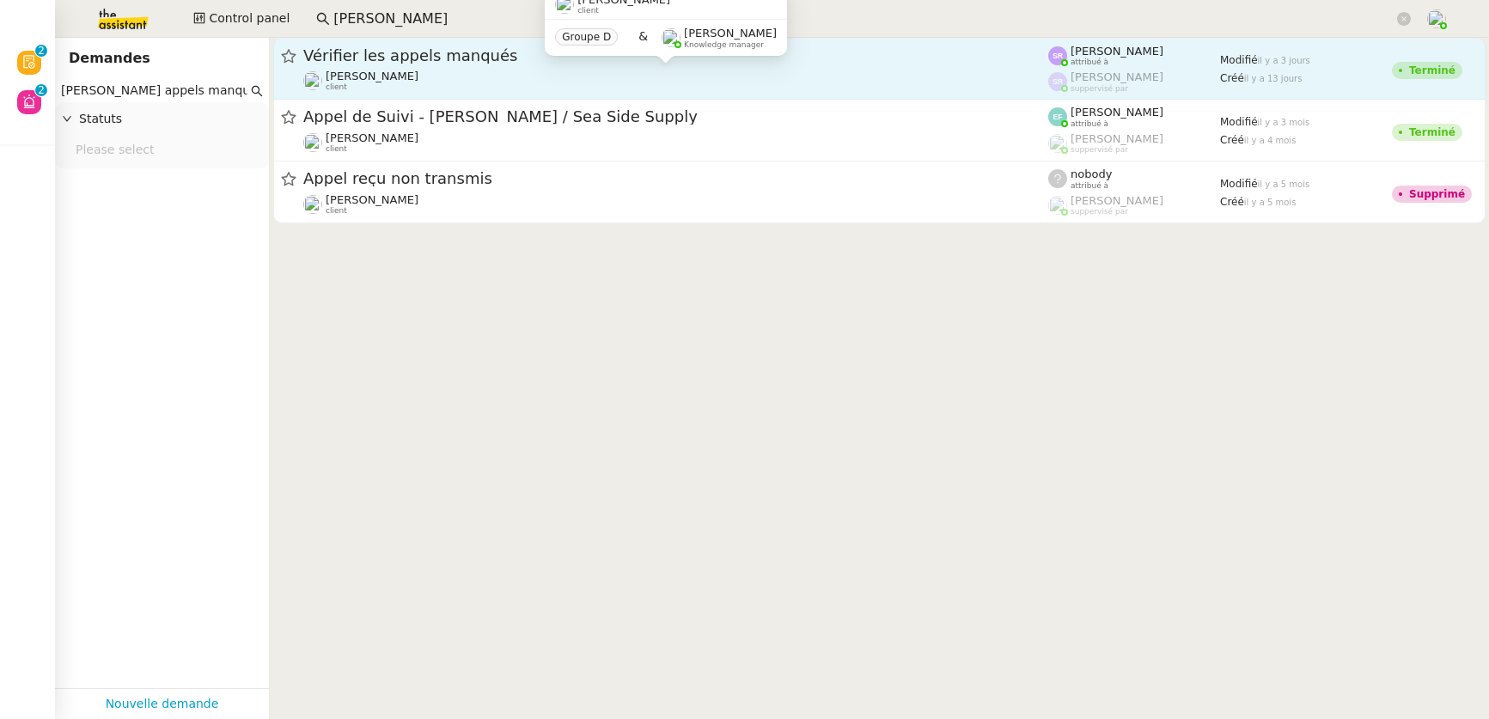
click at [393, 75] on span "Florian Parant" at bounding box center [372, 76] width 93 height 13
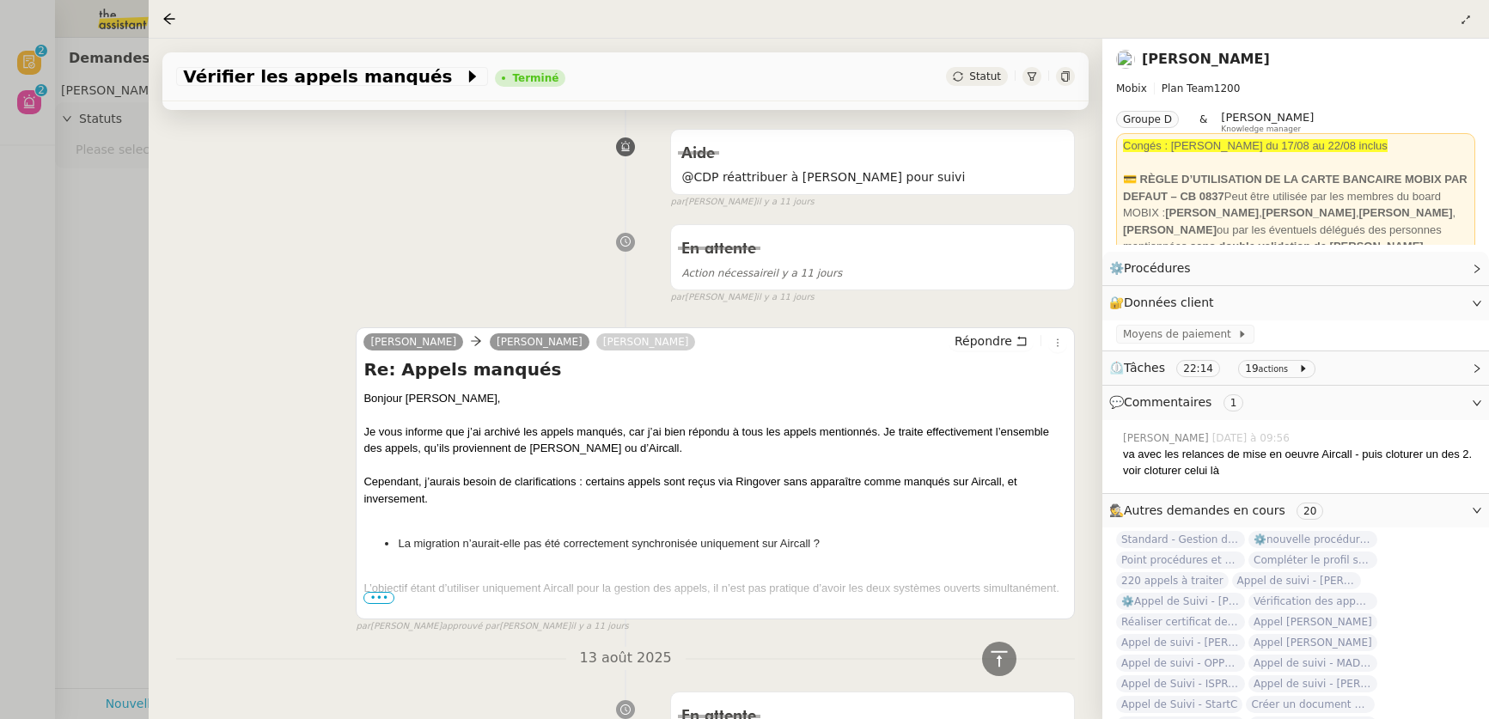
scroll to position [1075, 0]
click at [381, 412] on span "•••" at bounding box center [378, 594] width 31 height 12
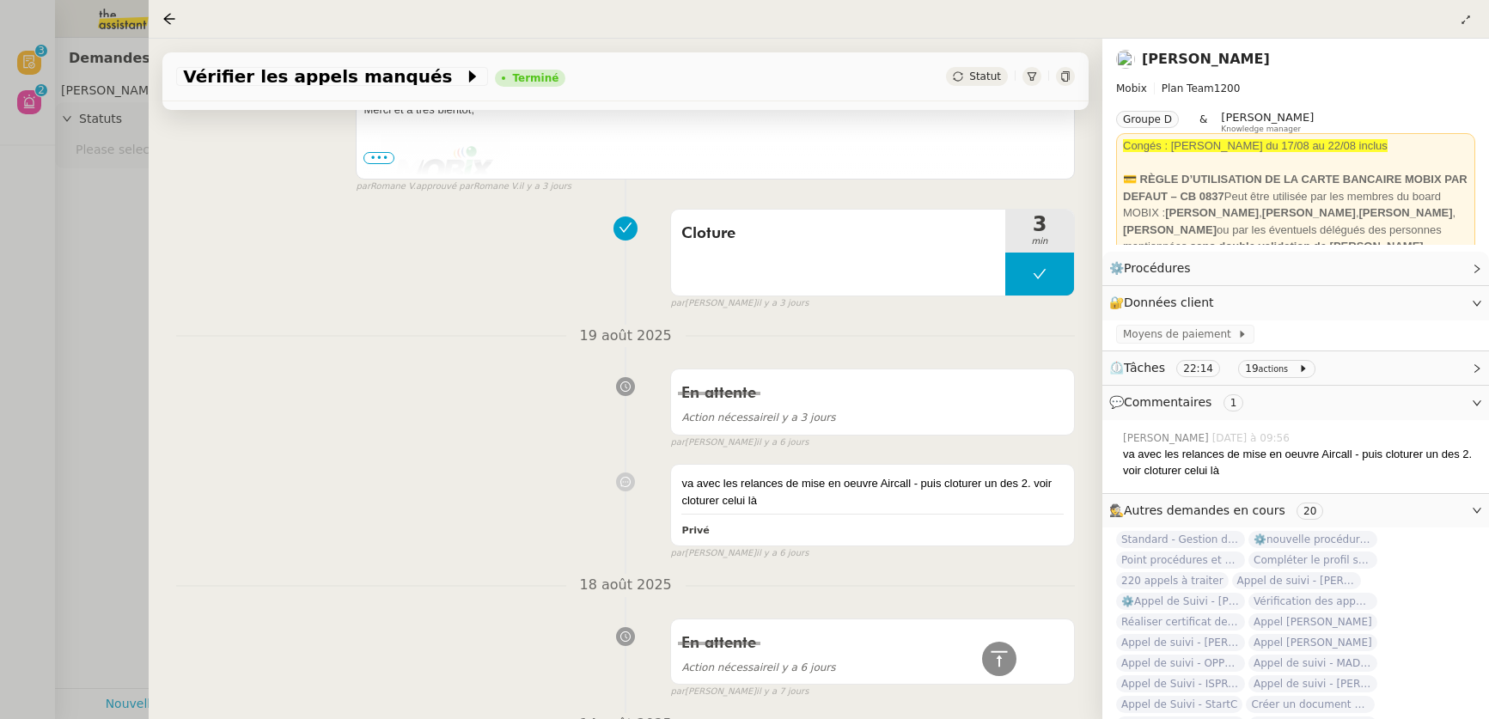
scroll to position [0, 0]
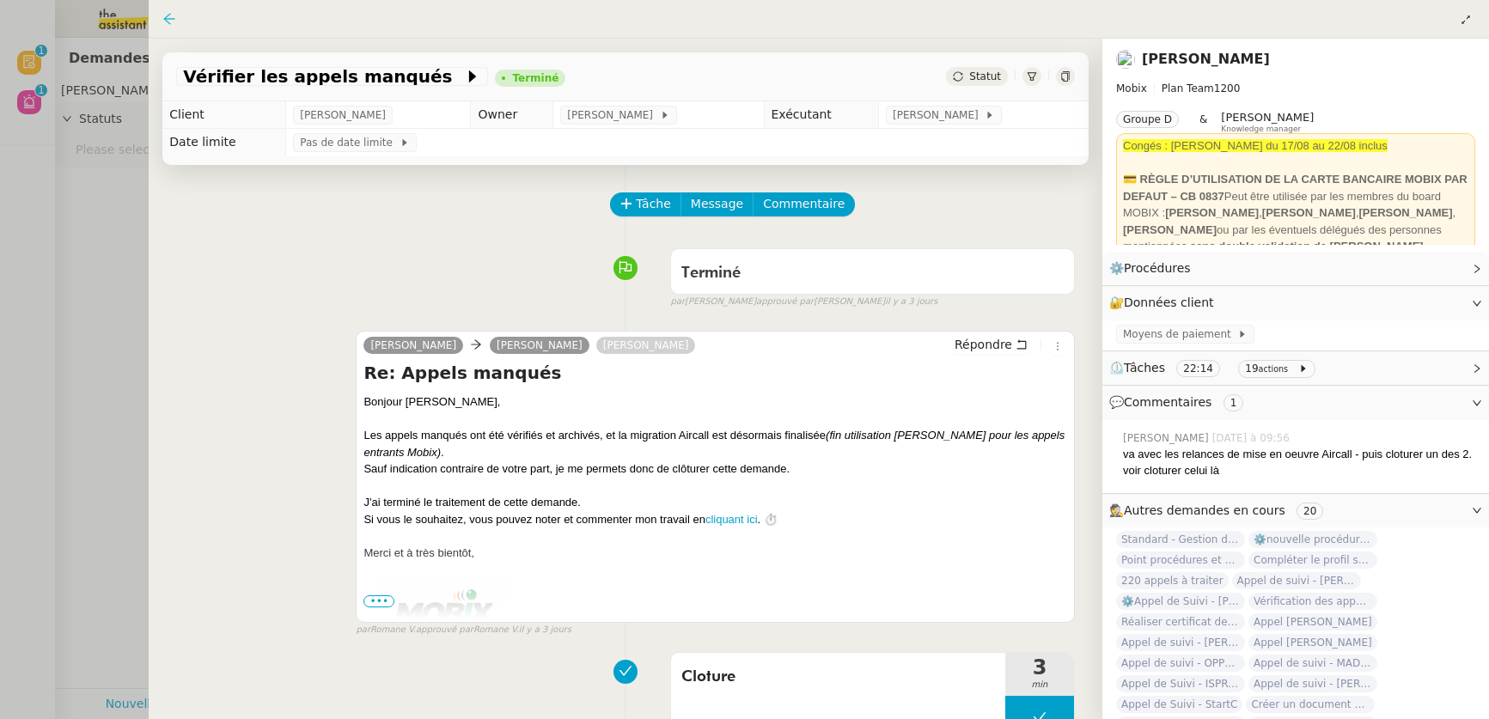
click at [172, 21] on icon at bounding box center [169, 19] width 14 height 14
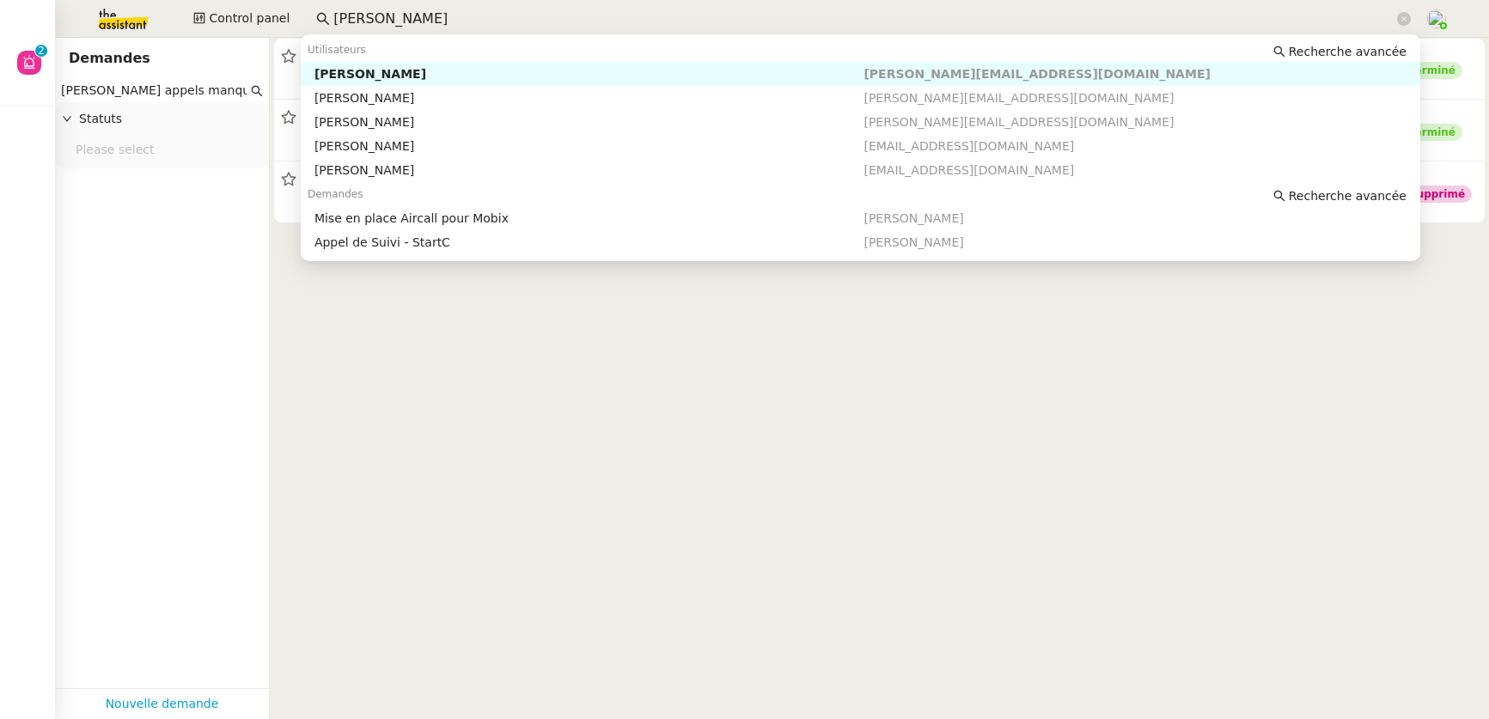
drag, startPoint x: 379, startPoint y: 9, endPoint x: 295, endPoint y: 5, distance: 84.3
click at [295, 5] on div "Control panel florian" at bounding box center [744, 19] width 1403 height 38
click at [381, 78] on div "Michael Khayat" at bounding box center [589, 73] width 550 height 15
type input "agilcapi"
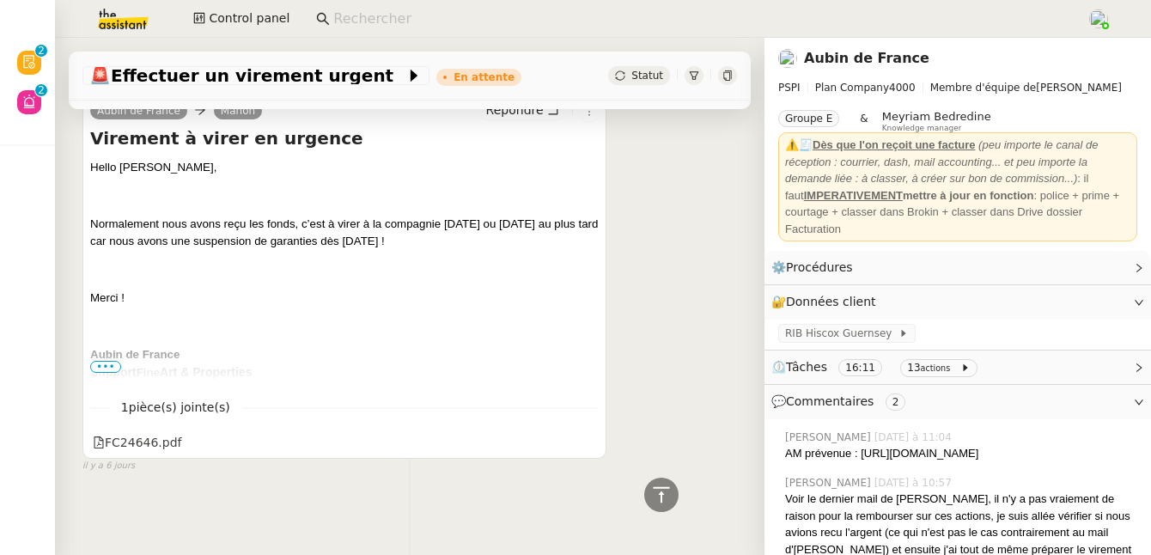
scroll to position [3311, 0]
click at [108, 361] on span "•••" at bounding box center [105, 367] width 31 height 12
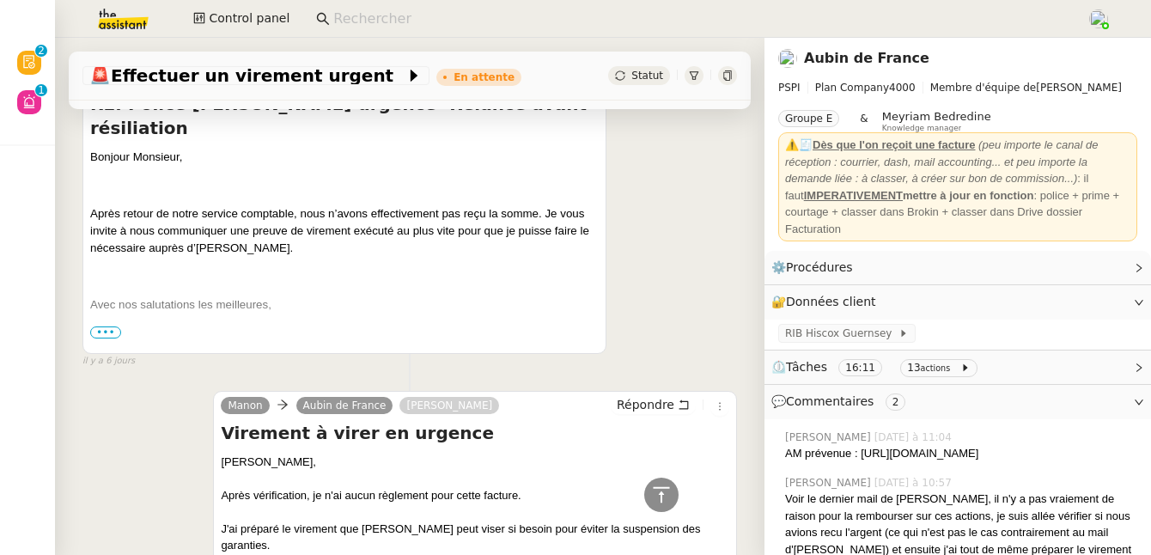
scroll to position [2183, 0]
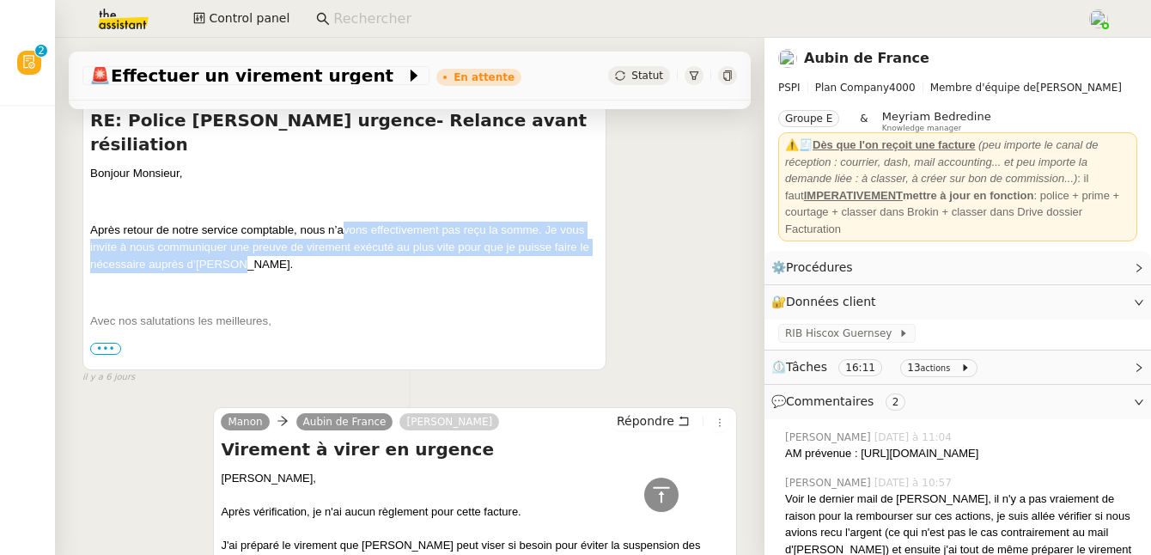
drag, startPoint x: 342, startPoint y: 240, endPoint x: 364, endPoint y: 266, distance: 34.8
click at [364, 266] on p "Après retour de notre service comptable, nous n’avons effectivement pas reçu la…" at bounding box center [344, 248] width 508 height 52
click at [365, 273] on p "Après retour de notre service comptable, nous n’avons effectivement pas reçu la…" at bounding box center [344, 248] width 508 height 52
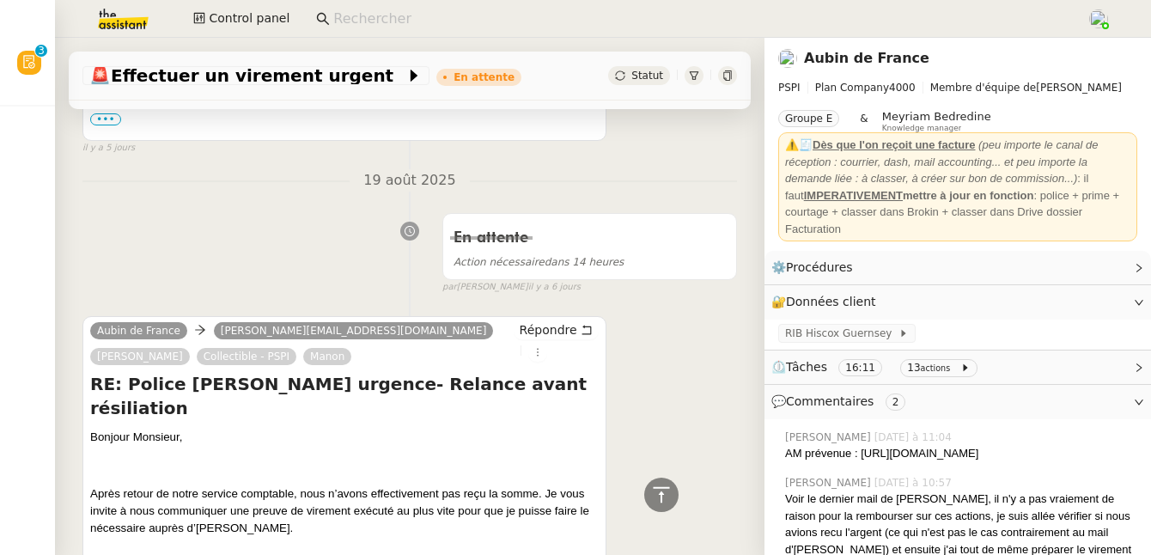
scroll to position [1587, 0]
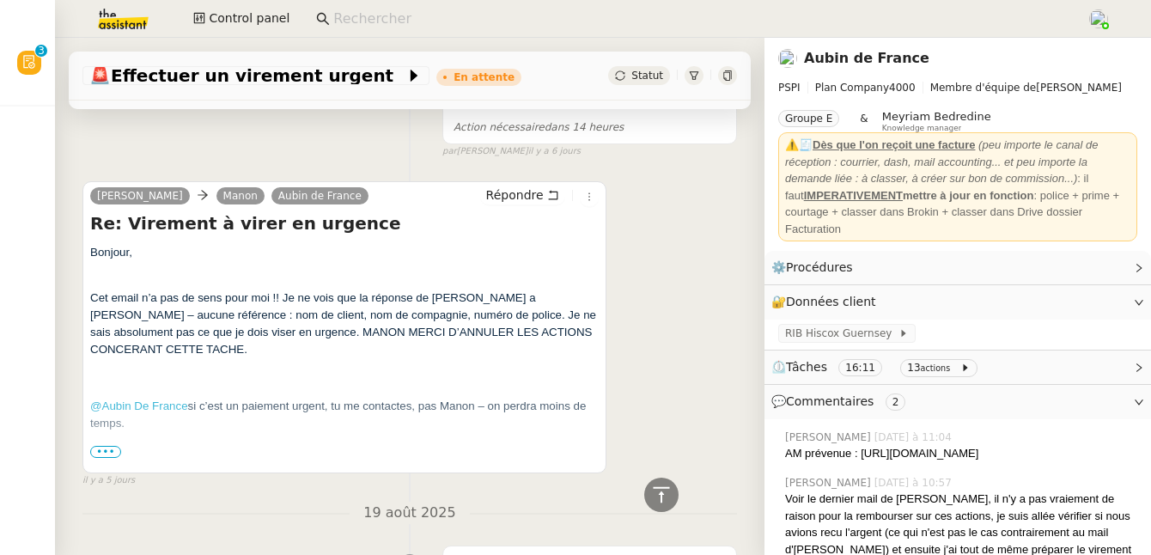
click at [96, 458] on span "•••" at bounding box center [105, 452] width 31 height 12
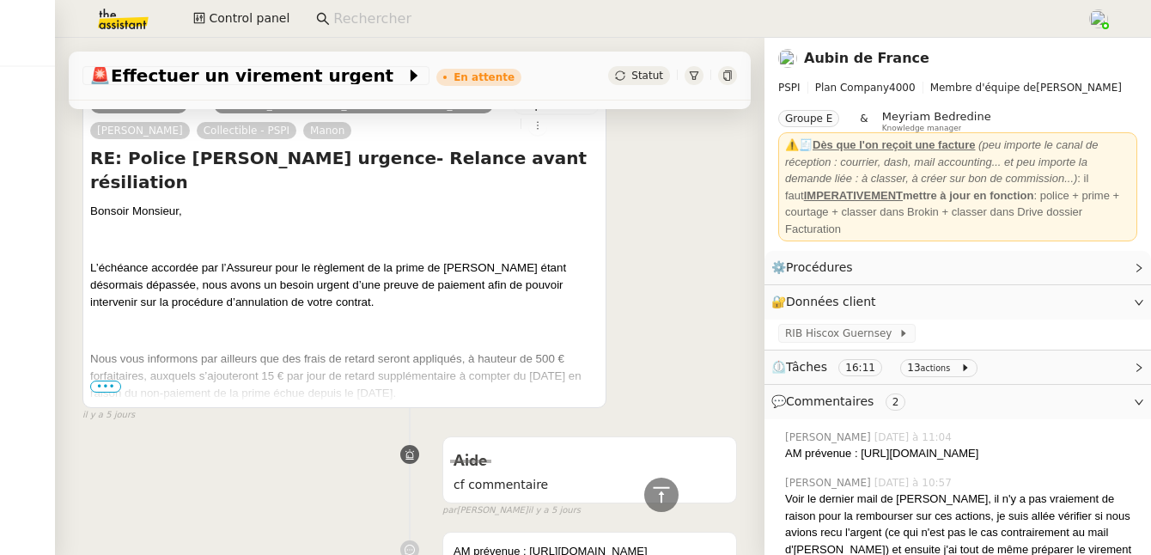
scroll to position [327, 0]
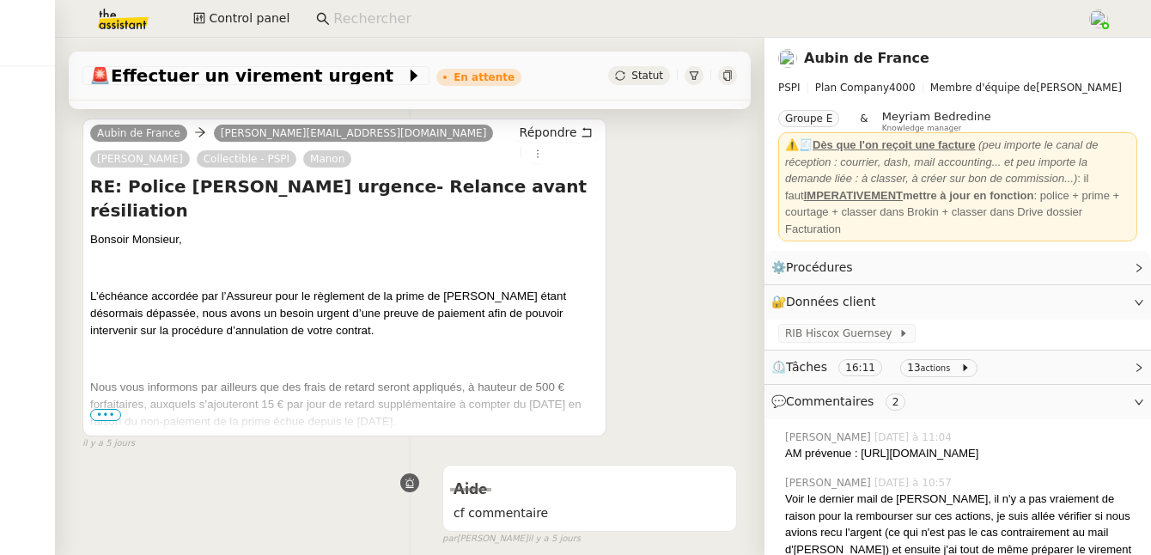
click at [107, 410] on span "•••" at bounding box center [105, 415] width 31 height 12
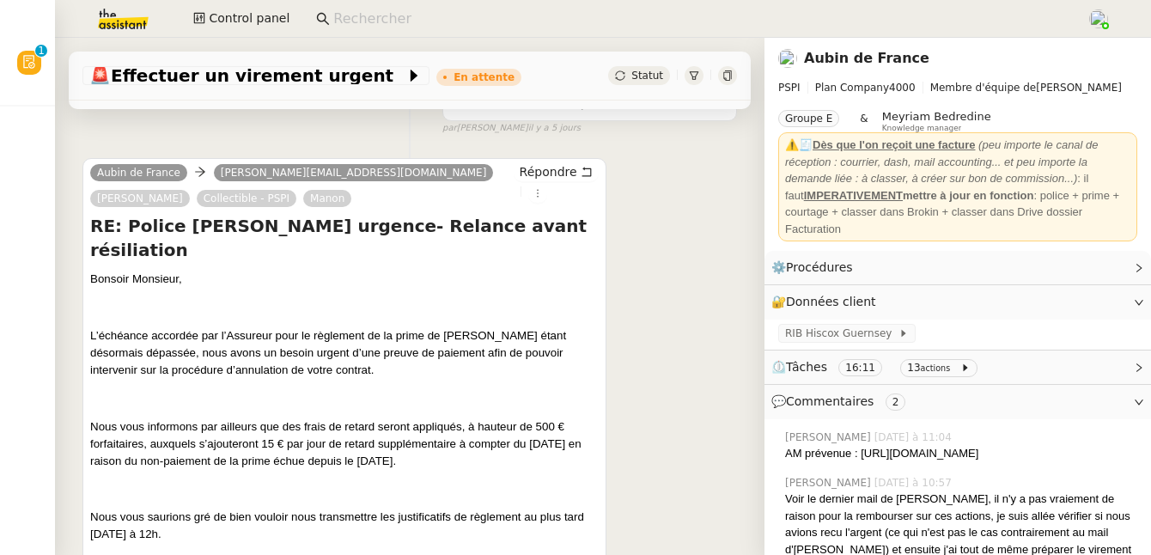
scroll to position [0, 0]
